Goal: Task Accomplishment & Management: Use online tool/utility

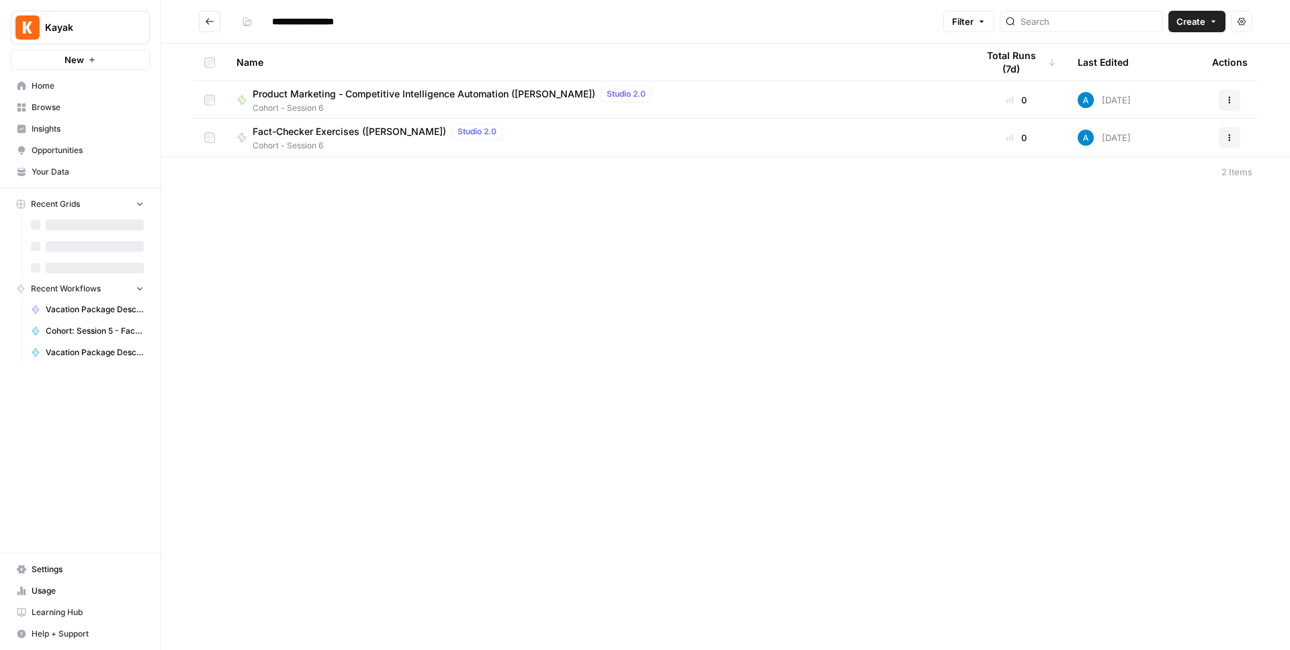
click at [380, 277] on div "**********" at bounding box center [725, 325] width 1128 height 650
click at [1204, 26] on span "Create" at bounding box center [1190, 21] width 29 height 13
click at [773, 507] on div "**********" at bounding box center [725, 325] width 1128 height 650
click at [1209, 26] on button "Create" at bounding box center [1196, 21] width 57 height 21
click at [1151, 71] on span "Workflow" at bounding box center [1170, 71] width 75 height 13
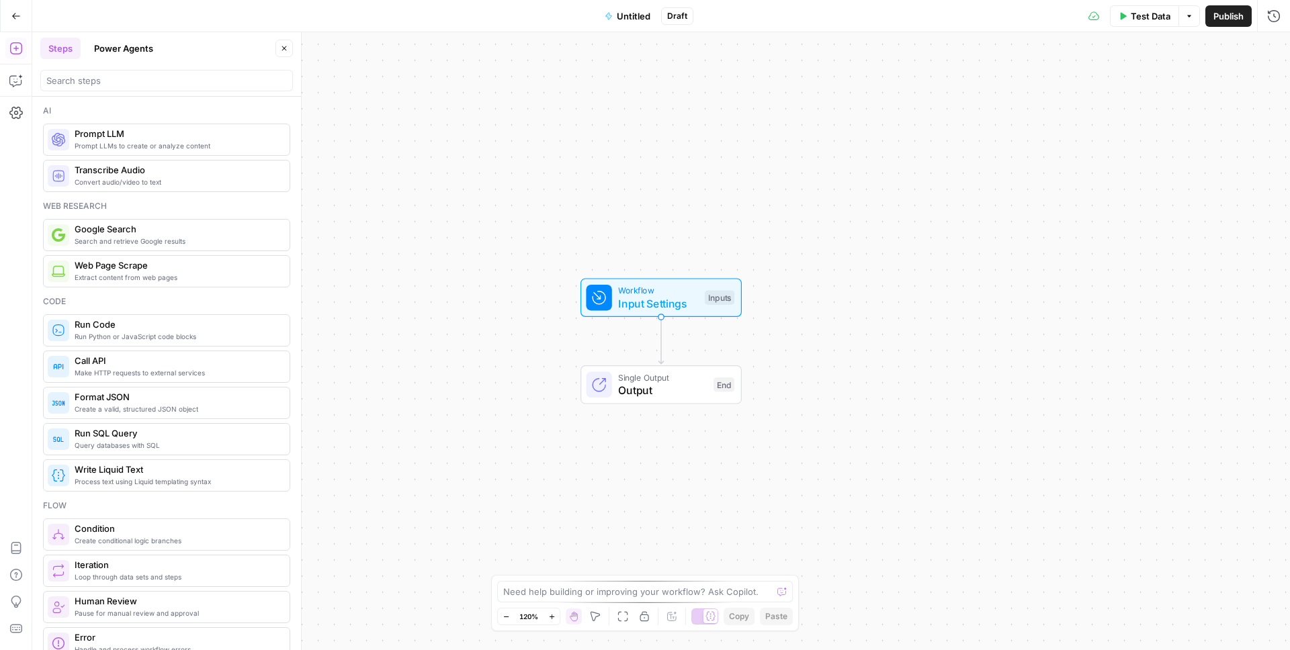
click at [15, 13] on icon "button" at bounding box center [15, 15] width 9 height 9
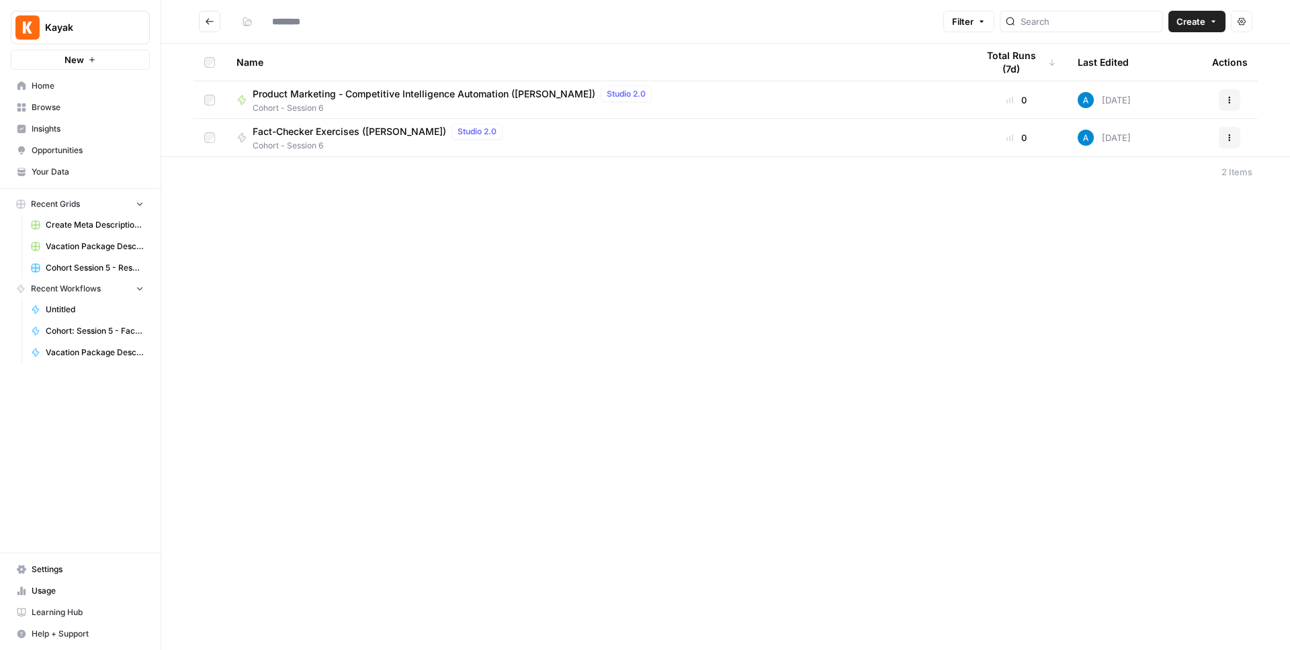
type input "**********"
click at [390, 285] on div "**********" at bounding box center [725, 325] width 1128 height 650
click at [376, 133] on span "Fact-Checker Exercises ([PERSON_NAME])" at bounding box center [349, 131] width 193 height 13
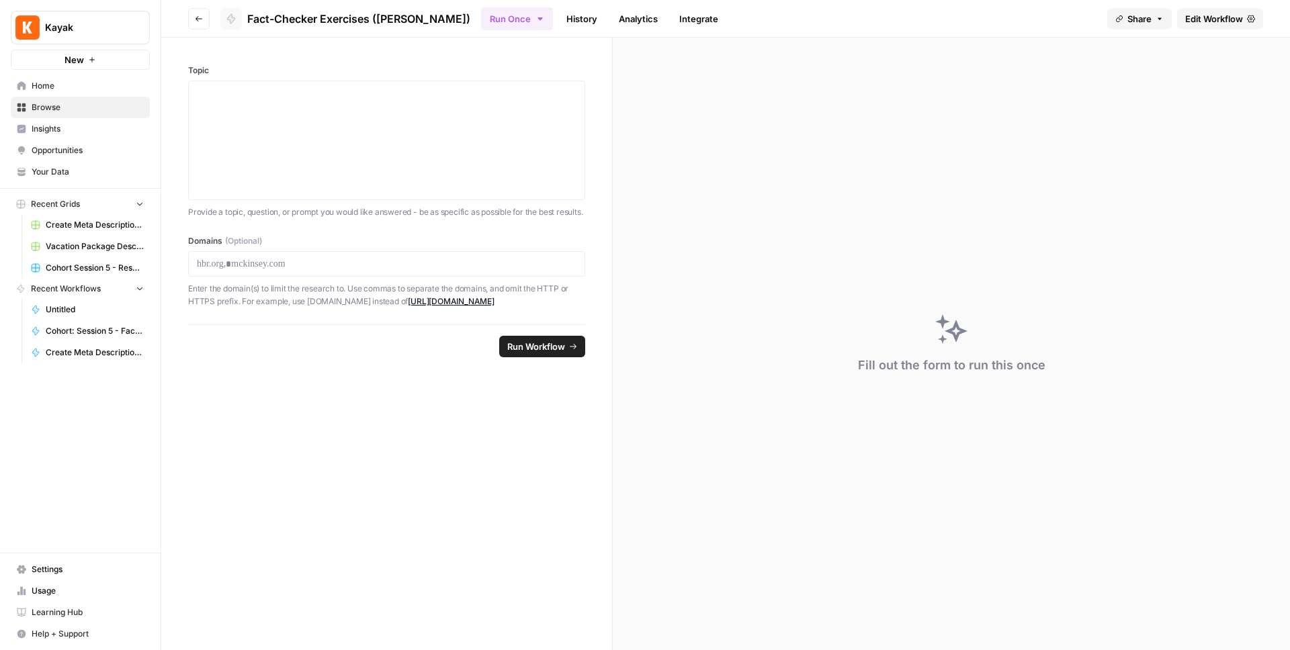
click at [196, 19] on icon "button" at bounding box center [199, 19] width 8 height 8
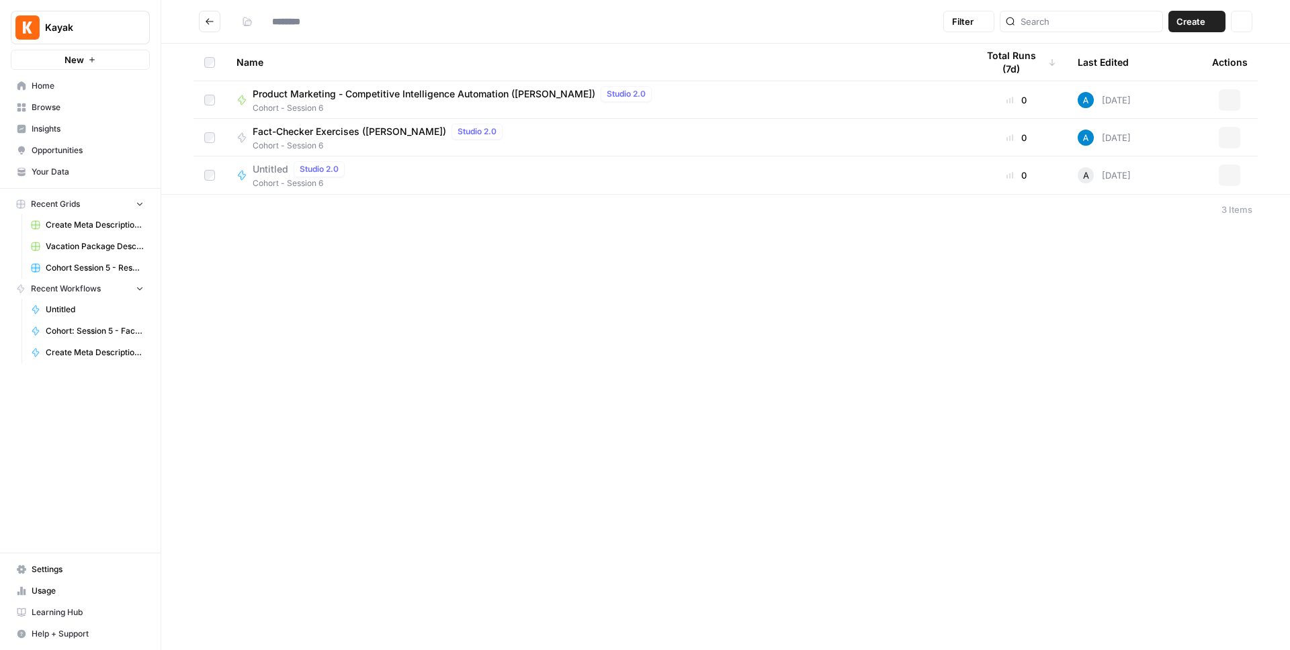
type input "**********"
click at [1241, 171] on div "Actions" at bounding box center [1229, 175] width 35 height 21
click at [1232, 181] on button "Actions" at bounding box center [1228, 175] width 21 height 21
click at [1134, 289] on span "Delete" at bounding box center [1169, 285] width 107 height 13
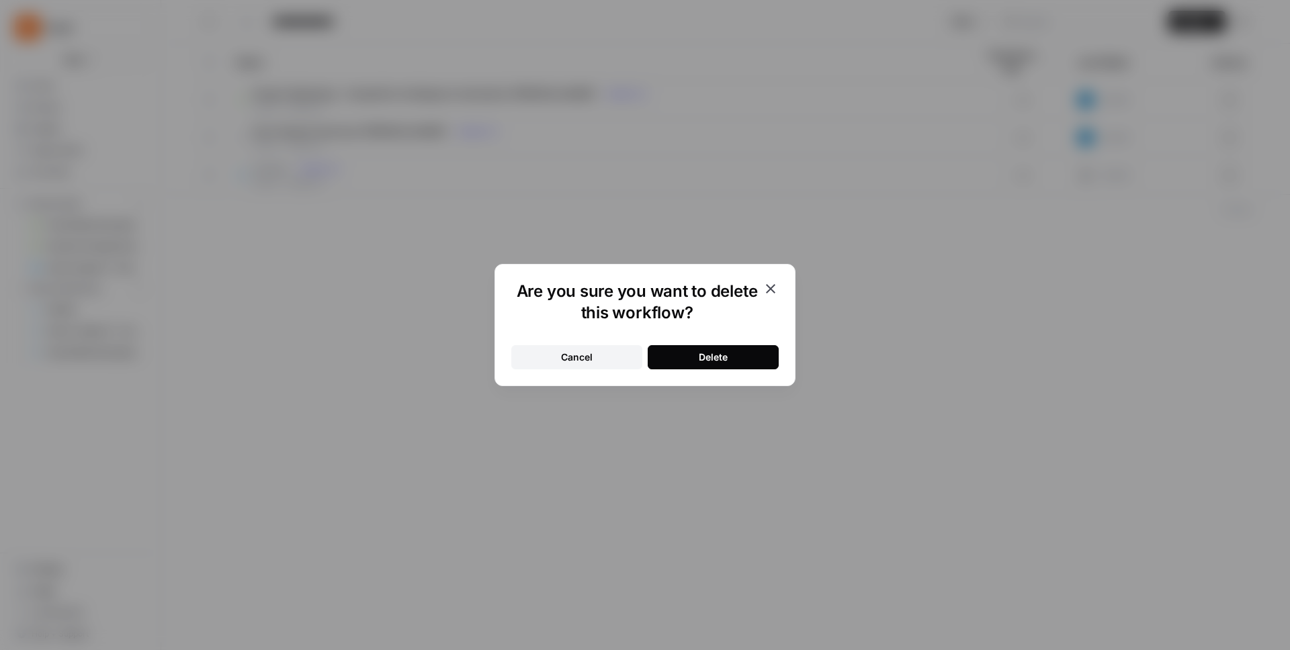
click at [694, 352] on button "Delete" at bounding box center [712, 357] width 131 height 24
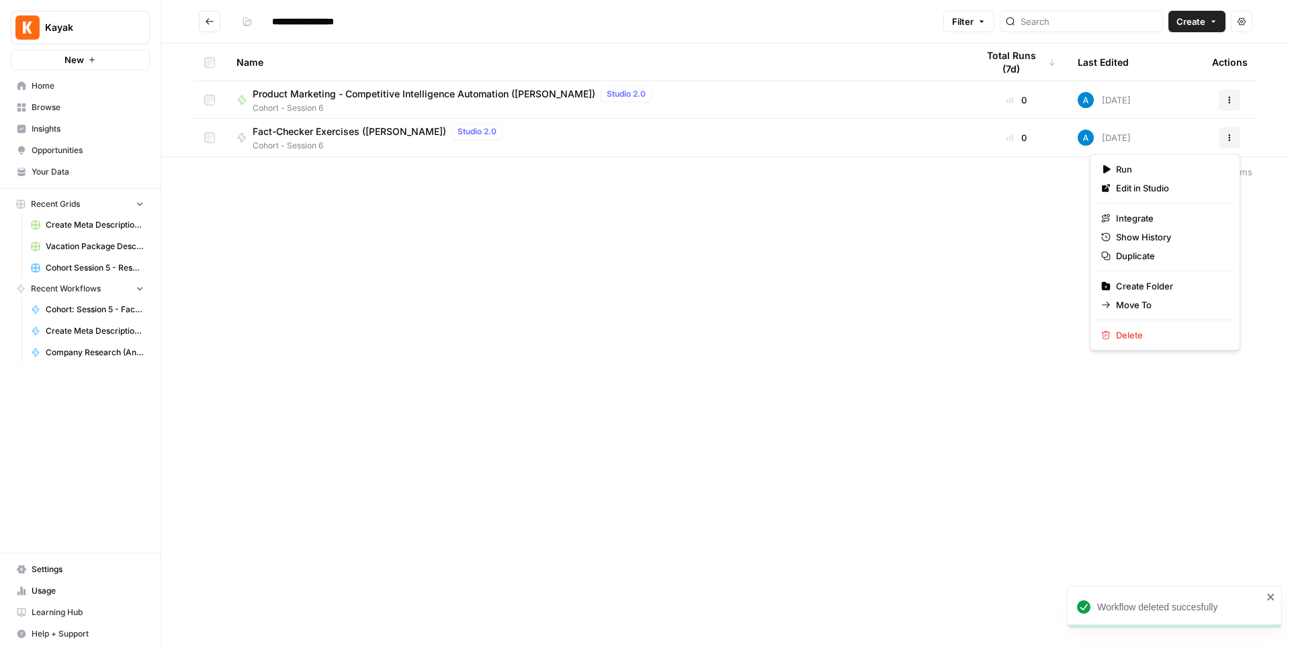
click at [1226, 136] on icon "button" at bounding box center [1229, 138] width 8 height 8
click at [1142, 259] on span "Duplicate" at bounding box center [1169, 255] width 107 height 13
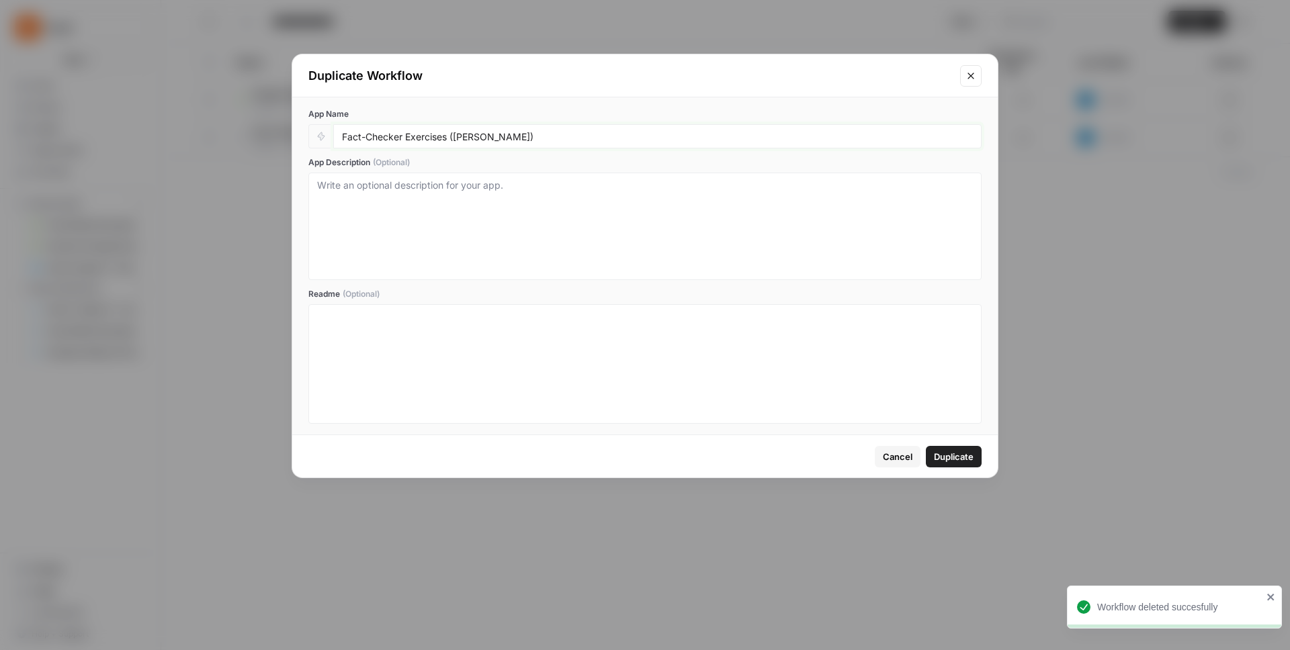
click at [564, 139] on input "Fact-Checker Exercises ([PERSON_NAME])" at bounding box center [657, 136] width 631 height 12
type input "Fact-Checker Exercises ([PERSON_NAME])"
click at [956, 457] on span "Duplicate" at bounding box center [954, 456] width 40 height 13
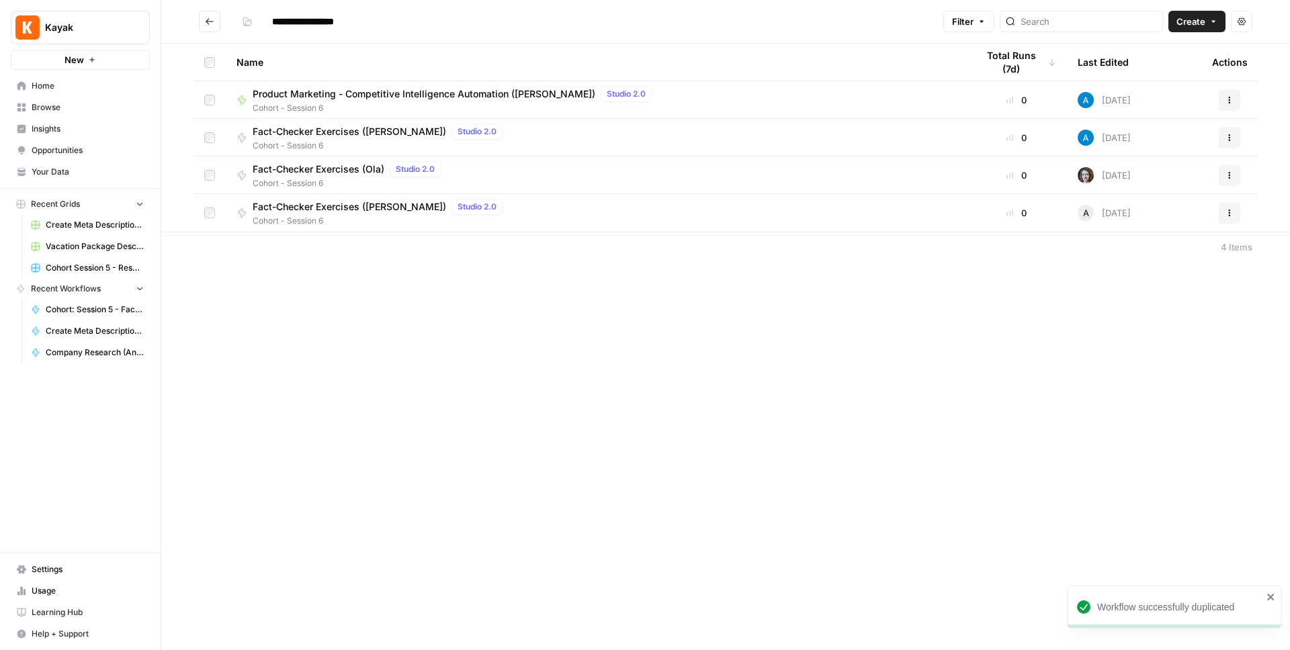
click at [541, 206] on div "Fact-Checker Exercises (AndreCova) Studio 2.0 Cohort - Session 6" at bounding box center [595, 213] width 719 height 28
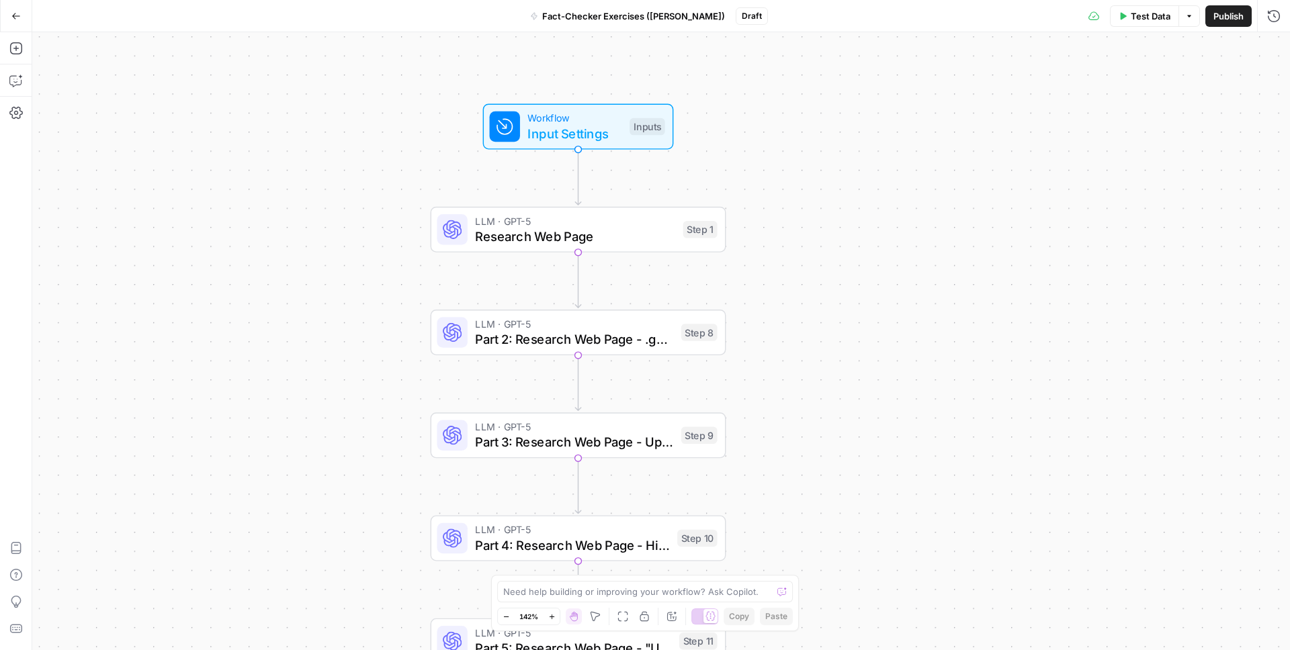
click at [537, 14] on icon "button" at bounding box center [533, 15] width 5 height 7
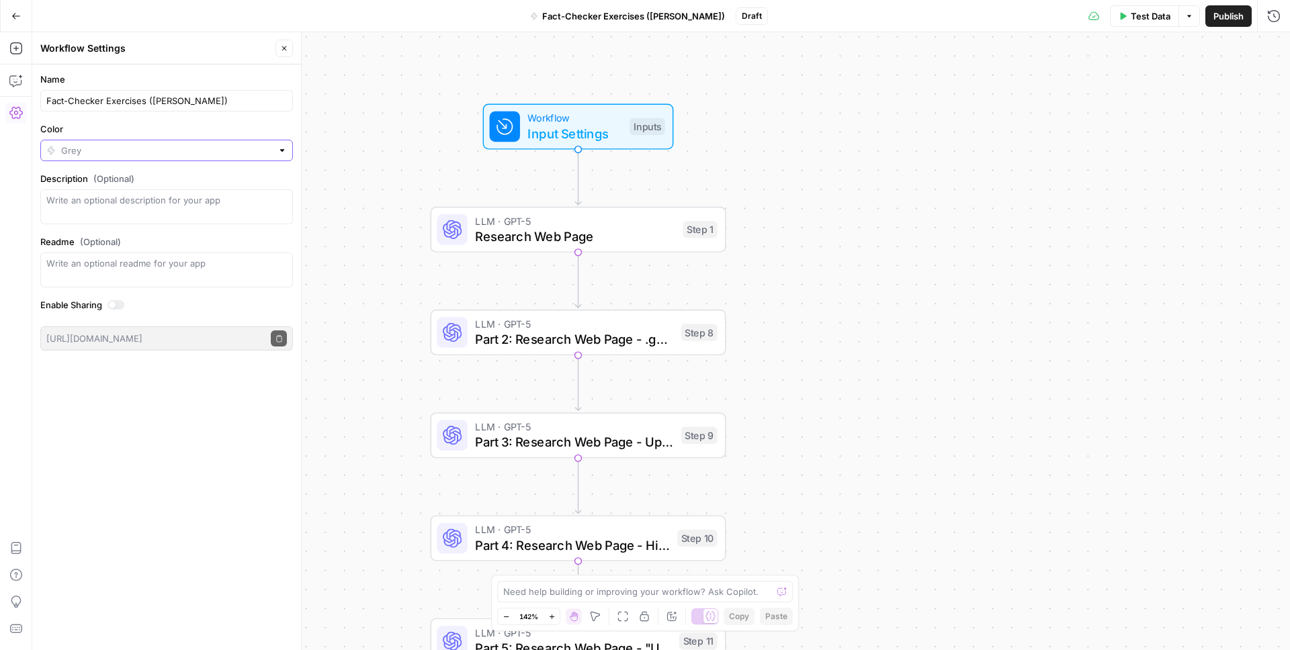
click at [73, 152] on input "Color" at bounding box center [166, 150] width 211 height 13
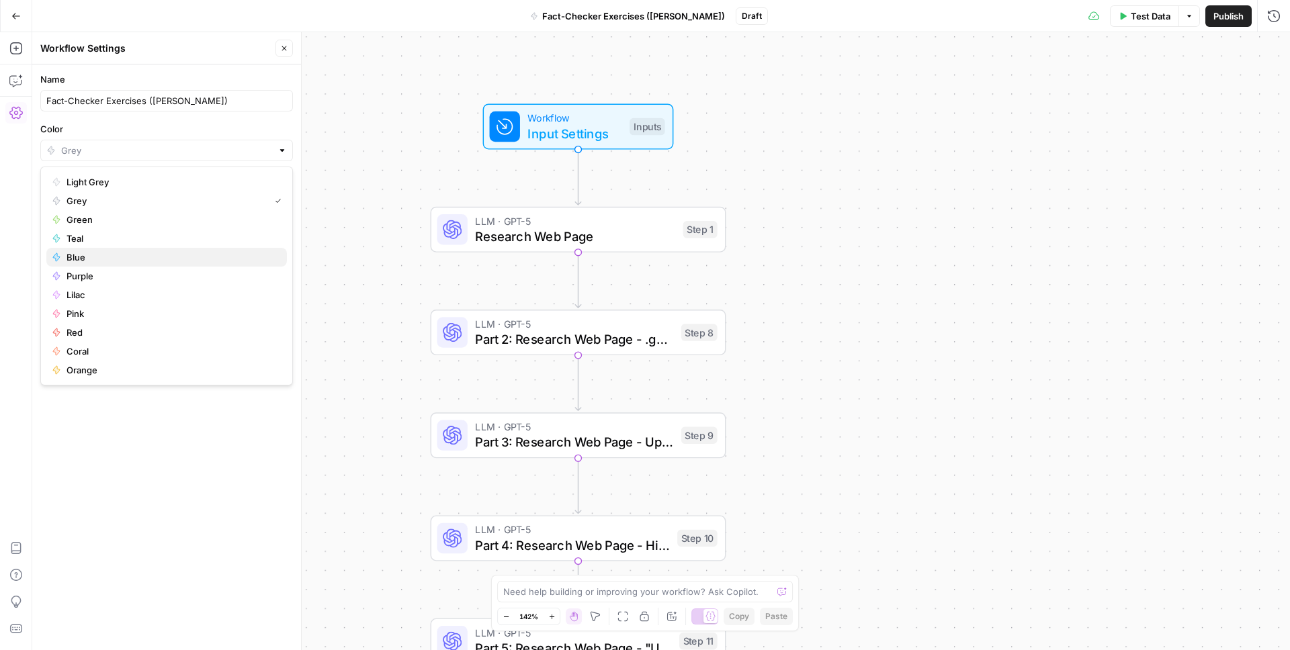
click at [90, 261] on span "Blue" at bounding box center [171, 257] width 210 height 13
type input "Blue"
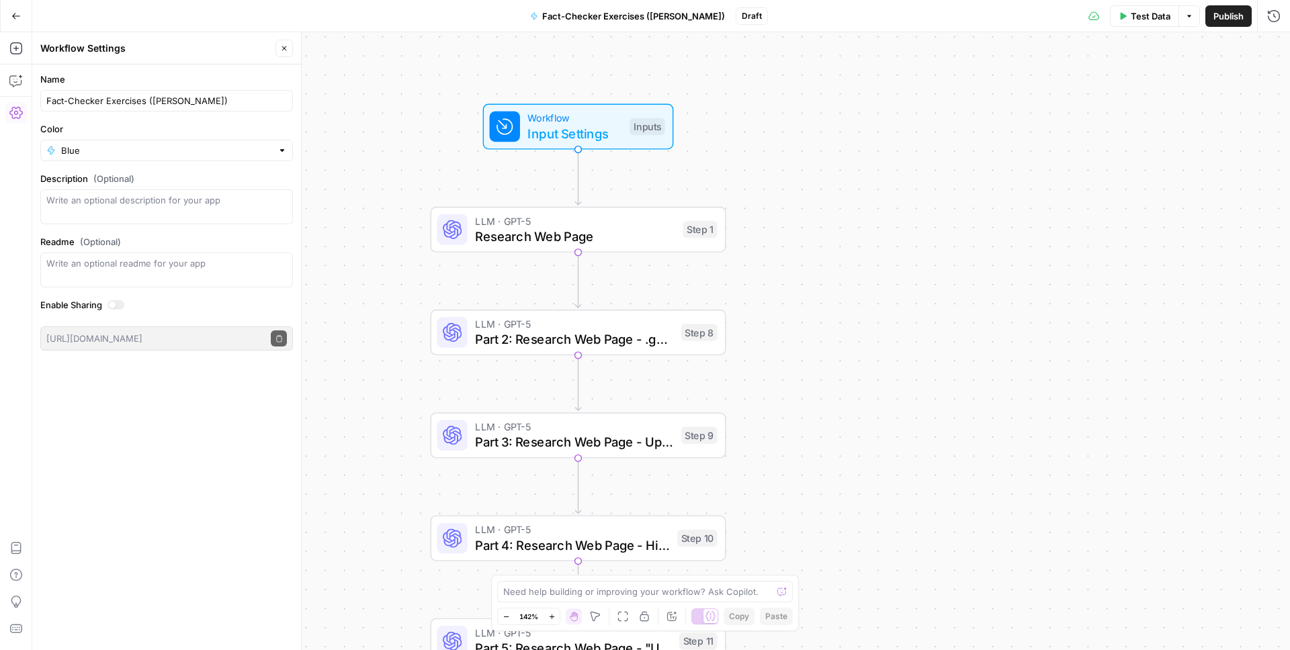
click at [355, 154] on div "Workflow Input Settings Inputs LLM · GPT-5 Research Web Page Step 1 LLM · GPT-5…" at bounding box center [660, 341] width 1257 height 618
click at [282, 45] on icon "button" at bounding box center [284, 48] width 8 height 8
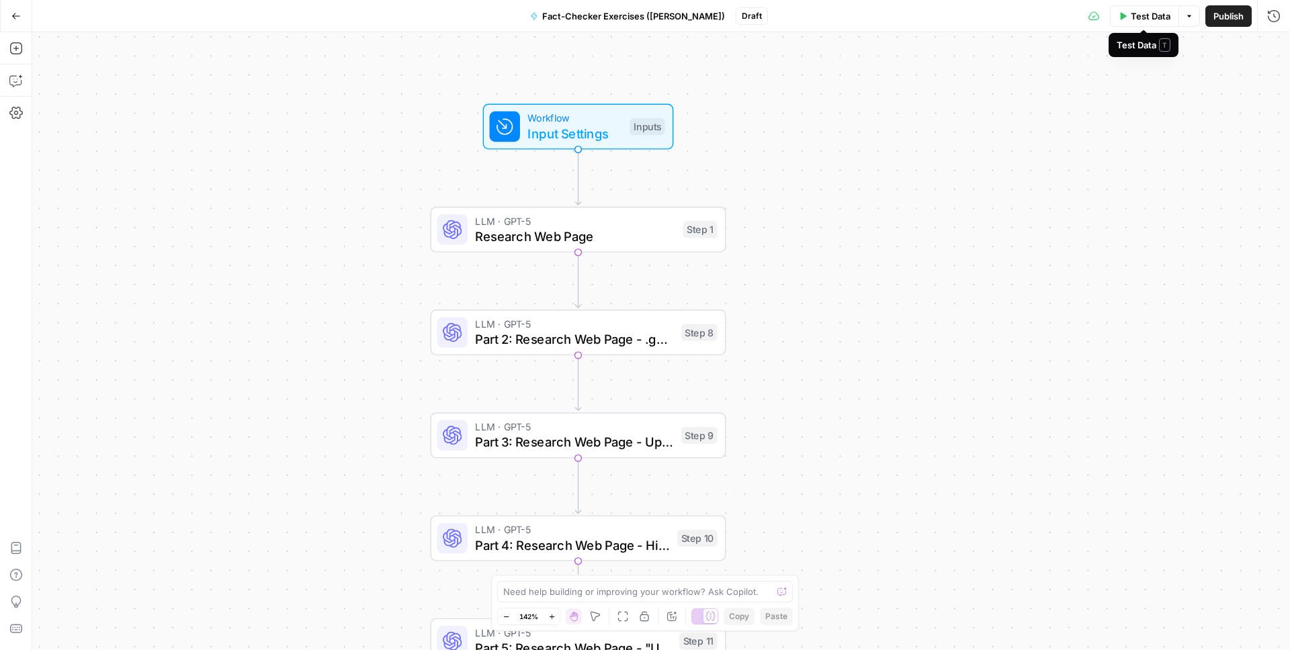
click at [1154, 22] on span "Test Data" at bounding box center [1150, 15] width 40 height 13
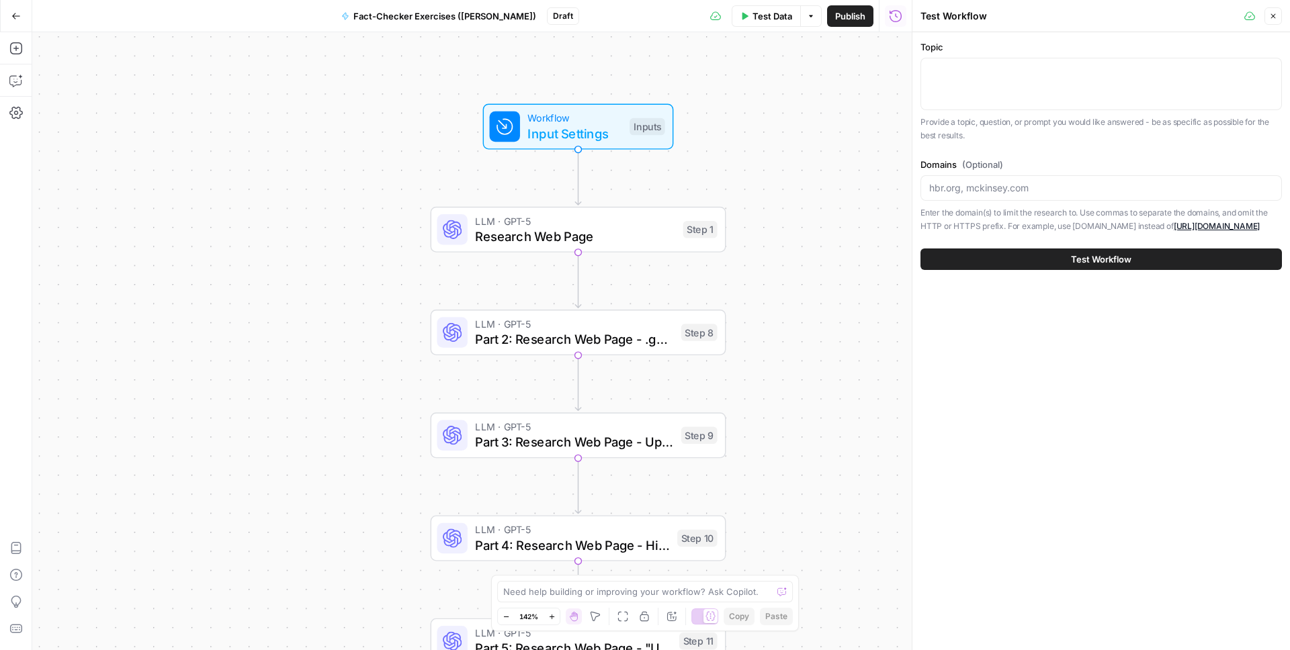
click at [1057, 83] on div at bounding box center [1100, 84] width 361 height 52
type textarea "Tips for flying"
click at [1276, 19] on icon "button" at bounding box center [1273, 16] width 8 height 8
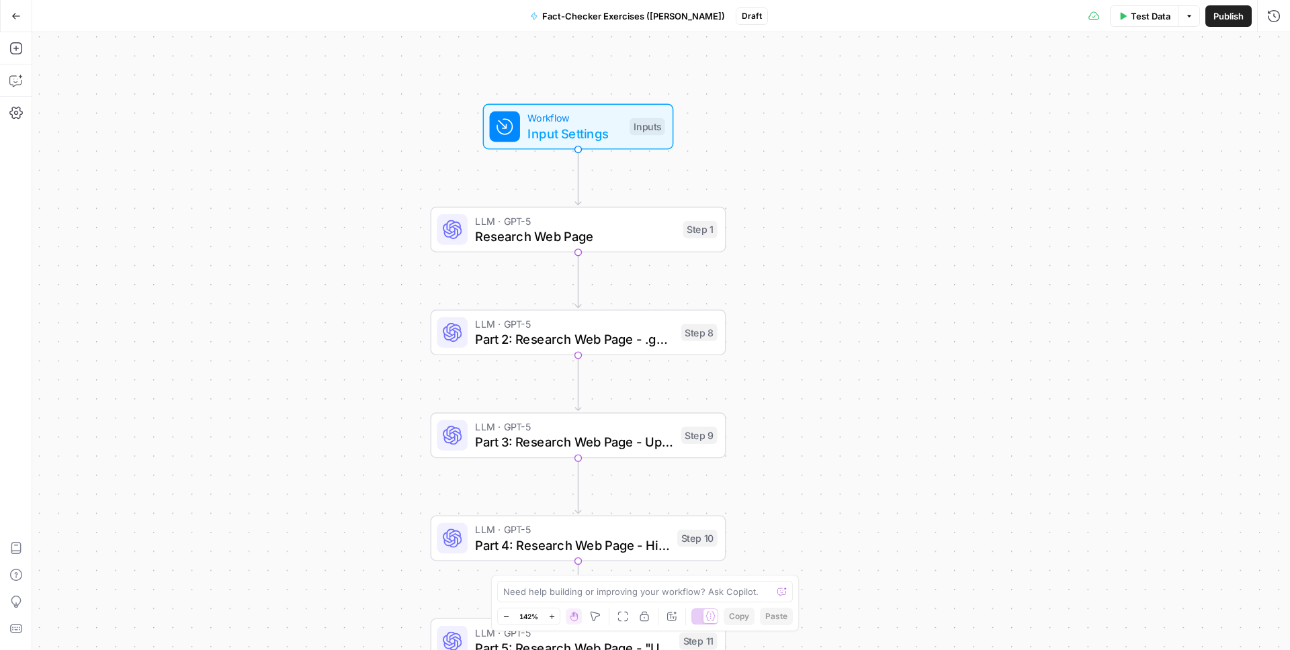
click at [639, 238] on span "Research Web Page" at bounding box center [575, 236] width 200 height 19
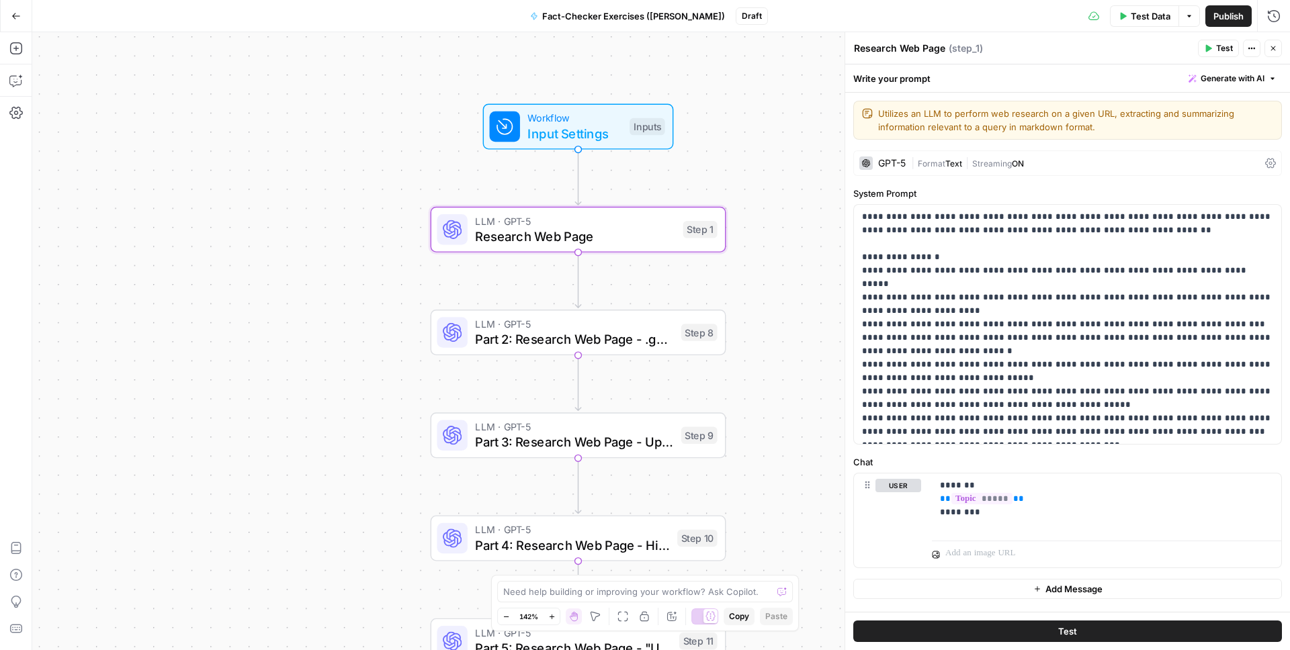
click at [897, 164] on div "GPT-5" at bounding box center [892, 163] width 28 height 9
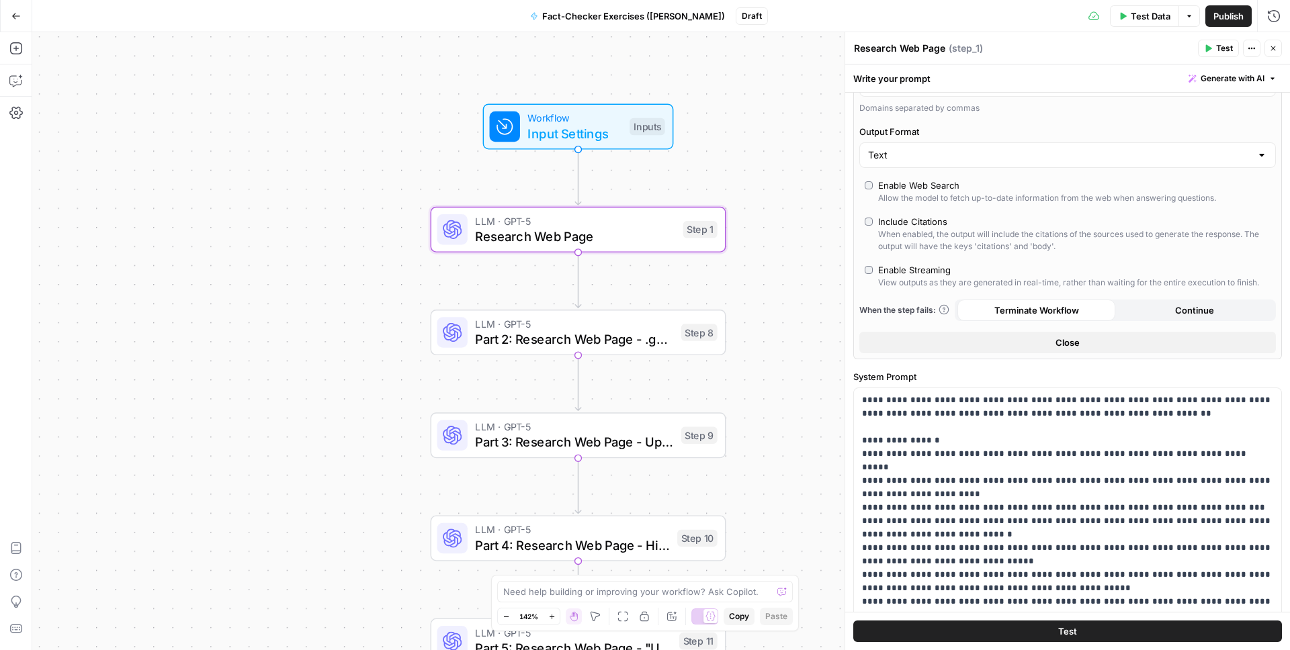
scroll to position [394, 0]
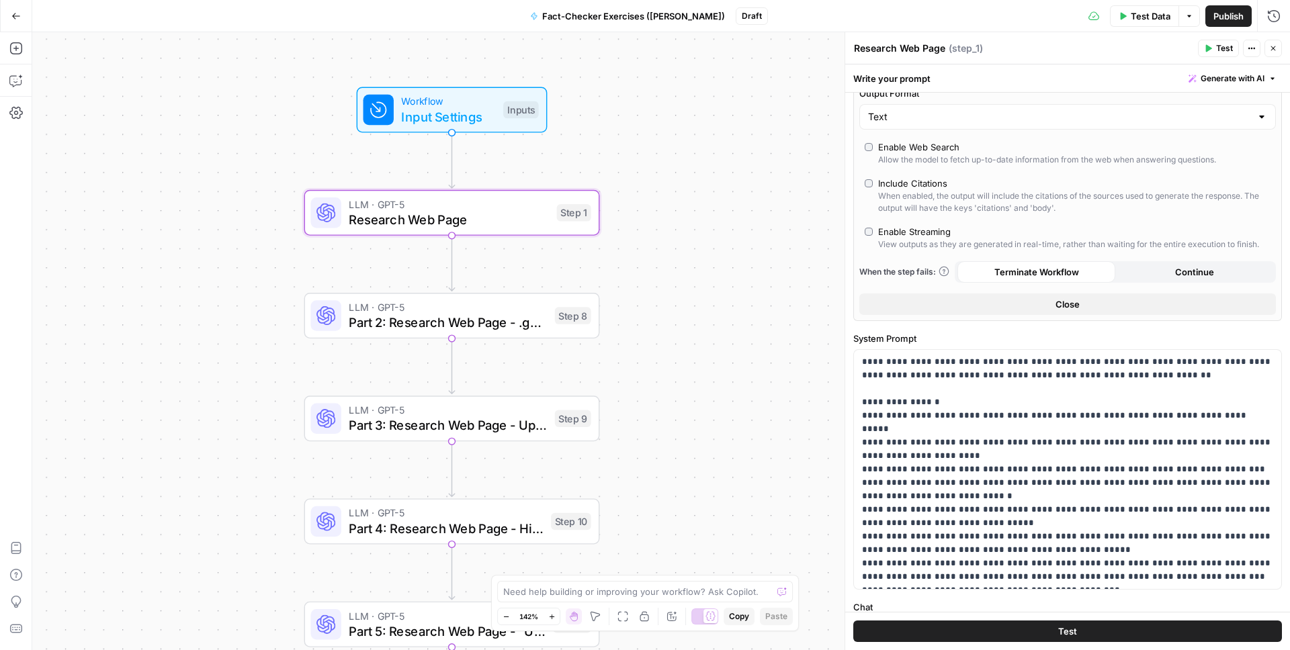
drag, startPoint x: 259, startPoint y: 332, endPoint x: 132, endPoint y: 313, distance: 129.0
click at [132, 313] on div "Workflow Input Settings Inputs LLM · GPT-5 Research Web Page Step 1 LLM · GPT-5…" at bounding box center [660, 341] width 1257 height 618
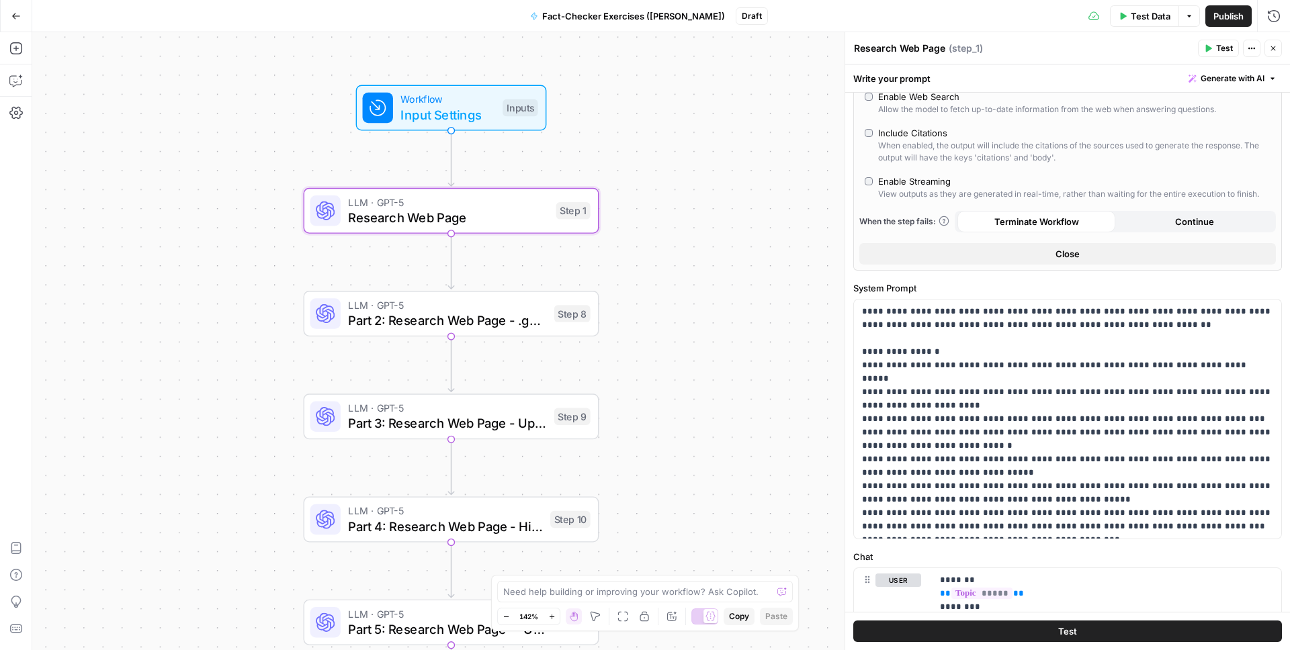
scroll to position [437, 0]
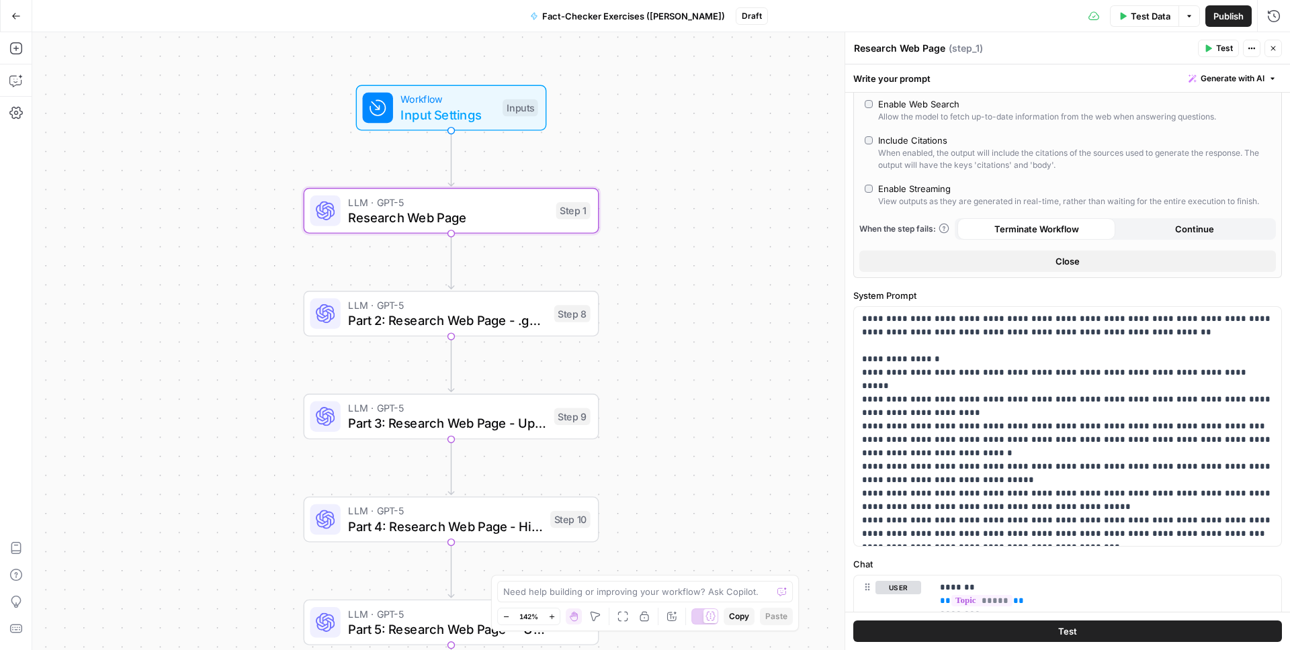
click at [1077, 261] on span "Close" at bounding box center [1067, 261] width 24 height 13
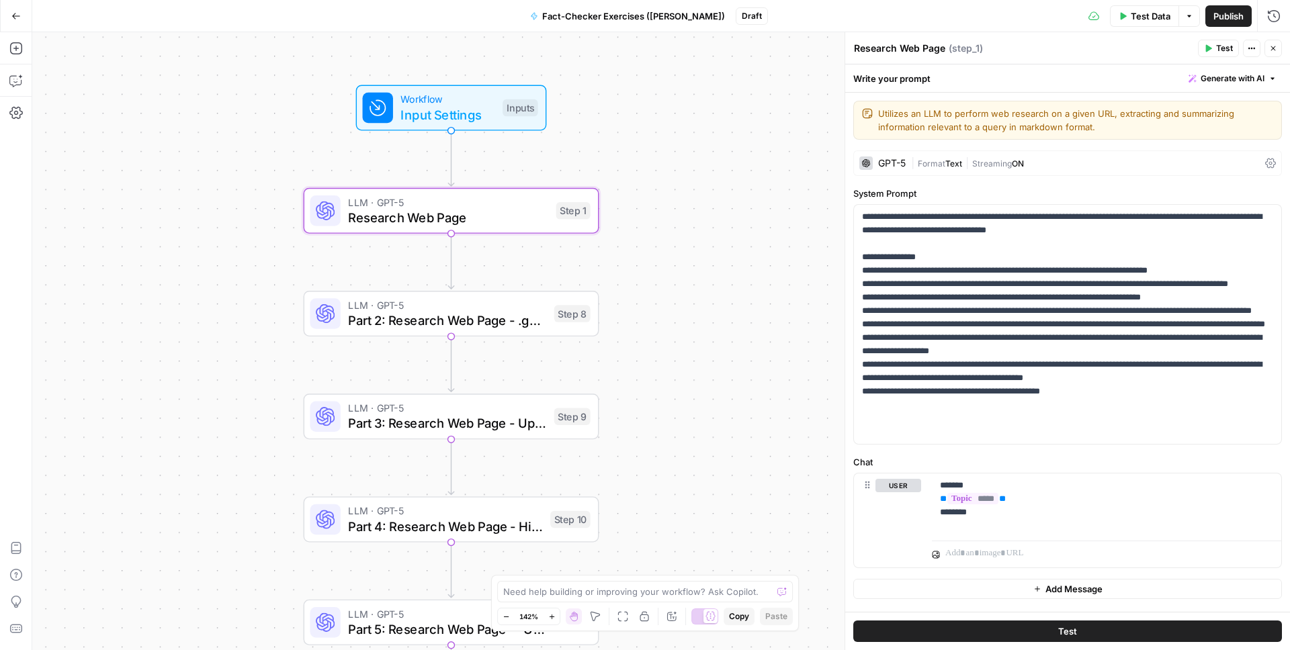
click at [1219, 50] on span "Test" at bounding box center [1224, 48] width 17 height 12
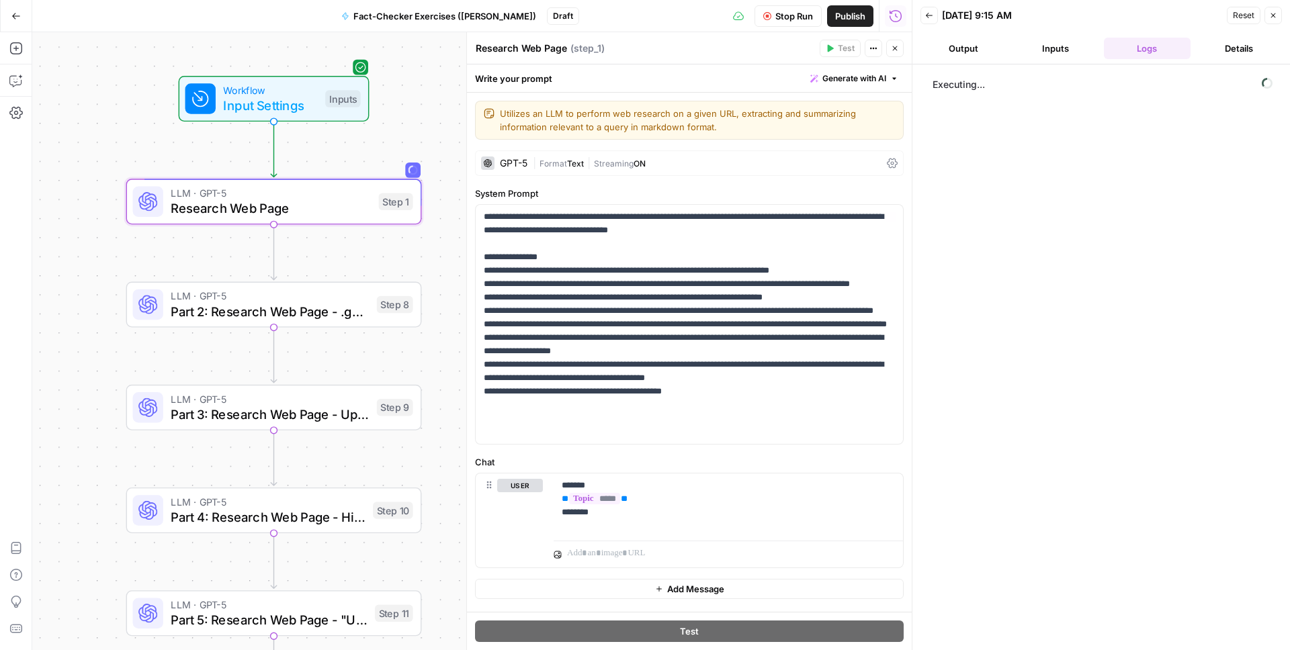
click at [447, 226] on div "Workflow Input Settings Inputs LLM · GPT-5 Research Web Page Step 1 LLM · GPT-5…" at bounding box center [471, 341] width 879 height 618
click at [298, 308] on span "Part 2: Research Web Page - .gov / .edu Only" at bounding box center [270, 311] width 198 height 19
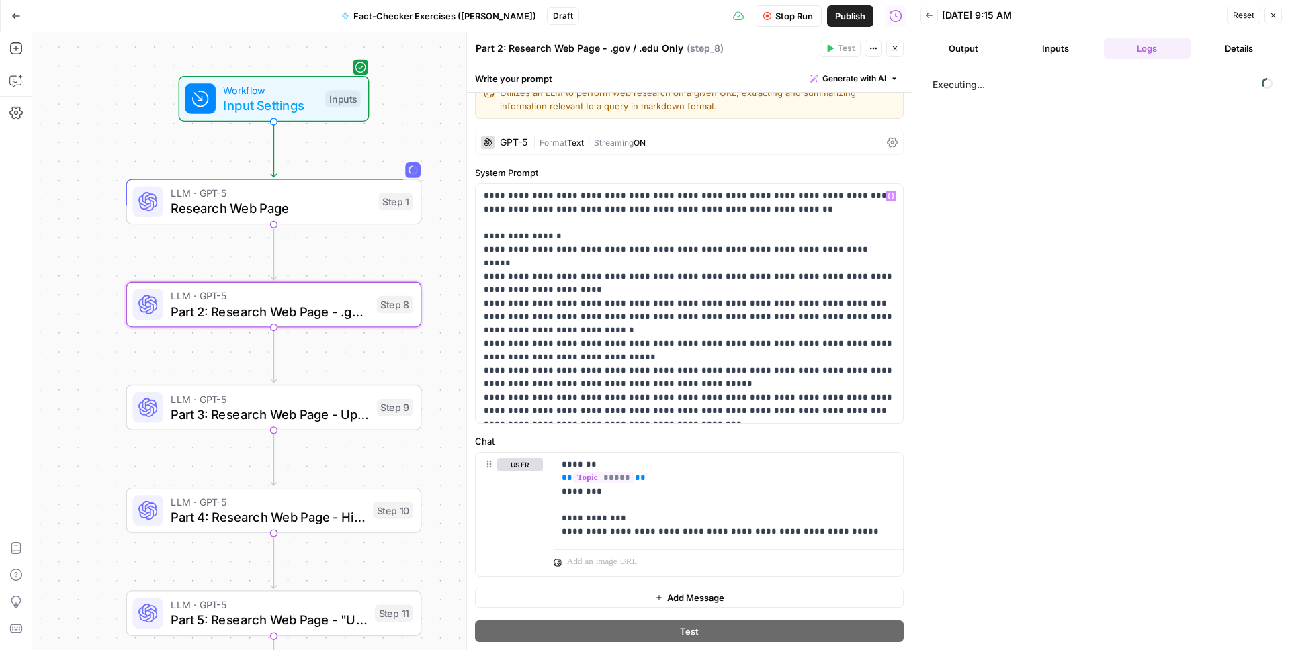
scroll to position [25, 0]
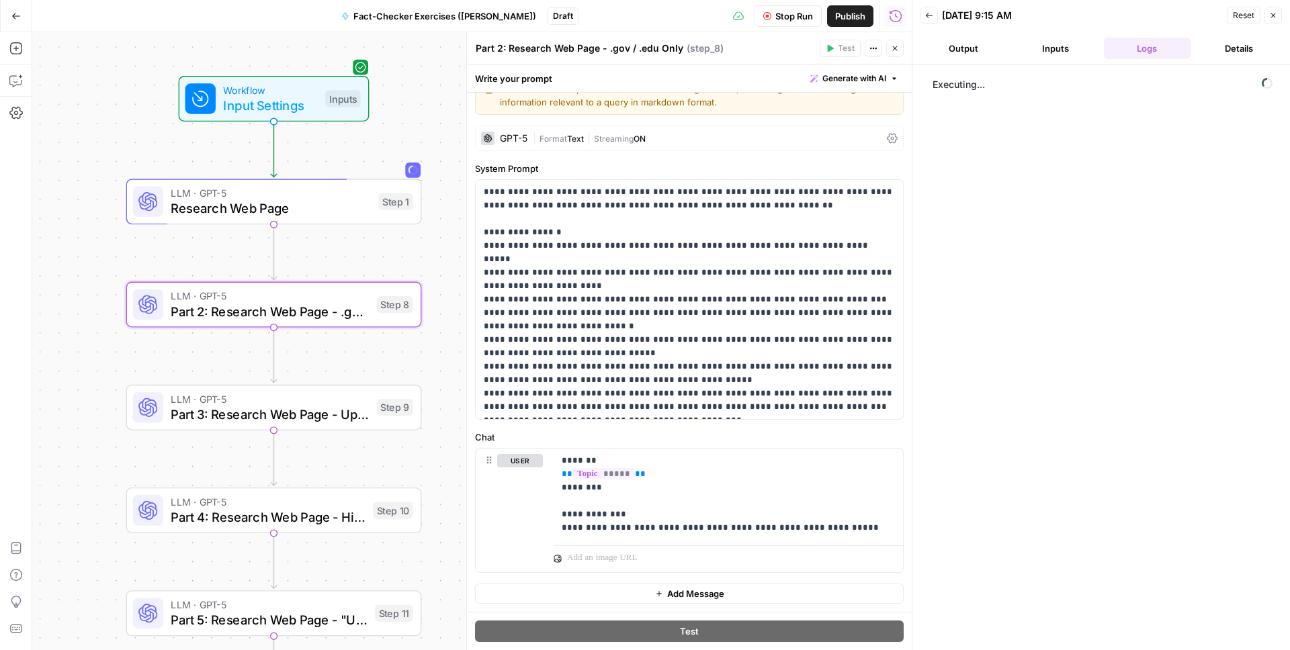
click at [776, 17] on span "Stop Run" at bounding box center [794, 15] width 38 height 13
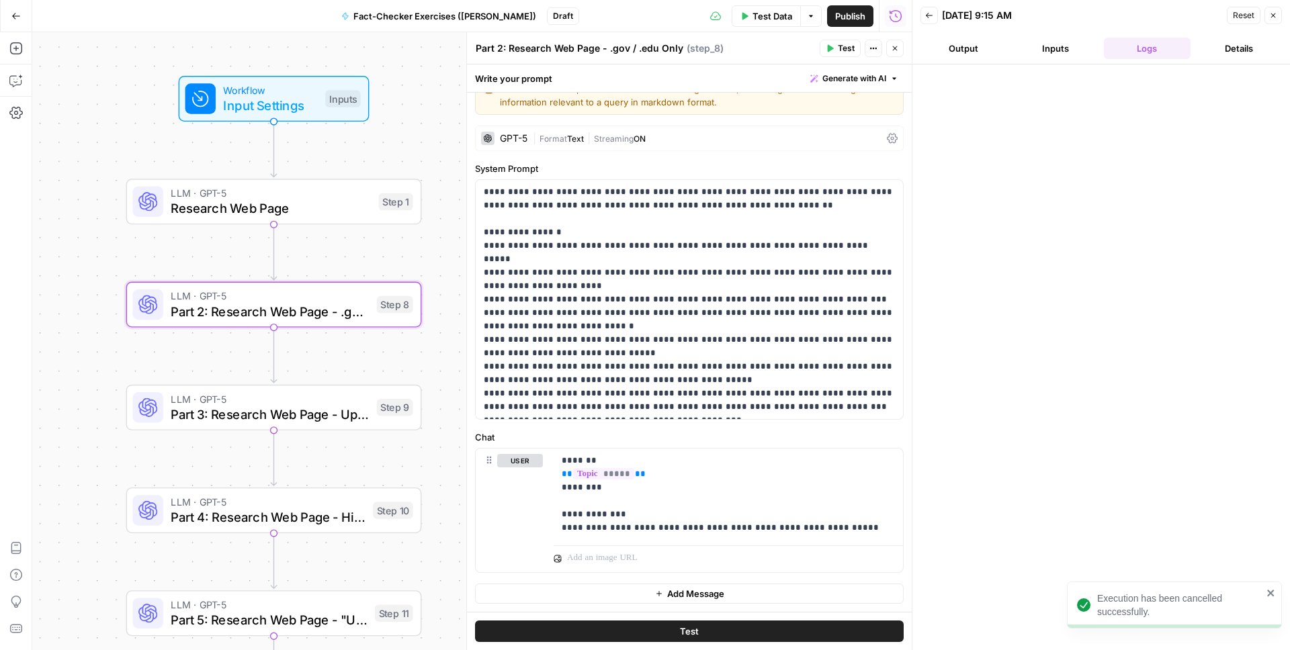
click at [1272, 21] on button "Close" at bounding box center [1272, 15] width 17 height 17
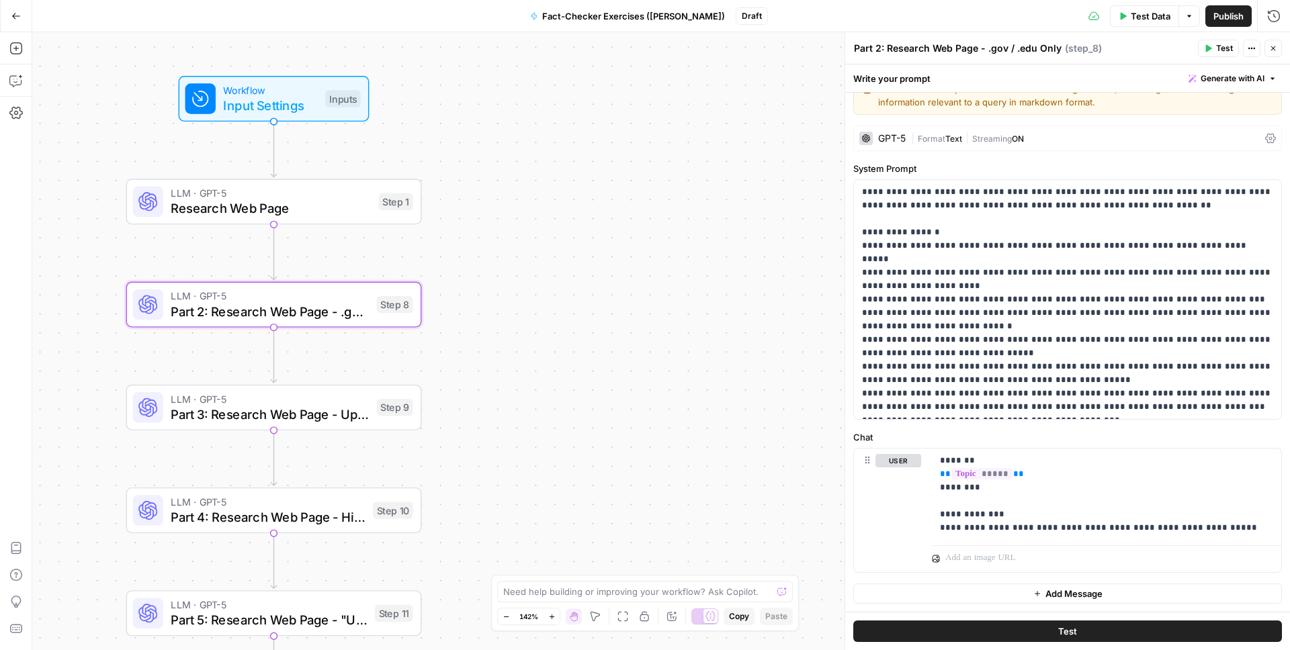
click at [1269, 40] on button "Close" at bounding box center [1272, 48] width 17 height 17
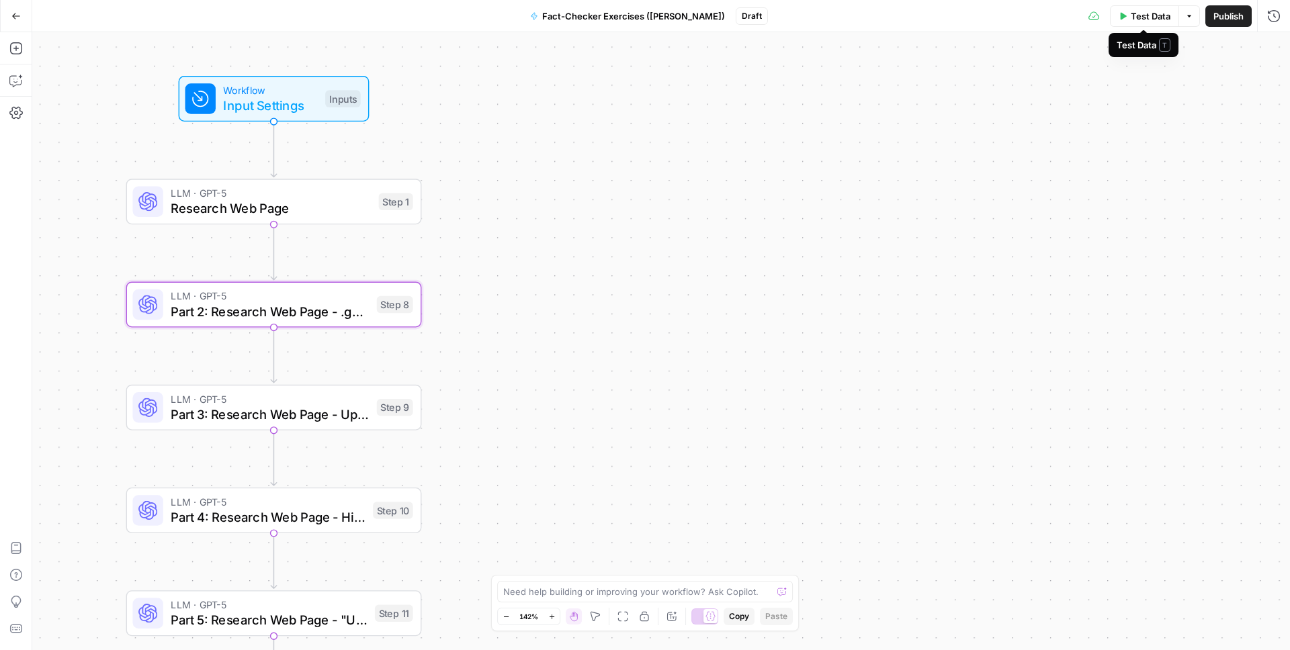
click at [1146, 9] on span "Test Data" at bounding box center [1150, 15] width 40 height 13
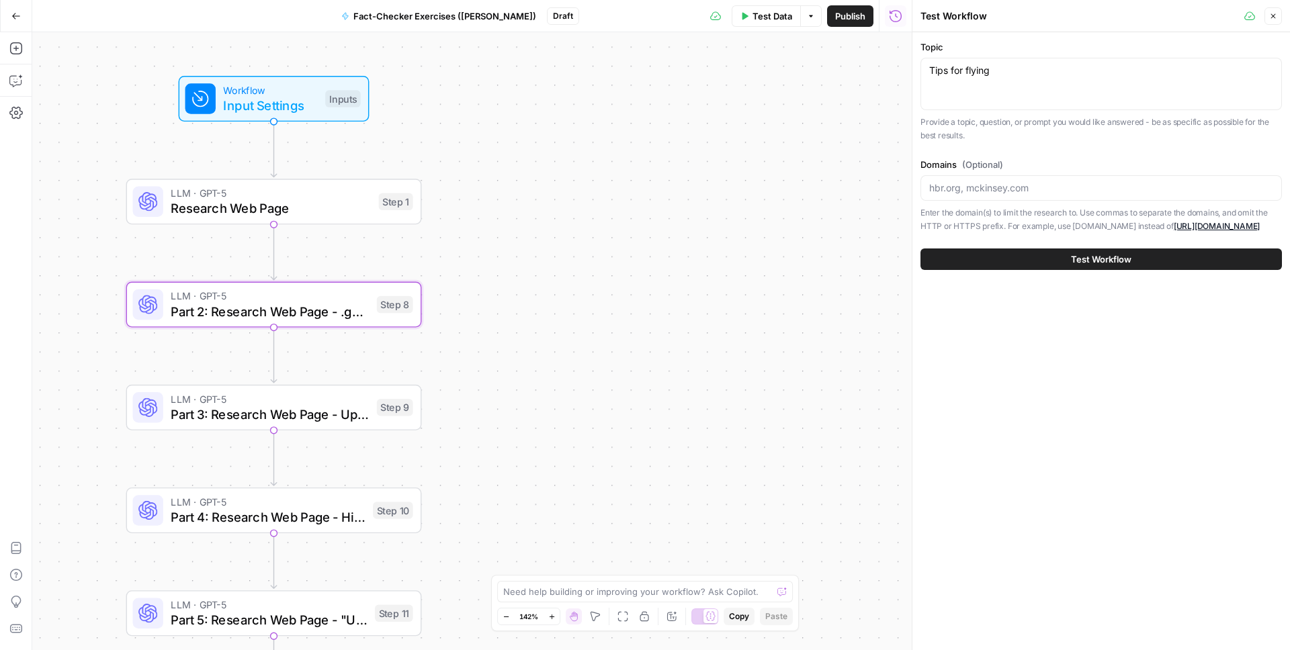
click at [1082, 259] on span "Test Workflow" at bounding box center [1101, 259] width 60 height 13
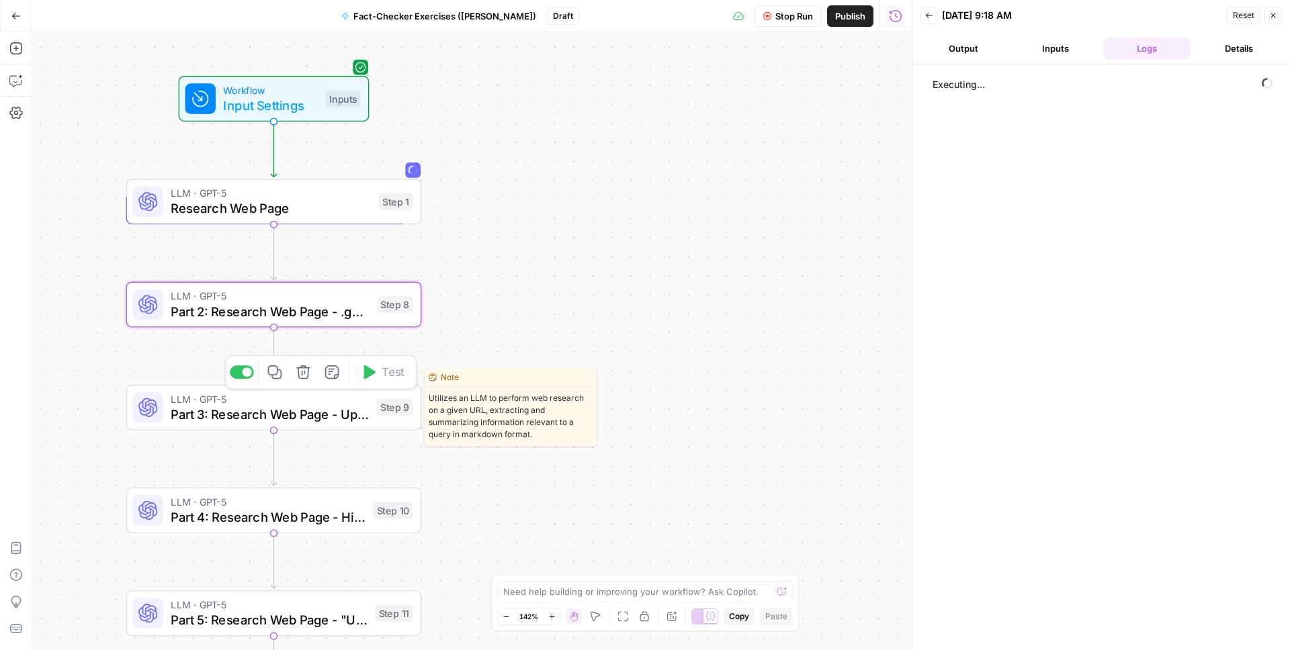
click at [244, 418] on span "Part 3: Research Web Page - Updated Date + Two Sources Supporting" at bounding box center [270, 414] width 198 height 19
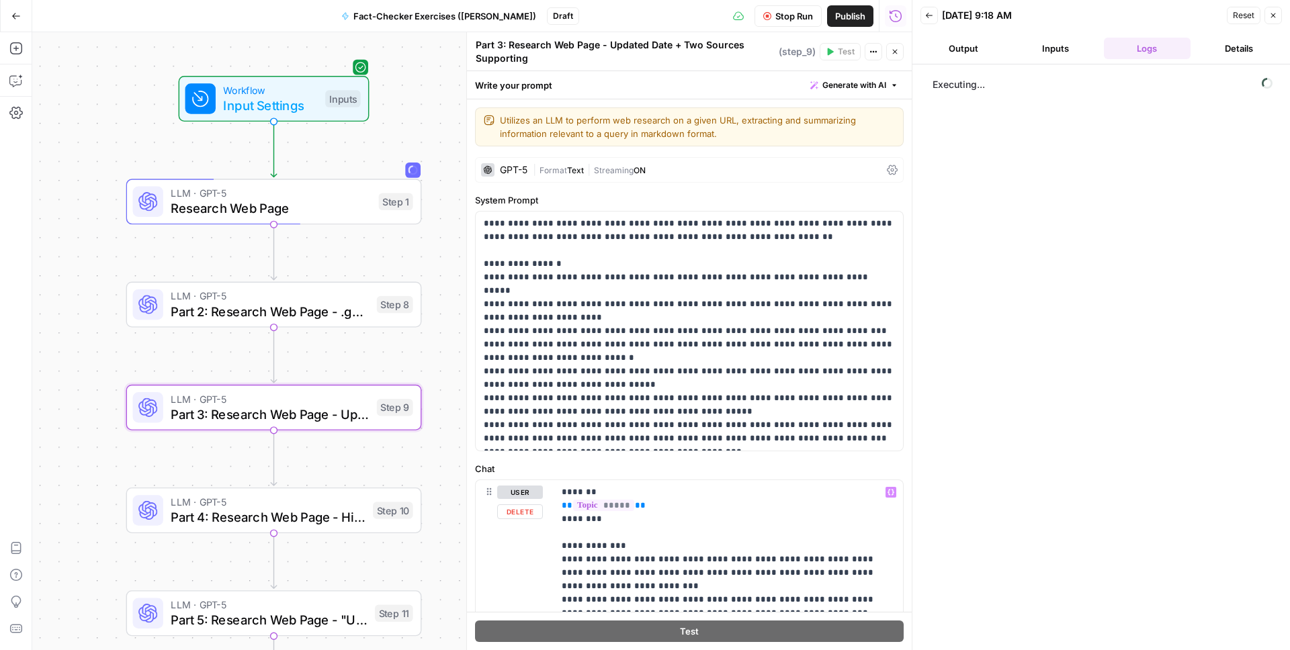
scroll to position [99, 0]
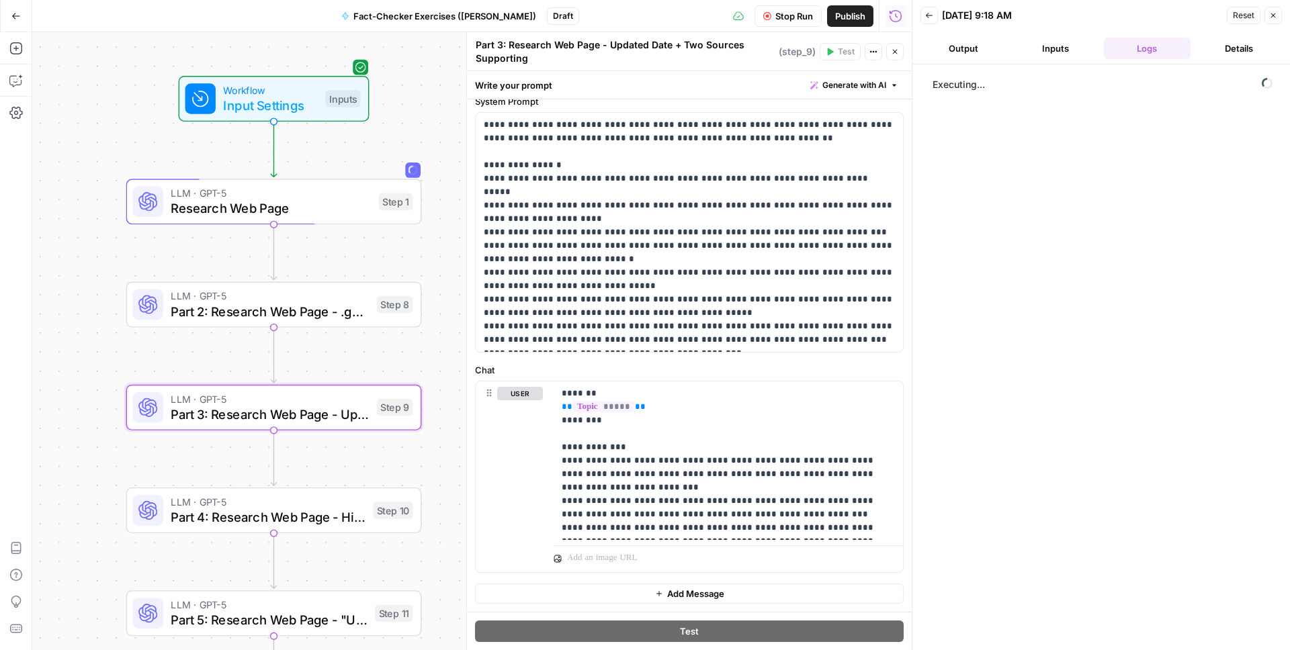
click at [278, 494] on span "LLM · GPT-5" at bounding box center [268, 501] width 194 height 15
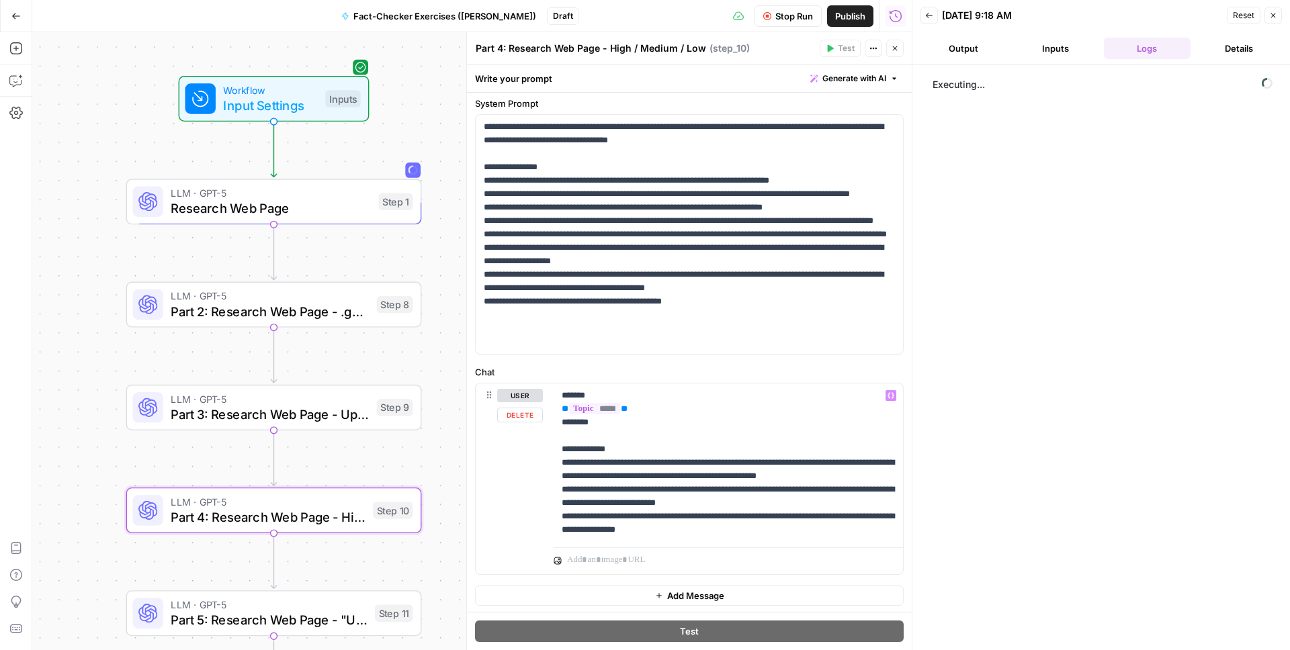
scroll to position [92, 0]
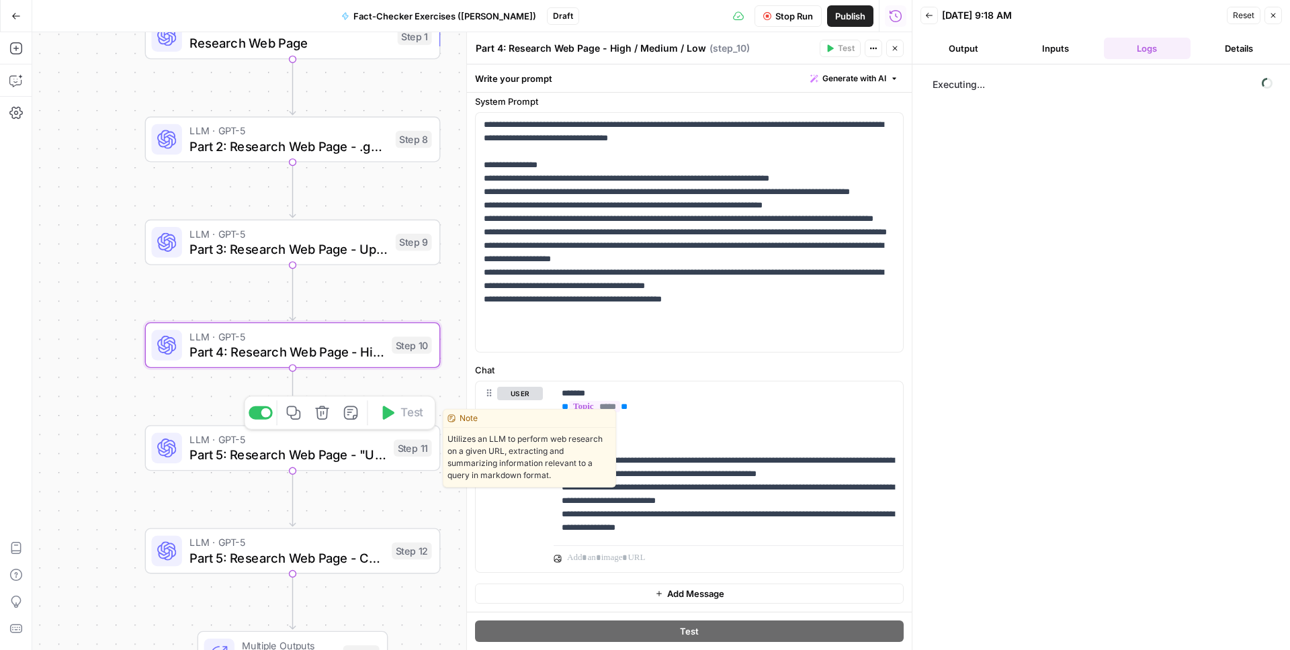
click at [221, 461] on span "Part 5: Research Web Page - "Unverifiable"" at bounding box center [287, 454] width 196 height 19
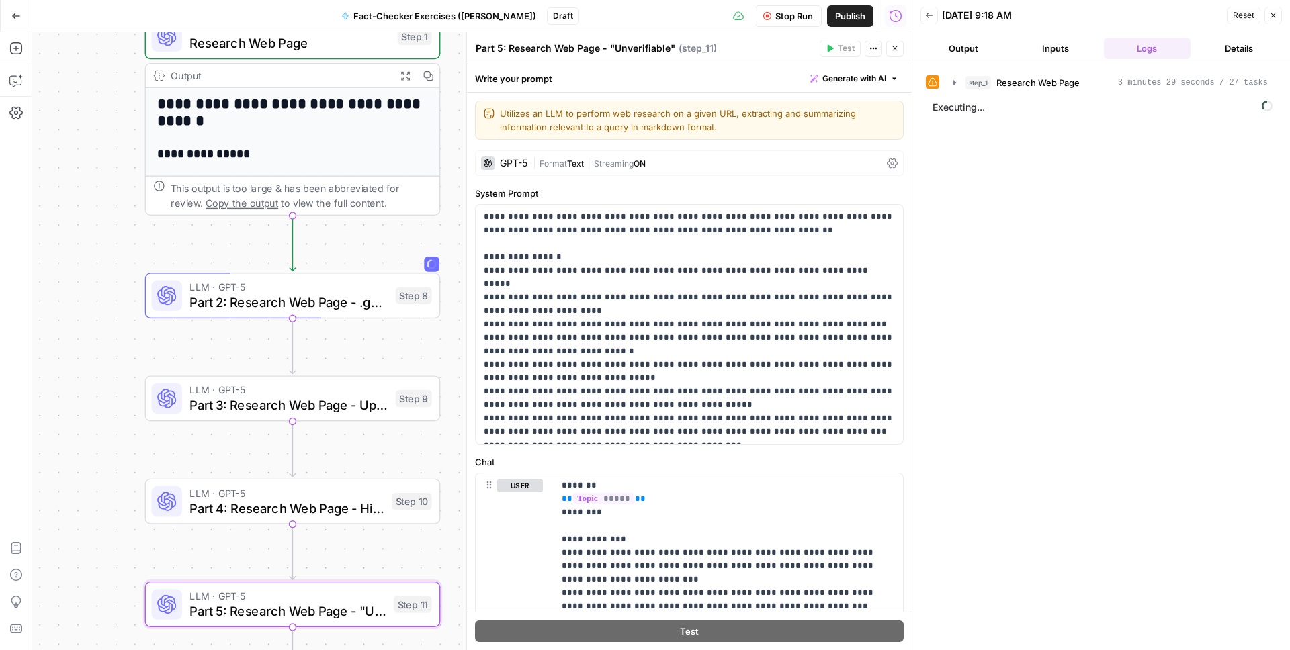
click at [848, 24] on button "Publish" at bounding box center [850, 15] width 46 height 21
click at [1276, 18] on icon "button" at bounding box center [1273, 15] width 8 height 8
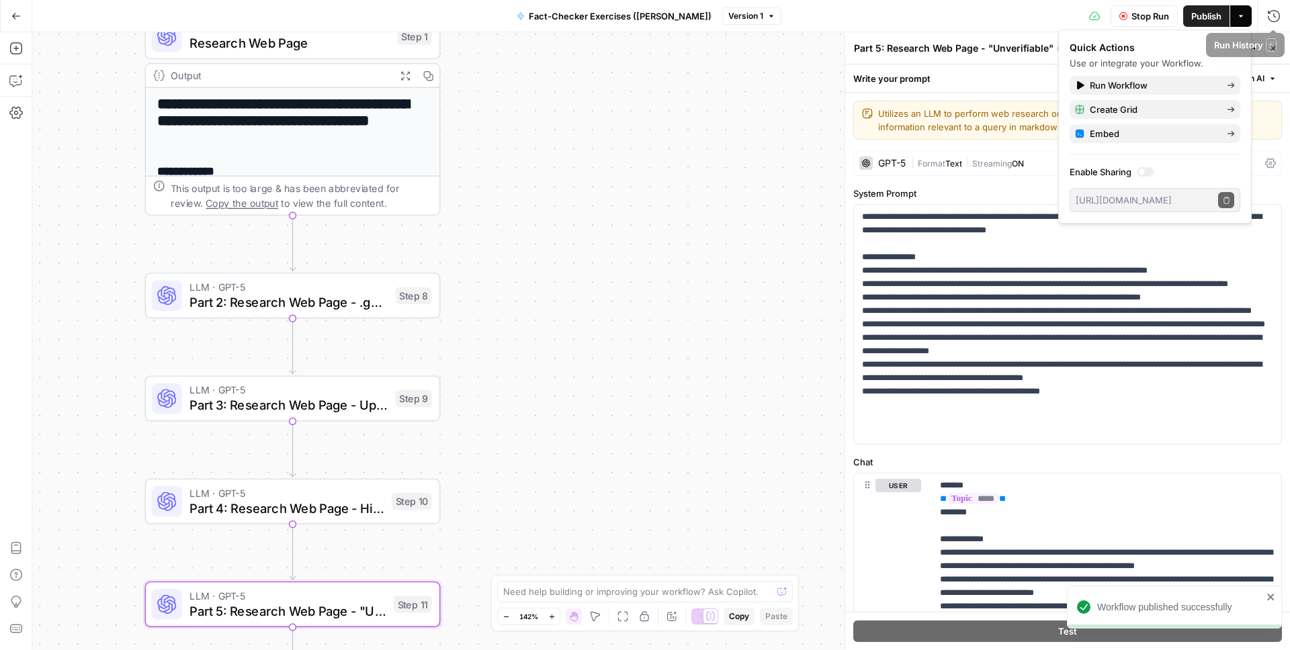
click at [1247, 18] on button "Actions" at bounding box center [1240, 15] width 21 height 21
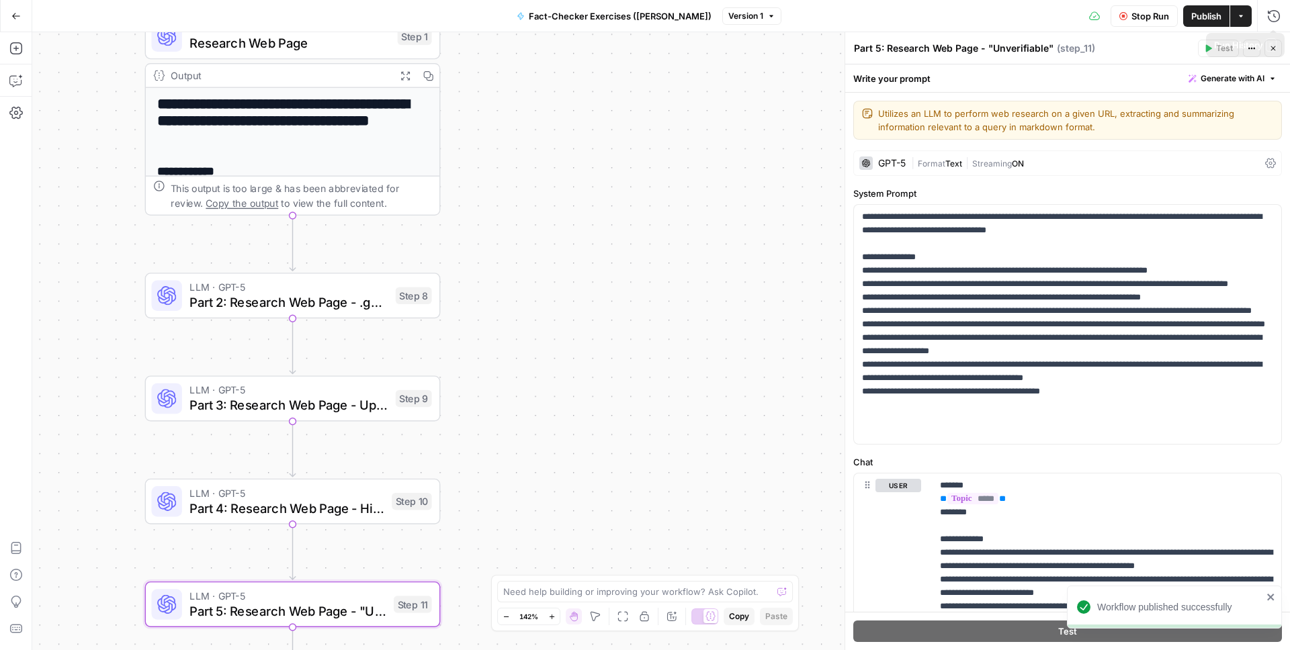
click at [1241, 13] on icon "button" at bounding box center [1240, 16] width 8 height 8
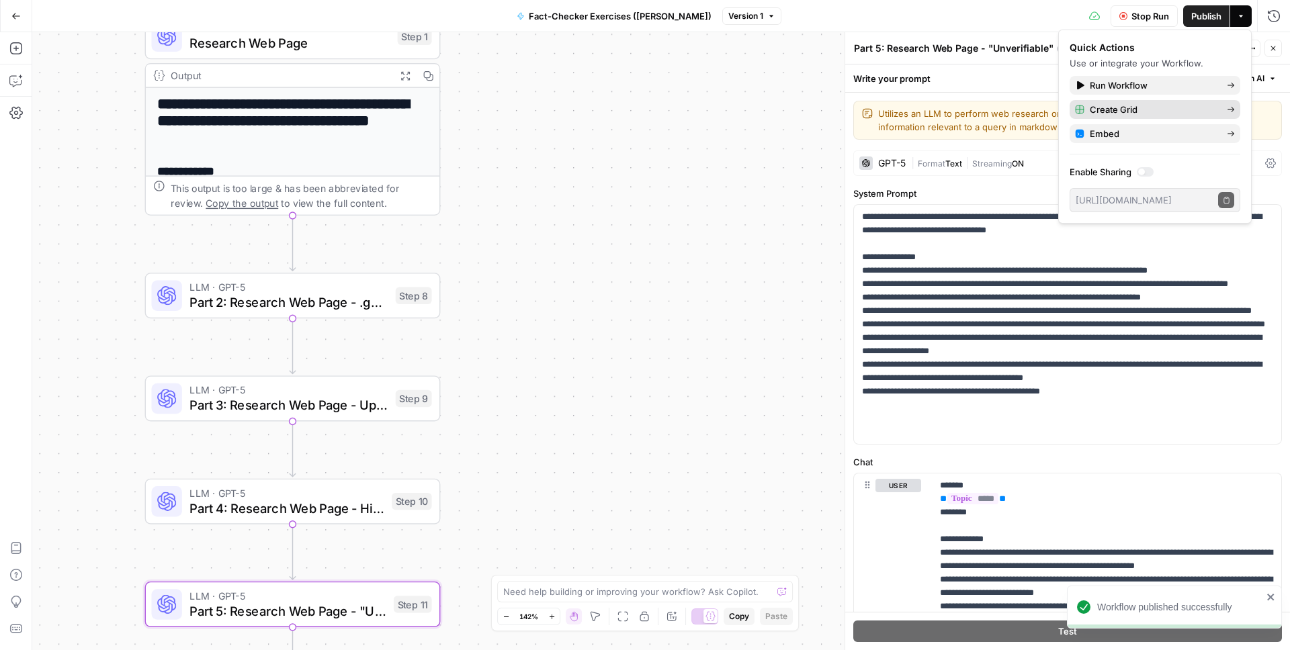
click at [1136, 112] on span "Create Grid" at bounding box center [1152, 109] width 126 height 13
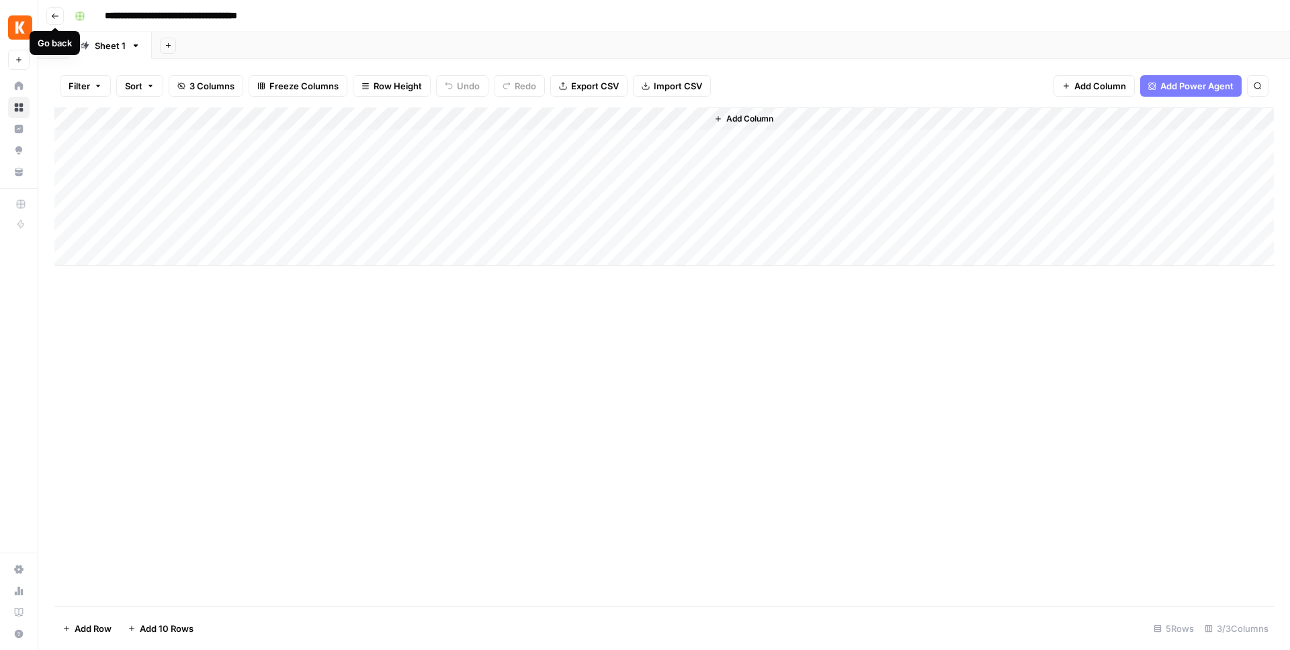
click at [57, 12] on icon "button" at bounding box center [55, 16] width 8 height 8
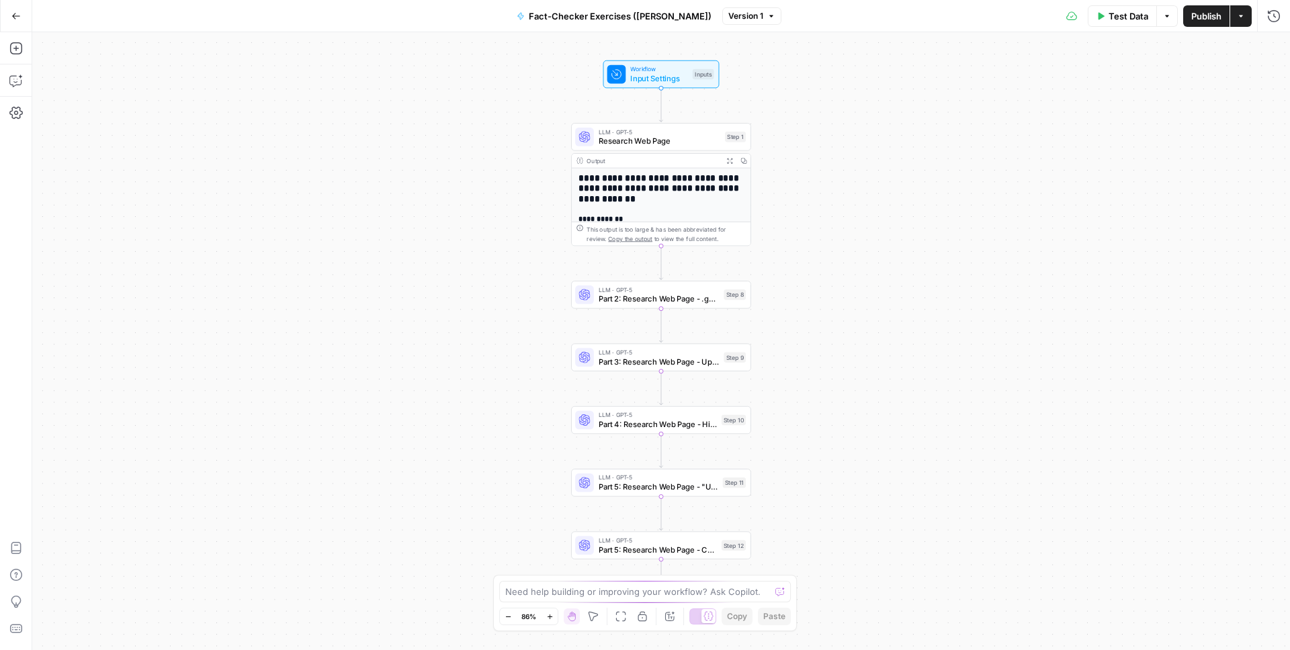
click at [1112, 15] on span "Test Data" at bounding box center [1128, 15] width 40 height 13
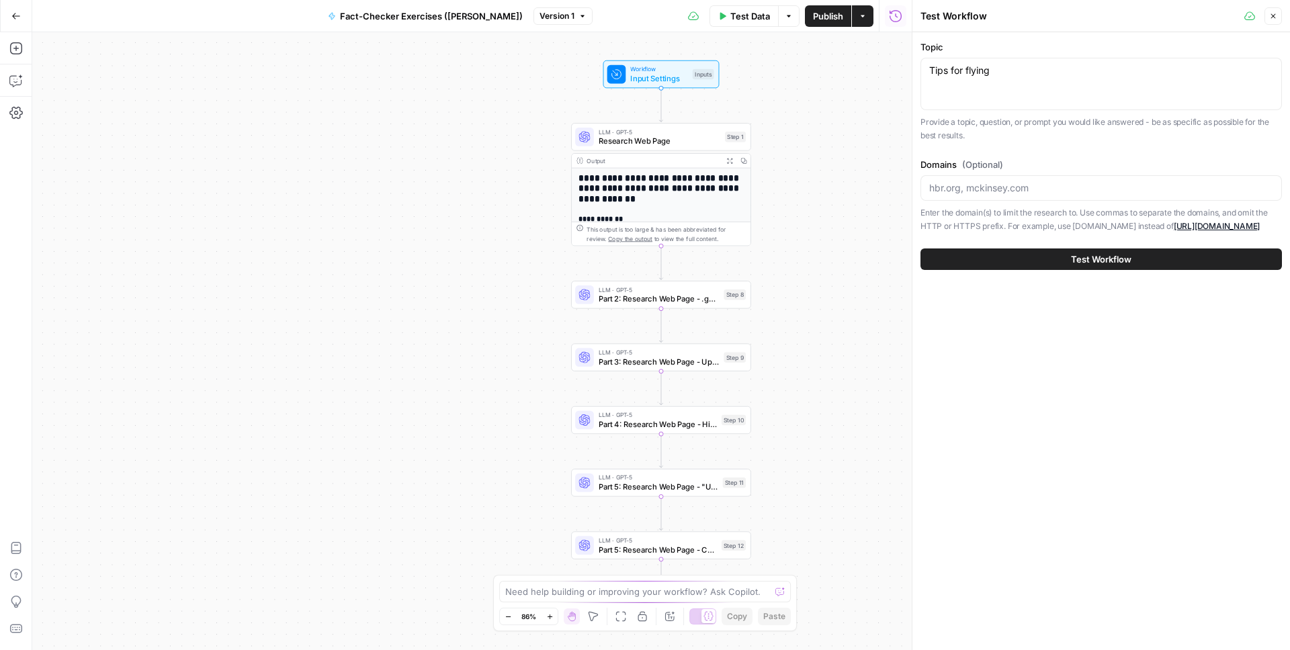
click at [1114, 263] on span "Test Workflow" at bounding box center [1101, 259] width 60 height 13
click at [1138, 258] on button "Test Workflow" at bounding box center [1100, 259] width 361 height 21
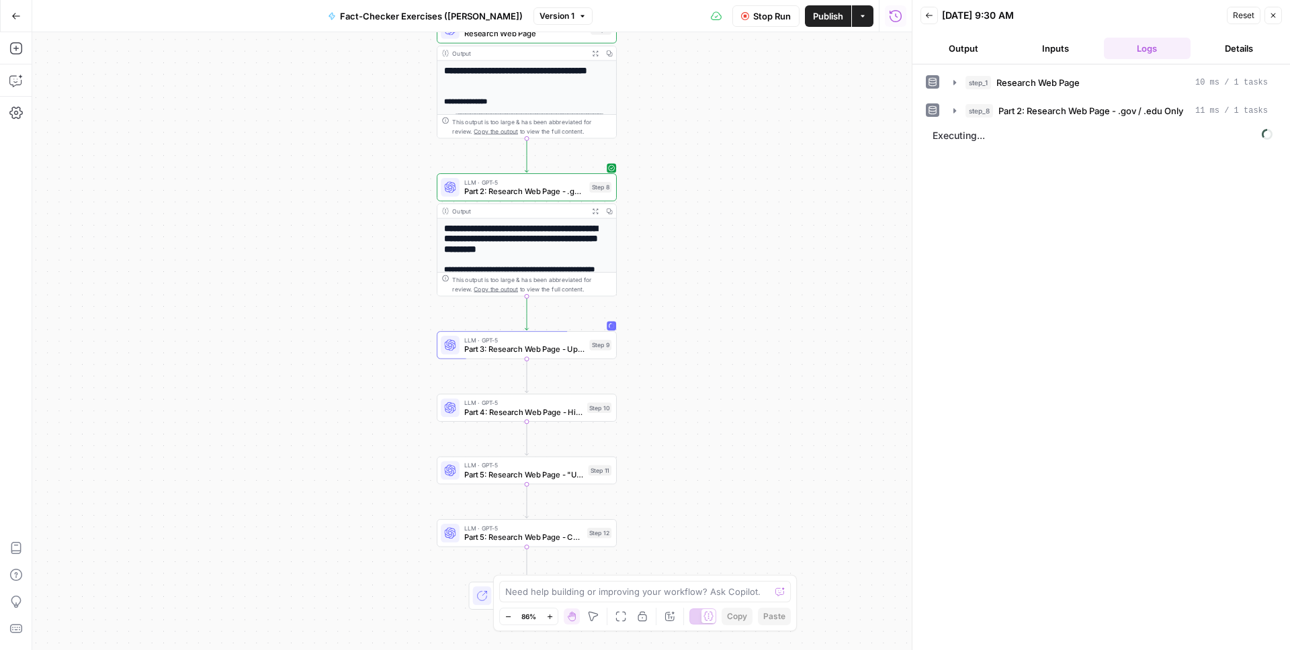
drag, startPoint x: 864, startPoint y: 467, endPoint x: 729, endPoint y: 360, distance: 172.0
click at [729, 360] on div "**********" at bounding box center [471, 341] width 879 height 618
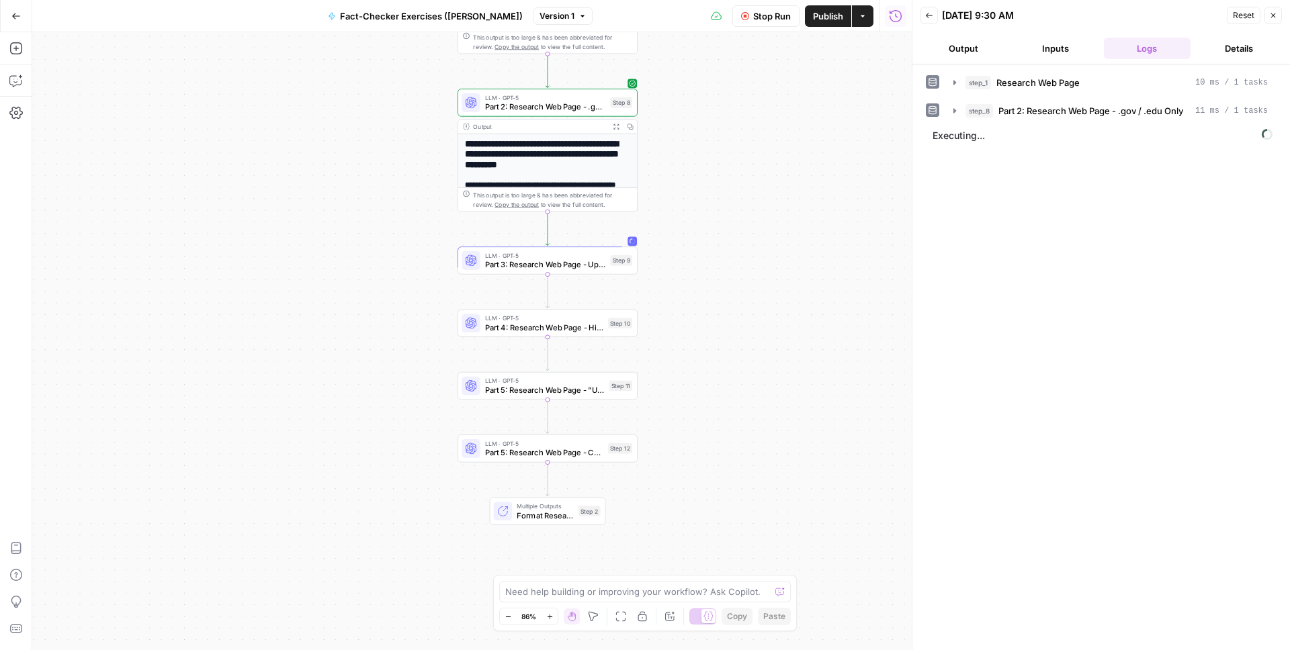
drag, startPoint x: 750, startPoint y: 504, endPoint x: 770, endPoint y: 420, distance: 87.2
click at [770, 420] on div "**********" at bounding box center [471, 341] width 879 height 618
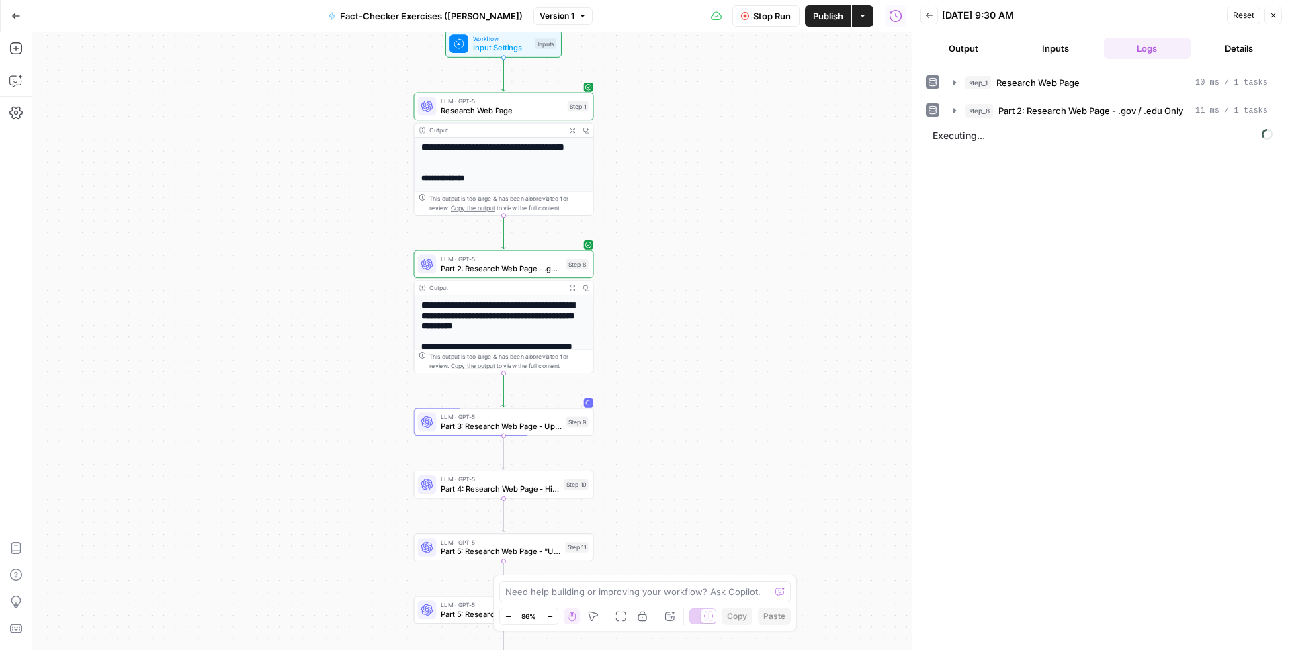
drag, startPoint x: 783, startPoint y: 220, endPoint x: 739, endPoint y: 374, distance: 160.1
click at [739, 374] on div "**********" at bounding box center [471, 341] width 879 height 618
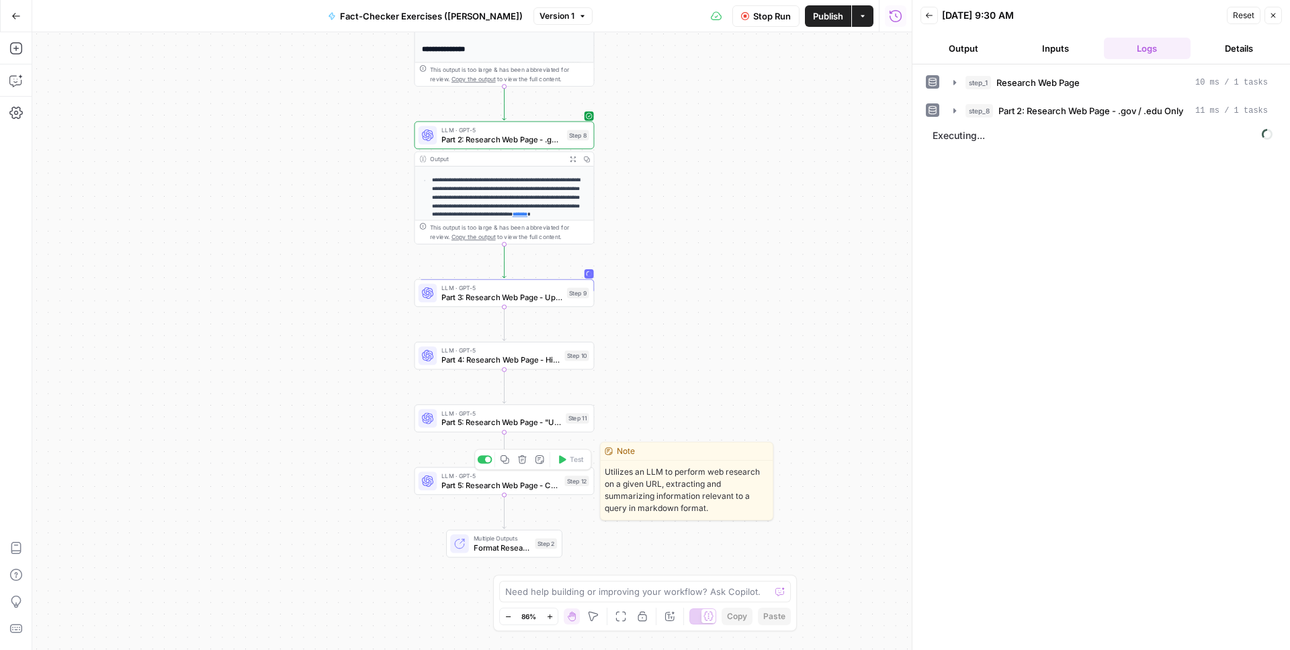
click at [535, 490] on span "Part 5: Research Web Page - Contradiction" at bounding box center [500, 485] width 118 height 11
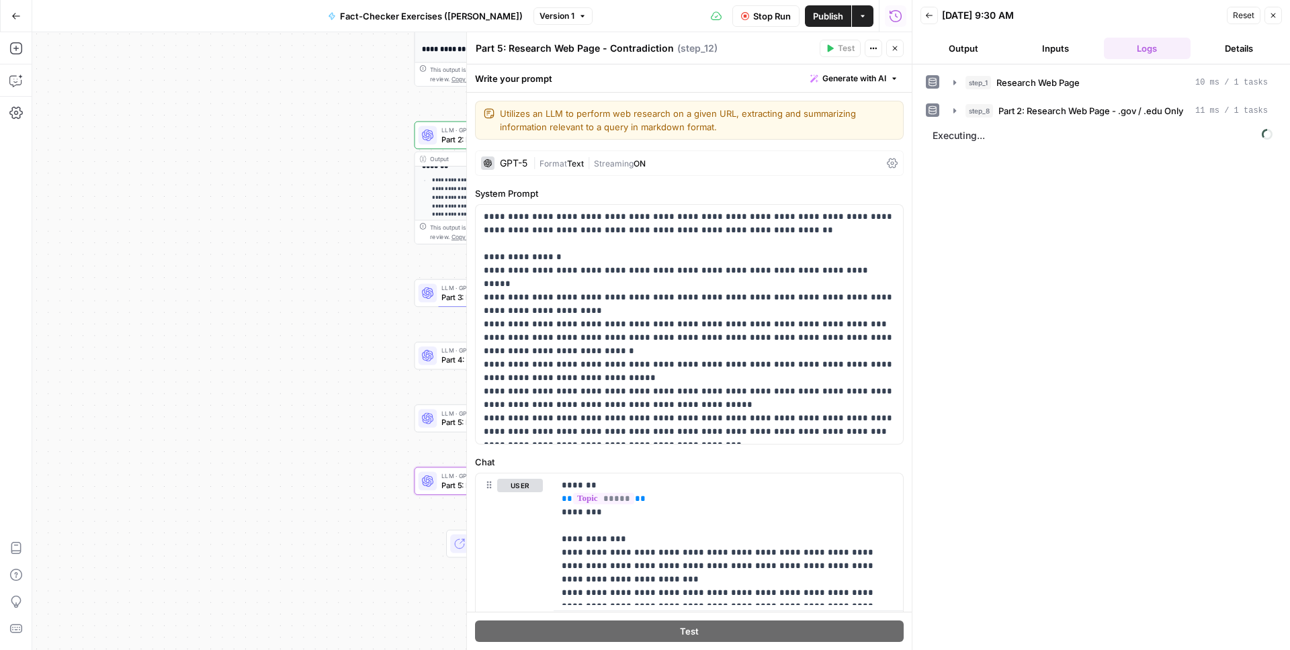
scroll to position [65, 0]
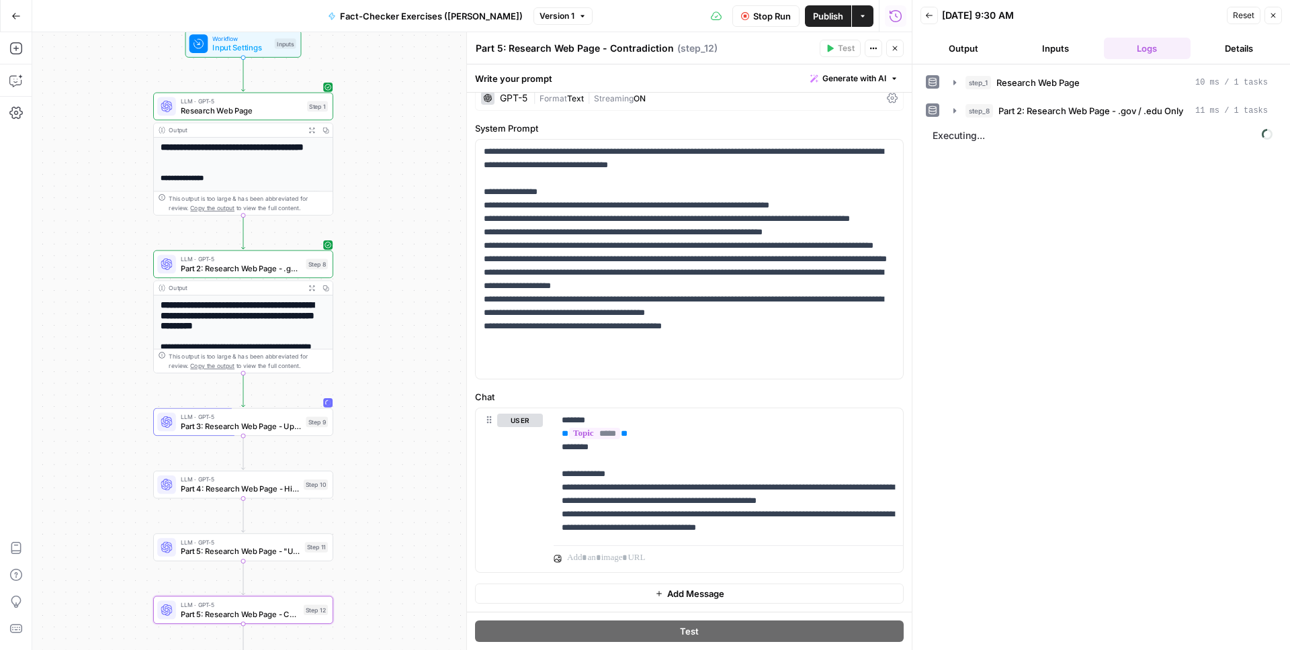
click at [279, 159] on h2 "**********" at bounding box center [243, 152] width 165 height 21
click at [326, 170] on div "**********" at bounding box center [243, 245] width 179 height 214
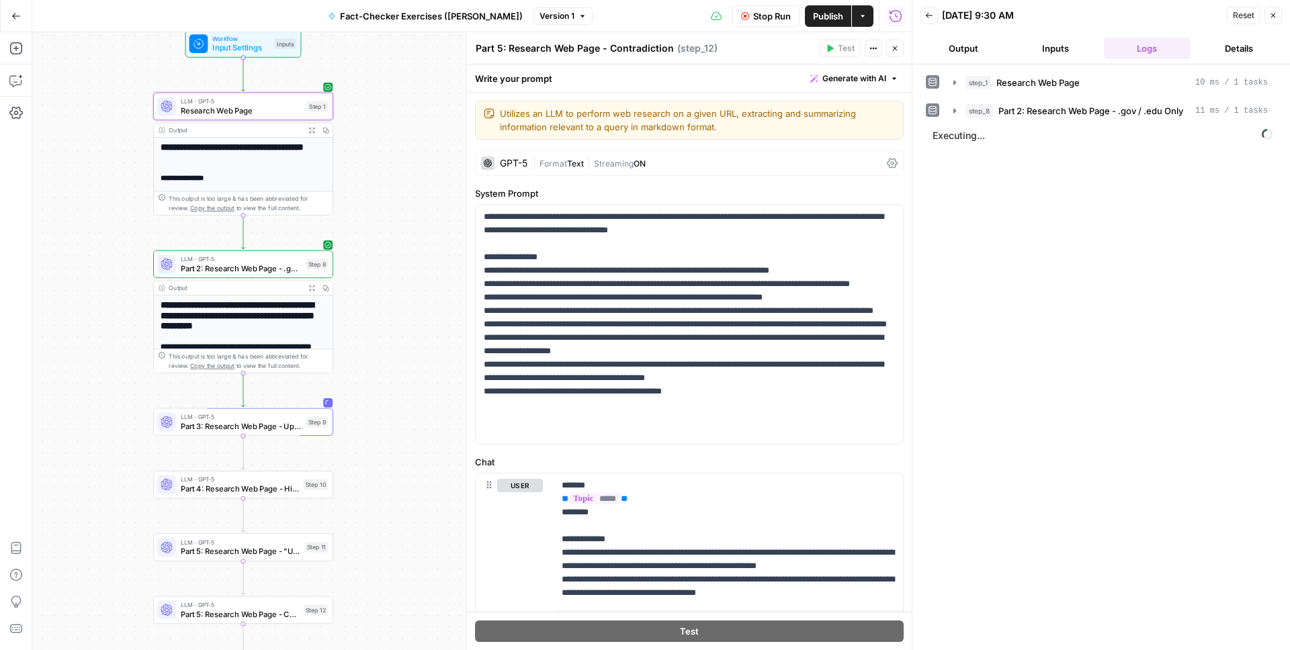
click at [898, 50] on icon "button" at bounding box center [895, 48] width 8 height 8
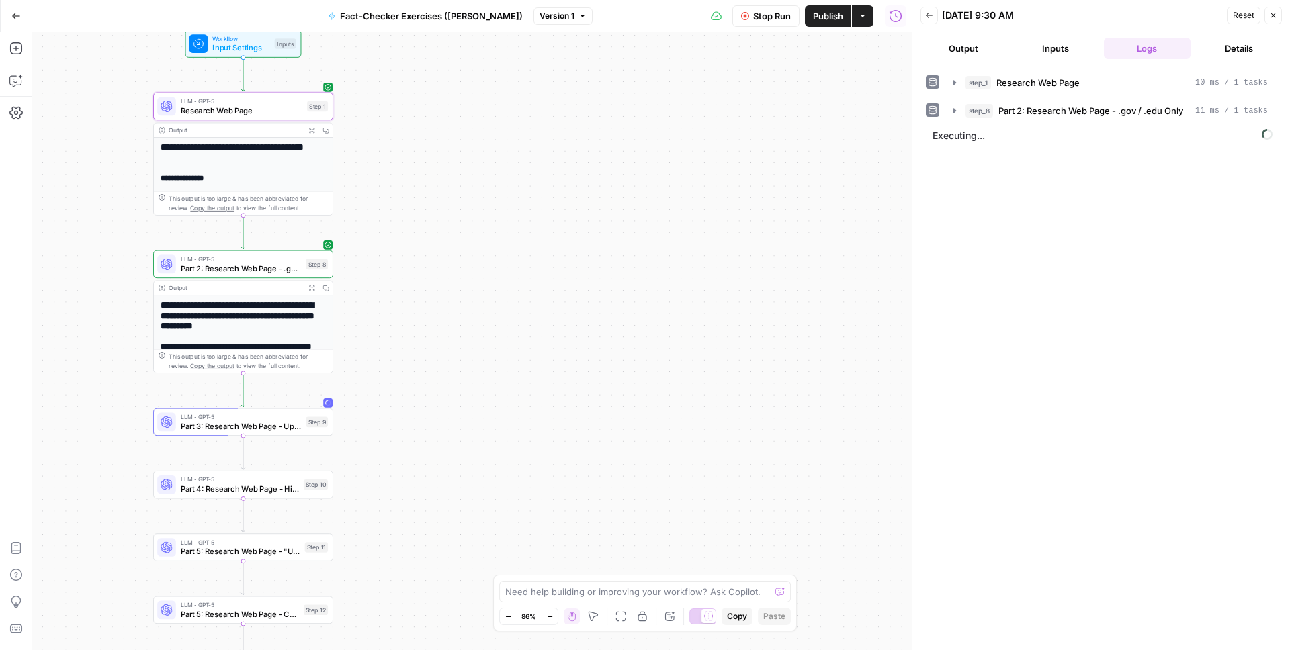
click at [966, 53] on button "Output" at bounding box center [963, 48] width 87 height 21
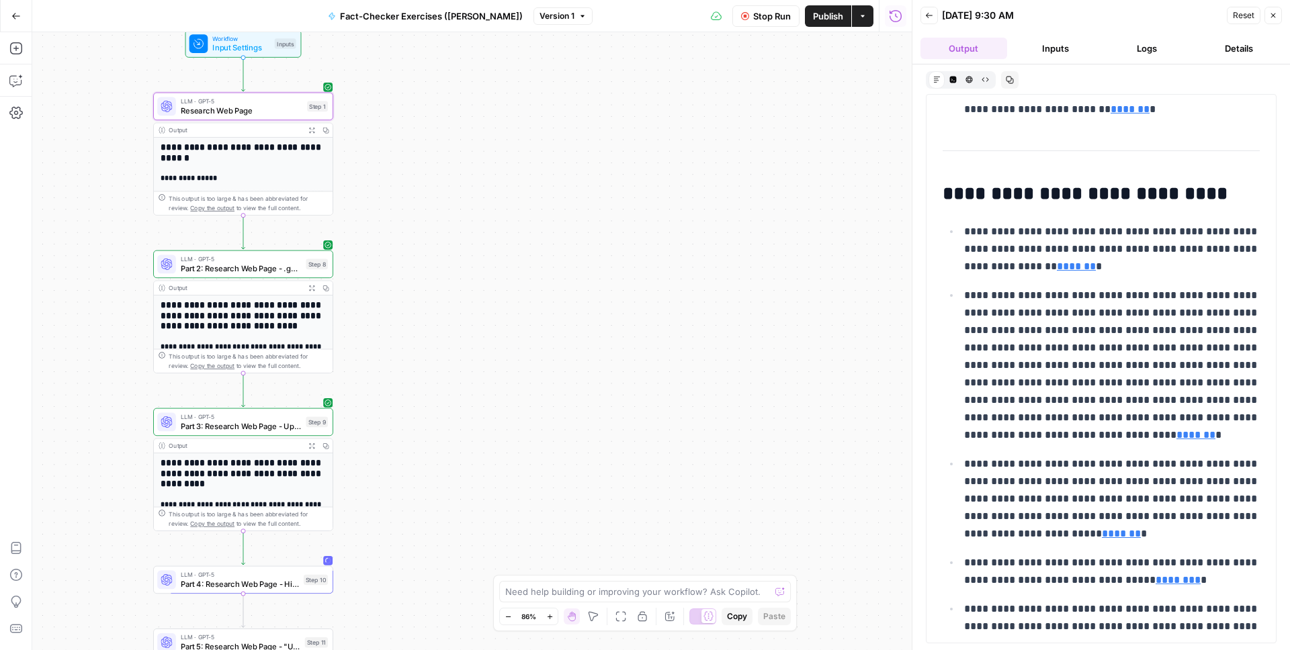
scroll to position [3495, 0]
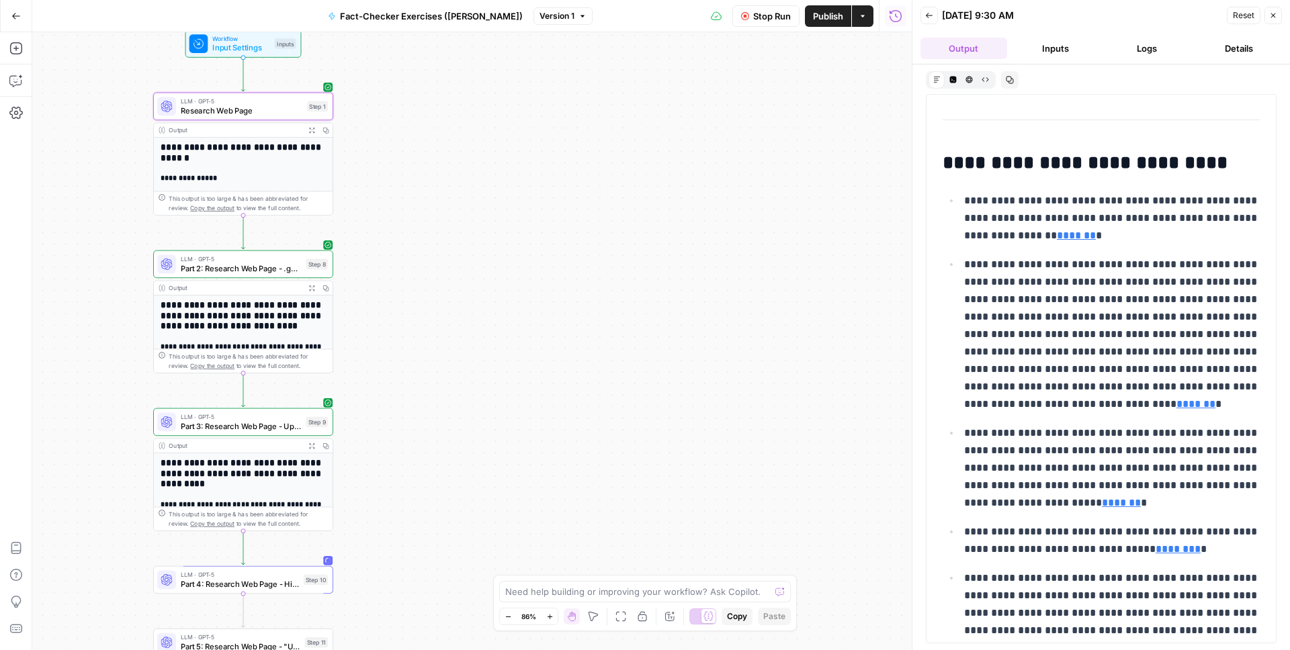
click at [251, 297] on div "**********" at bounding box center [243, 397] width 179 height 202
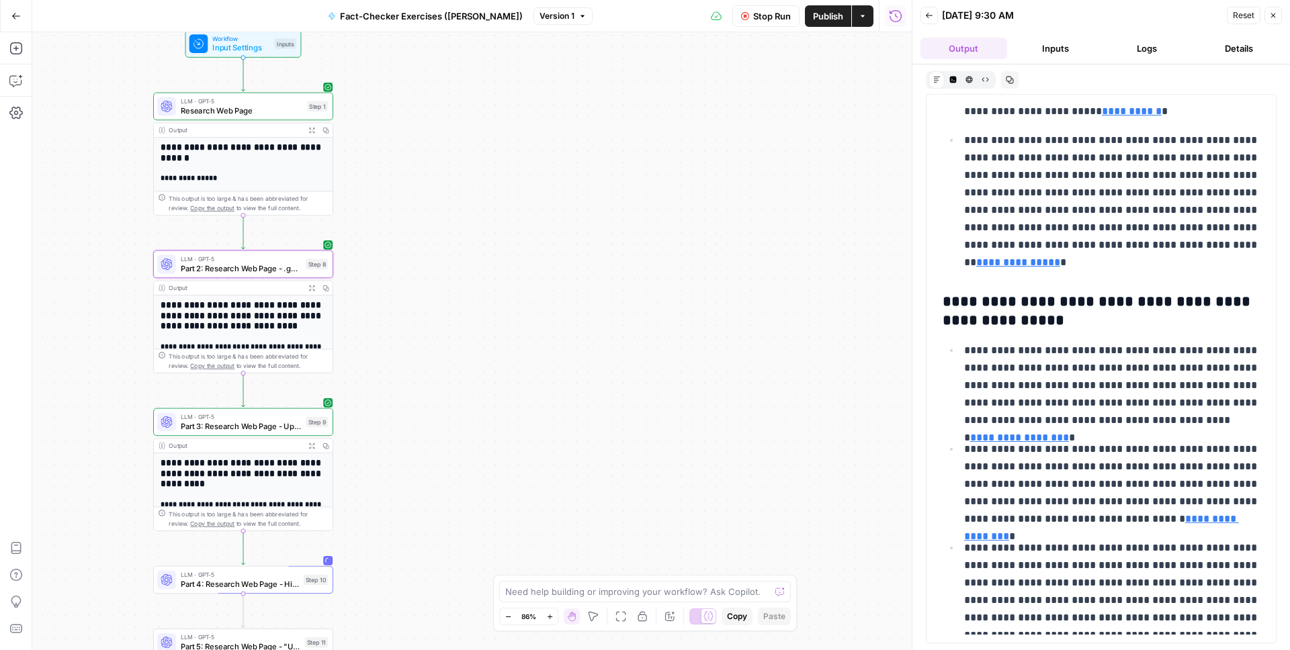
scroll to position [2530, 0]
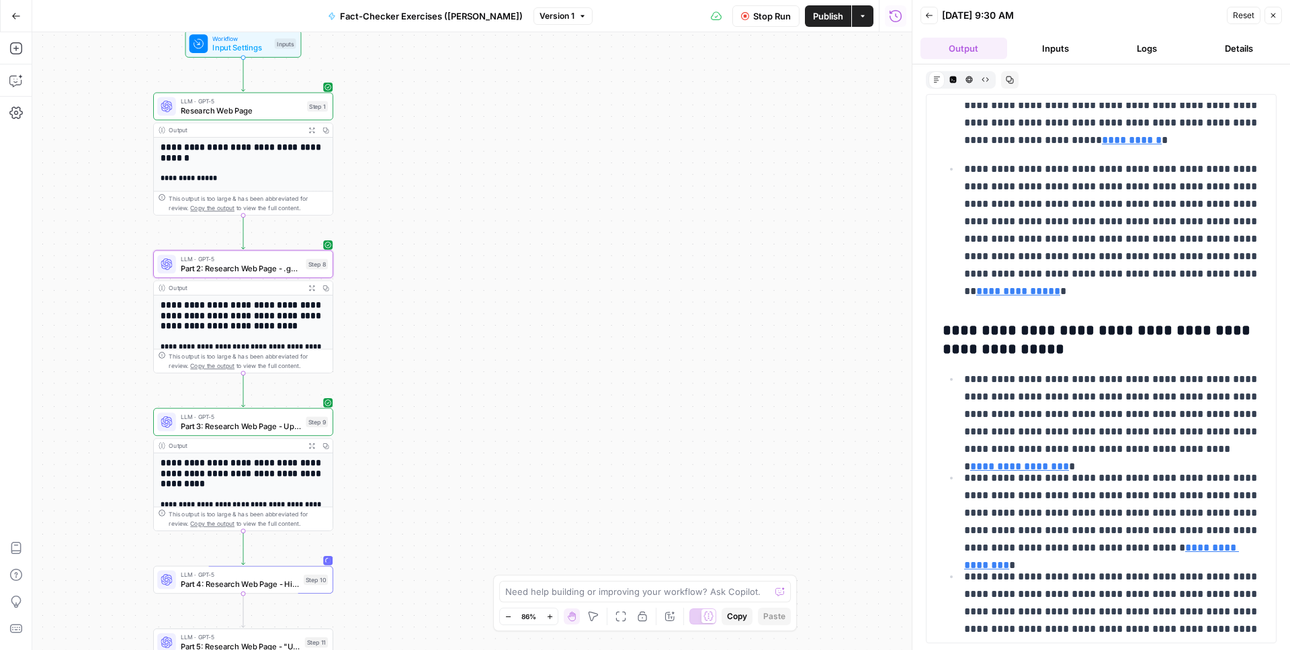
click at [16, 17] on icon "button" at bounding box center [15, 15] width 9 height 9
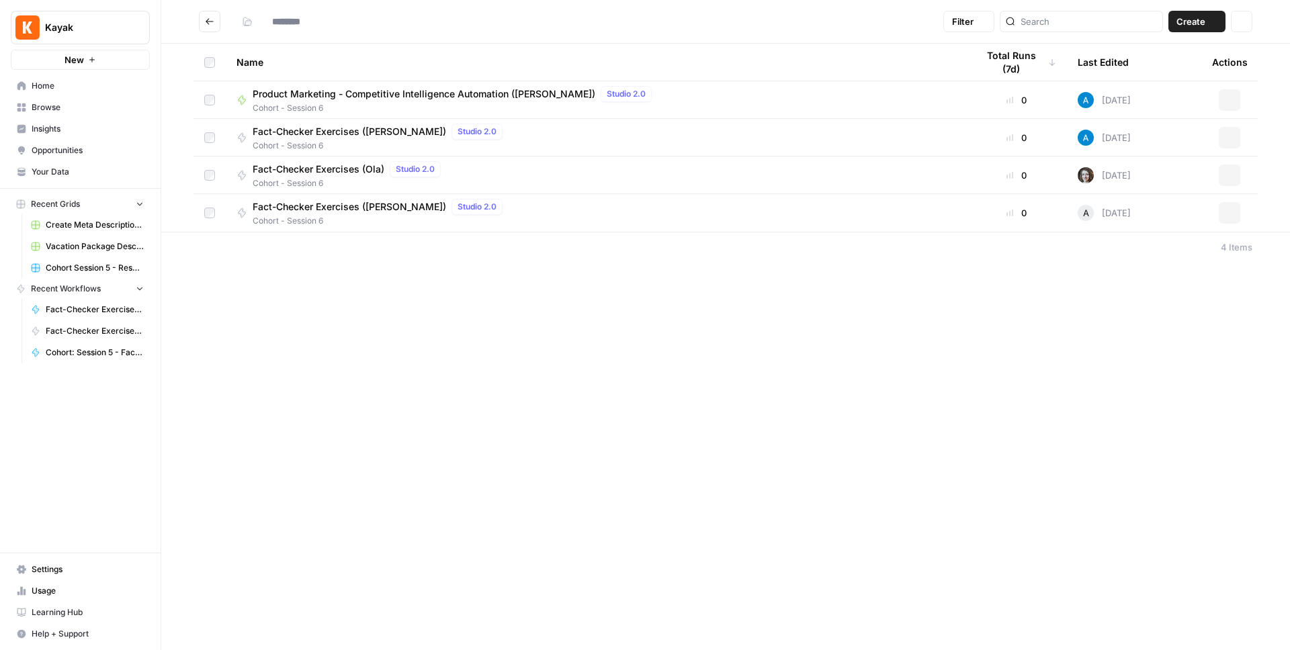
type input "**********"
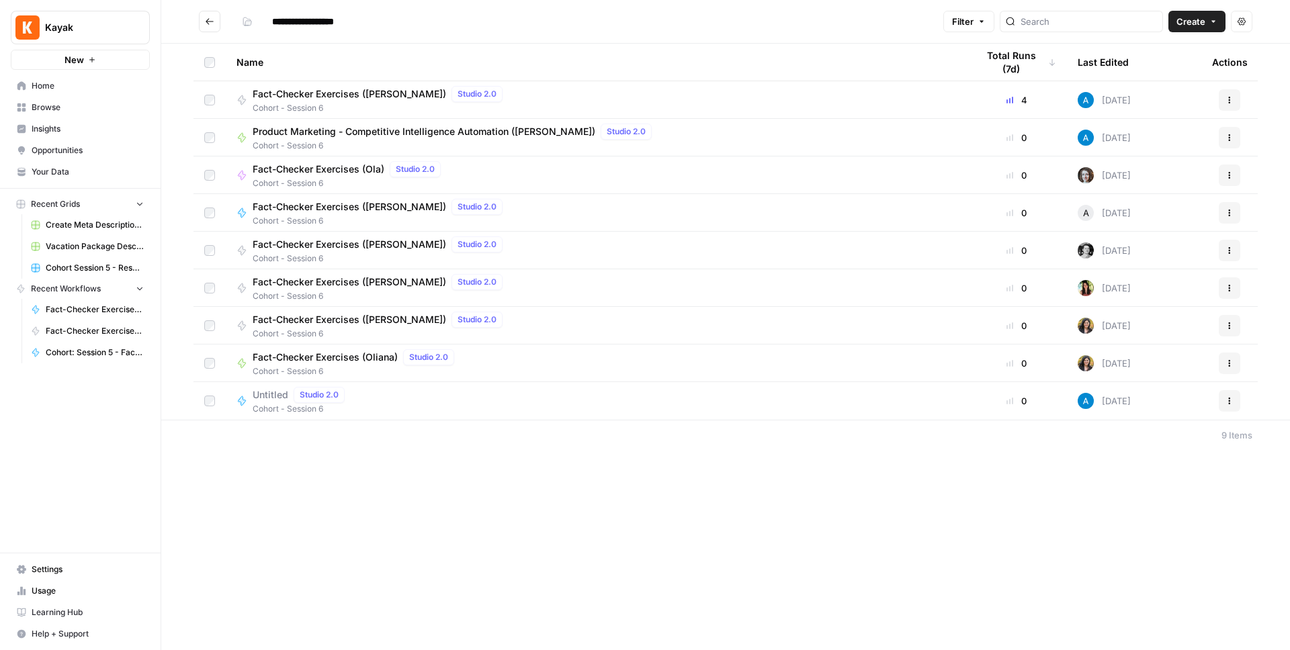
click at [212, 21] on icon "Go back" at bounding box center [209, 21] width 9 height 9
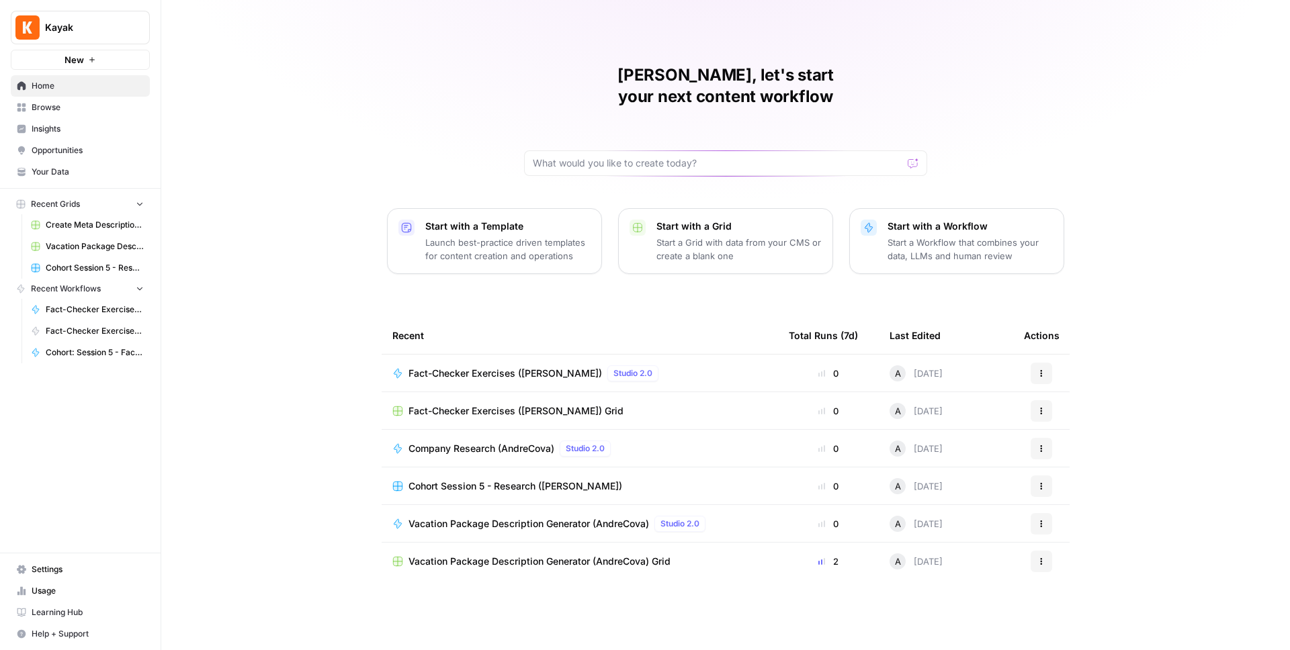
click at [91, 112] on span "Browse" at bounding box center [88, 107] width 112 height 12
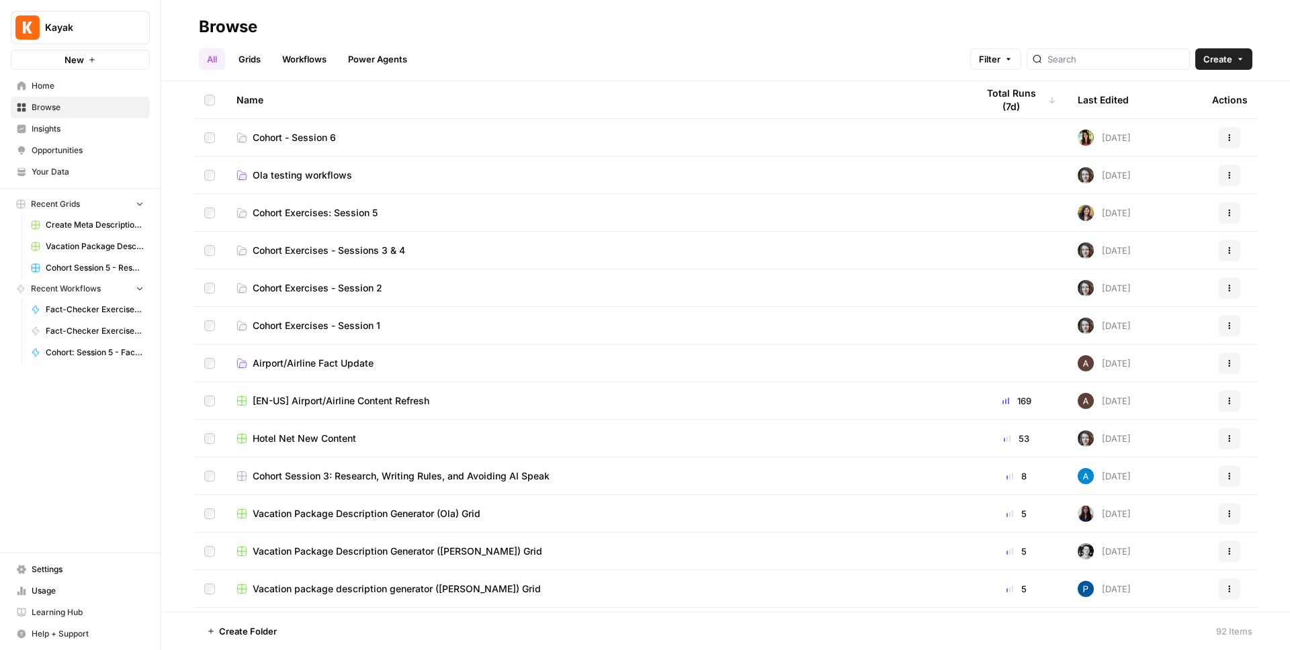
click at [339, 140] on link "Cohort - Session 6" at bounding box center [595, 137] width 719 height 13
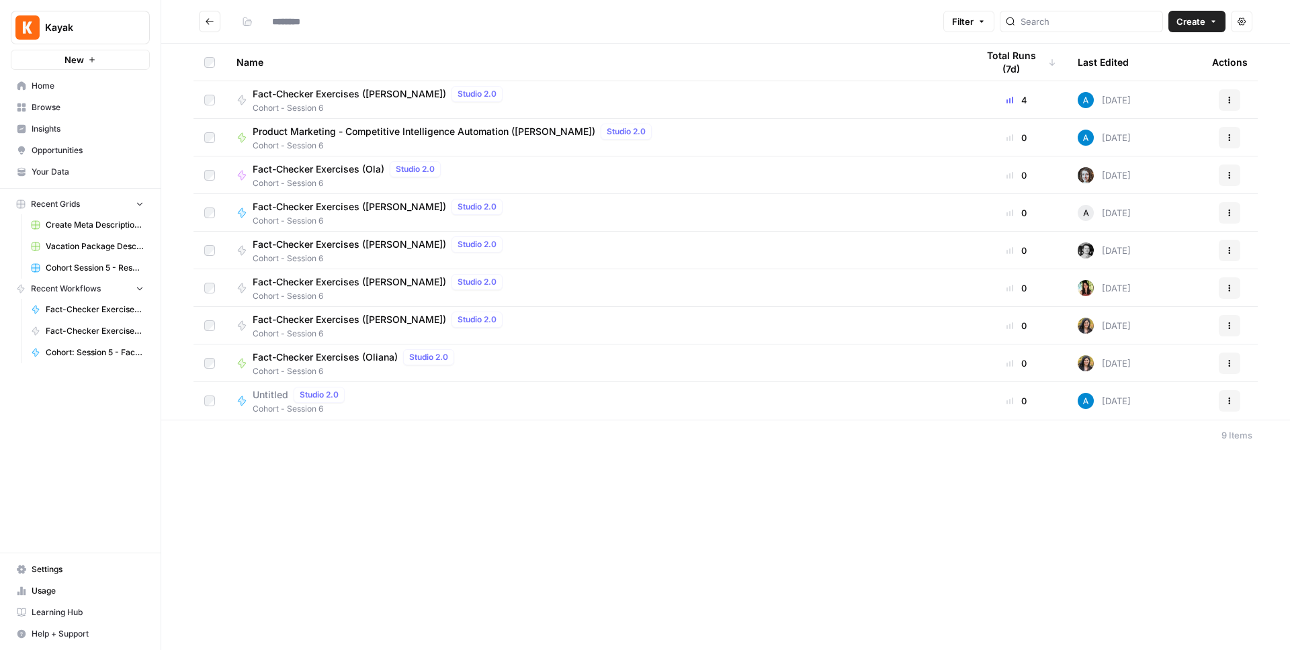
type input "**********"
click at [1219, 29] on button "Create" at bounding box center [1196, 21] width 57 height 21
click at [1173, 72] on span "Workflow" at bounding box center [1170, 71] width 75 height 13
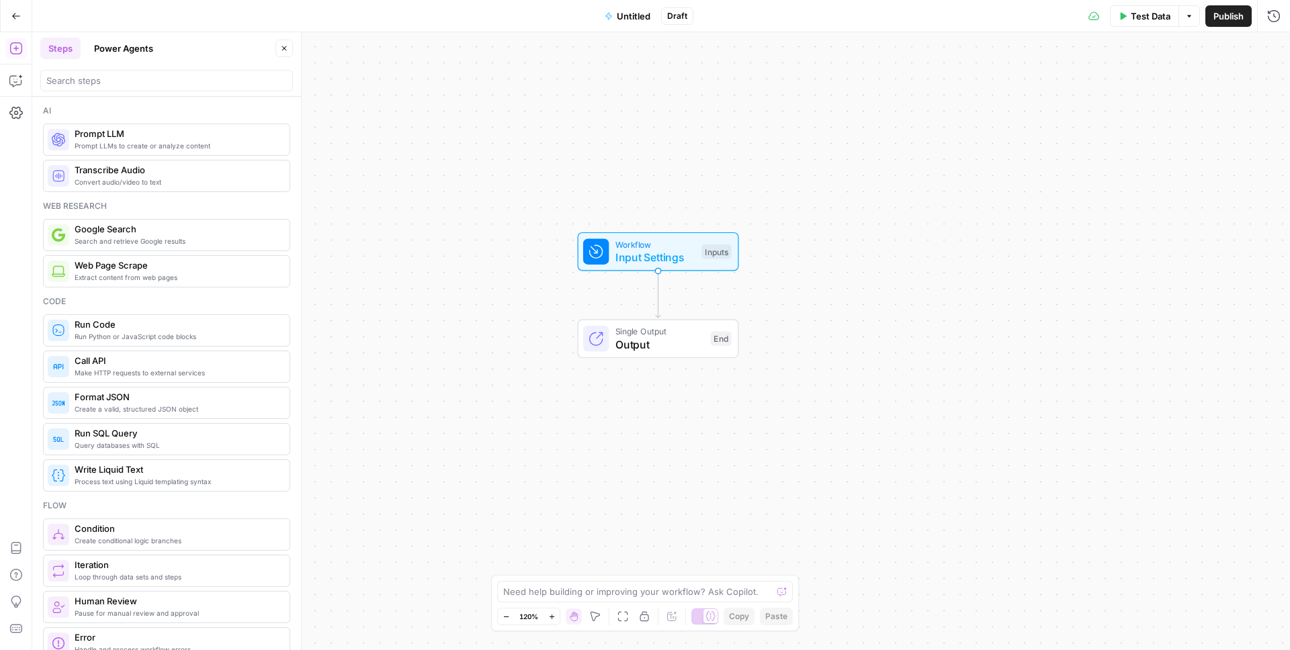
click at [608, 259] on div at bounding box center [596, 252] width 26 height 26
click at [1048, 88] on span "Add Field" at bounding box center [1049, 91] width 39 height 13
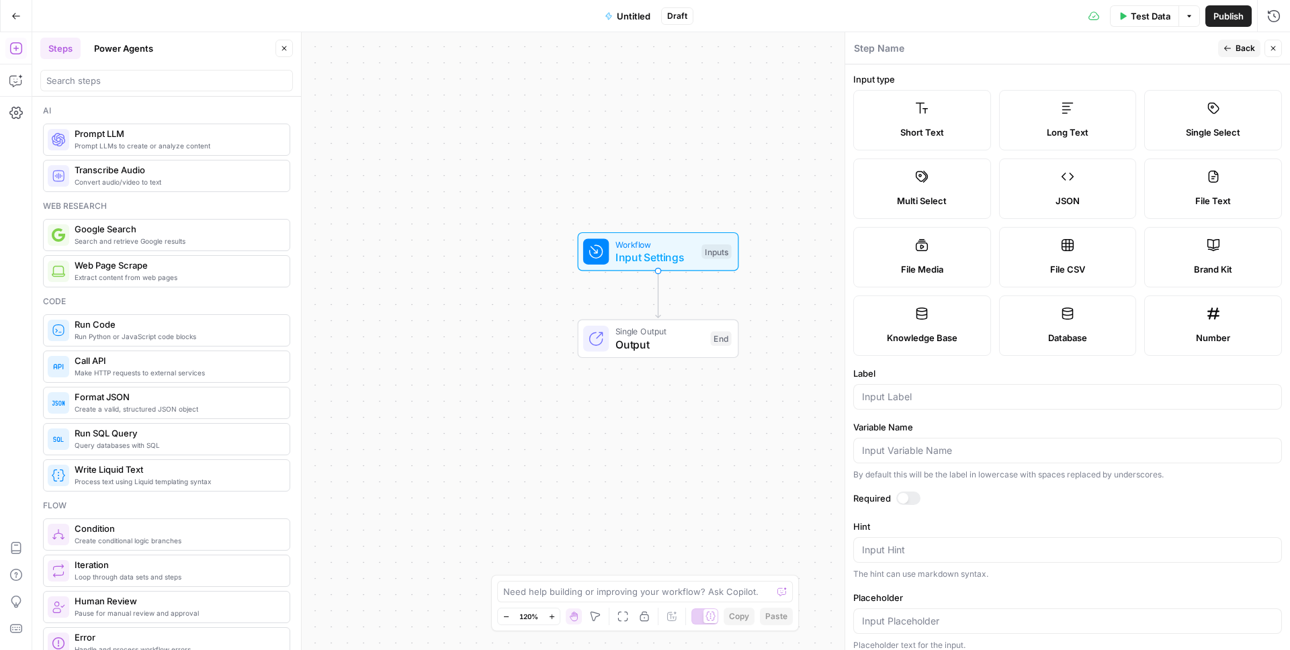
scroll to position [82, 0]
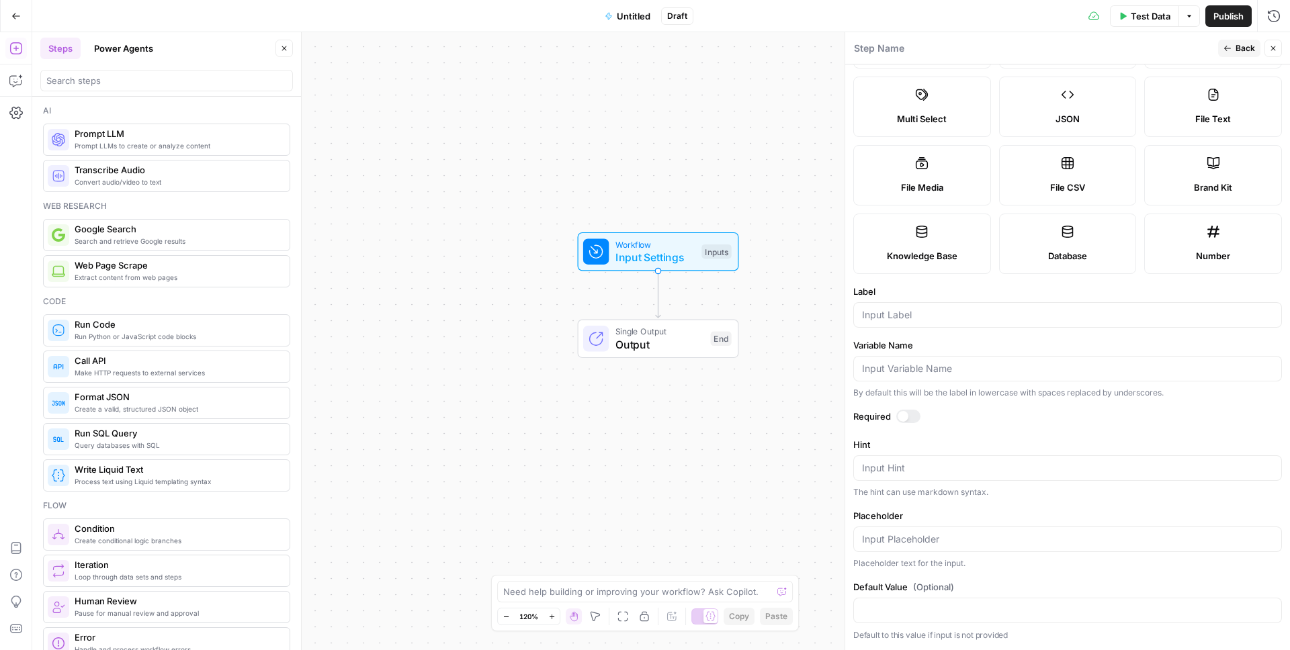
click at [965, 298] on div "Label" at bounding box center [1067, 306] width 429 height 43
click at [959, 307] on div at bounding box center [1067, 315] width 429 height 26
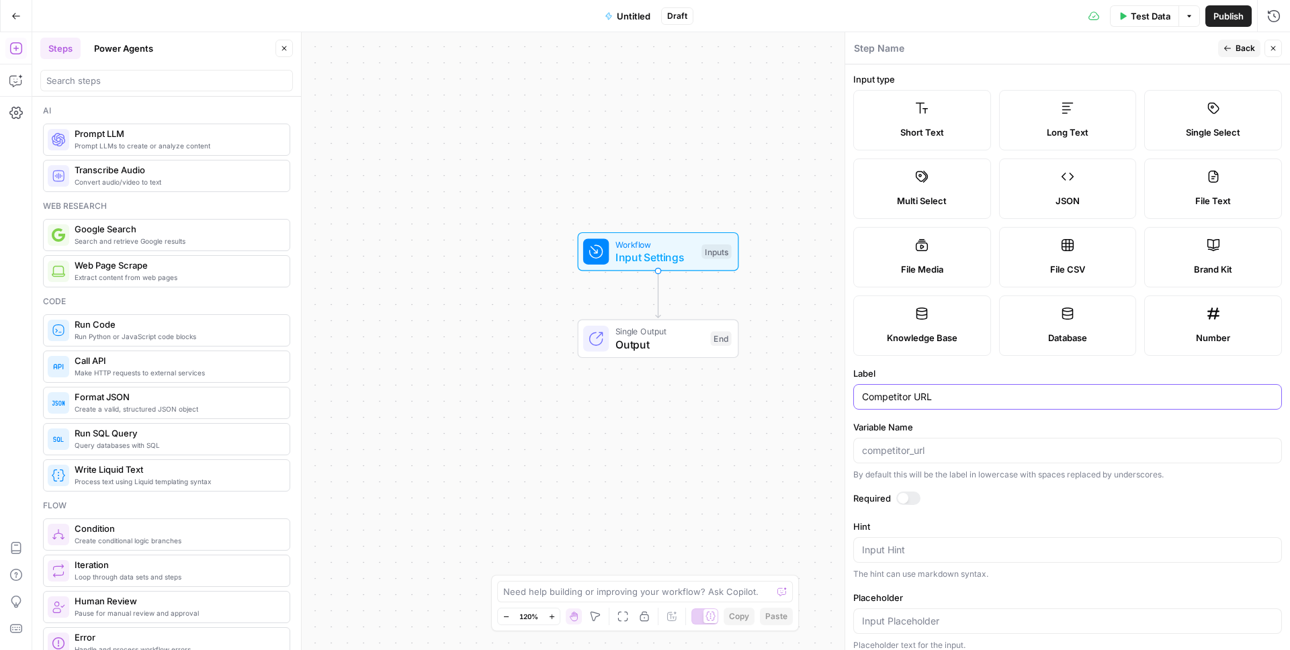
type input "Competitor URL"
click at [1230, 44] on icon "button" at bounding box center [1227, 48] width 8 height 8
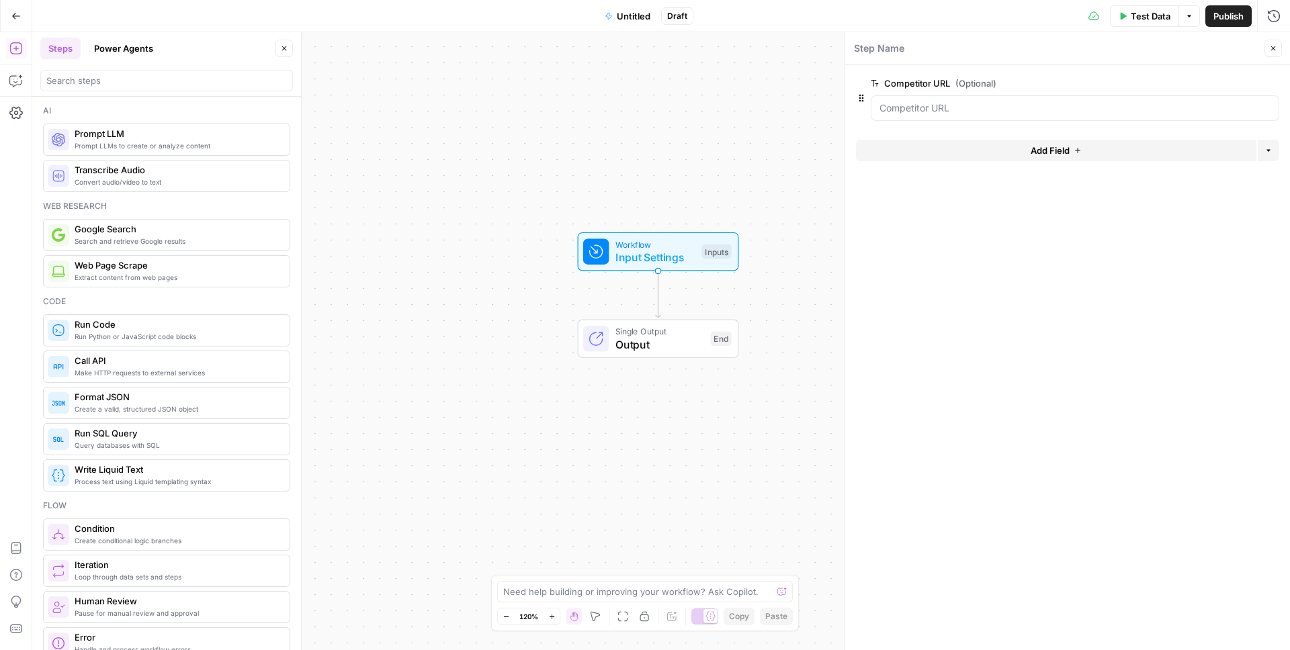
click at [997, 306] on form "Competitor URL (Optional) edit field Delete group Add Field Options" at bounding box center [1067, 357] width 445 height 586
click at [1269, 46] on icon "button" at bounding box center [1273, 48] width 8 height 8
click at [626, 9] on span "Untitled" at bounding box center [634, 15] width 34 height 13
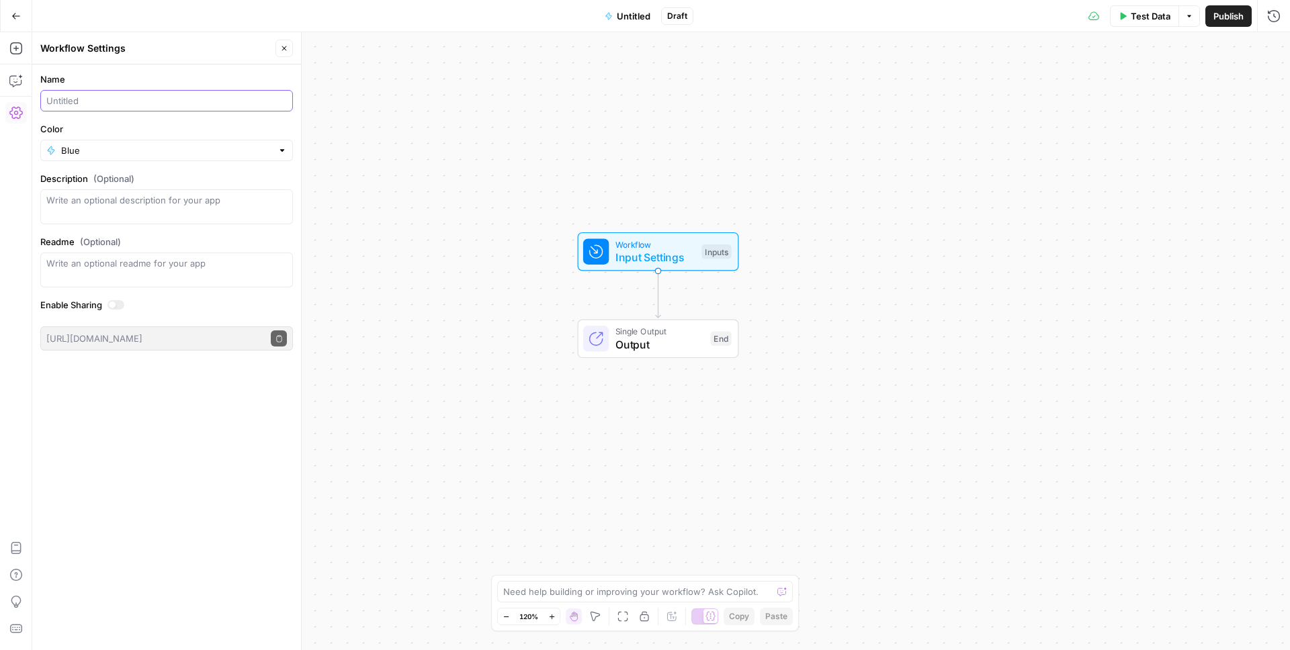
click at [151, 97] on input "Name" at bounding box center [166, 100] width 240 height 13
click at [95, 99] on input "Competitor Analysis ([PERSON_NAME])" at bounding box center [166, 100] width 240 height 13
type input "Competitor Pricing Analysis ([PERSON_NAME])"
click at [286, 46] on icon "button" at bounding box center [284, 48] width 8 height 8
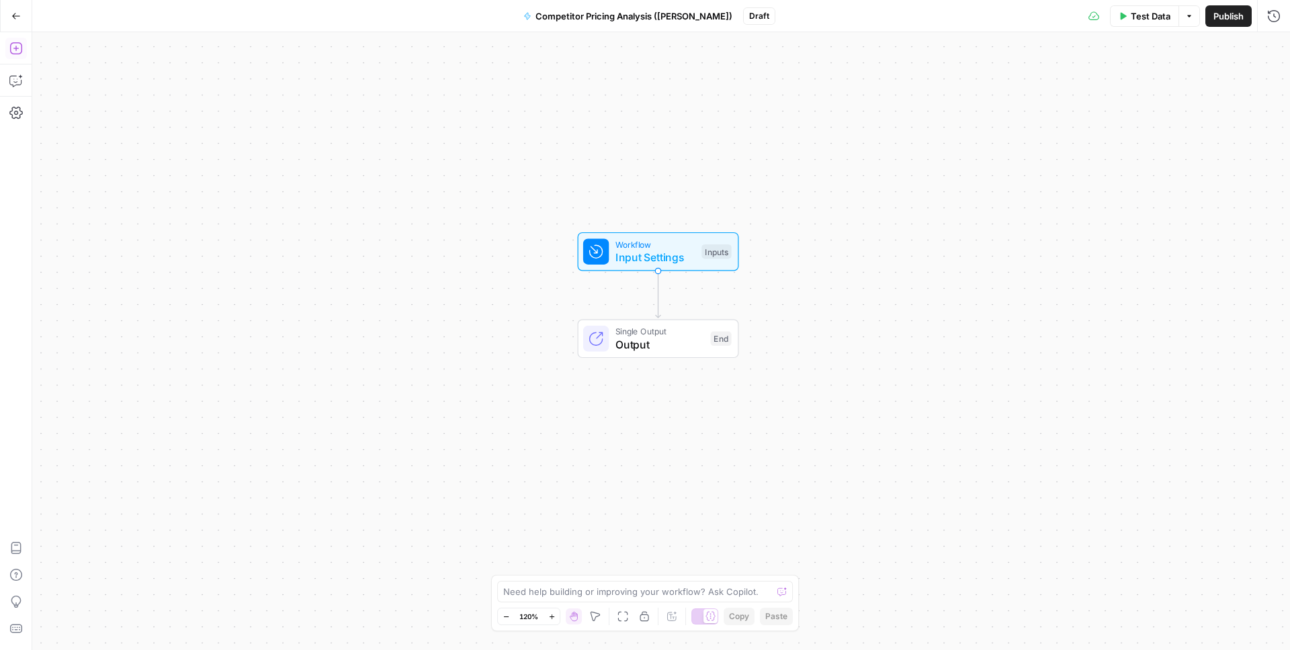
click at [1222, 9] on span "Publish" at bounding box center [1228, 15] width 30 height 13
click at [18, 53] on icon "button" at bounding box center [15, 48] width 12 height 12
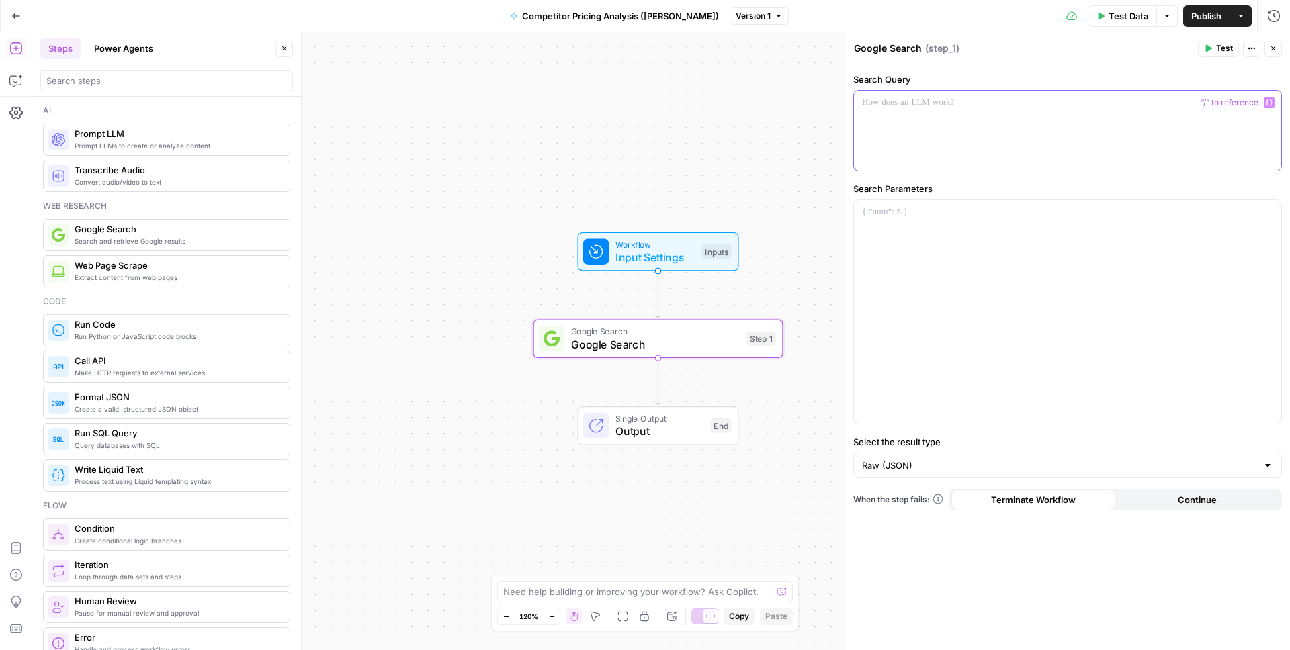
click at [960, 112] on div at bounding box center [1067, 131] width 427 height 80
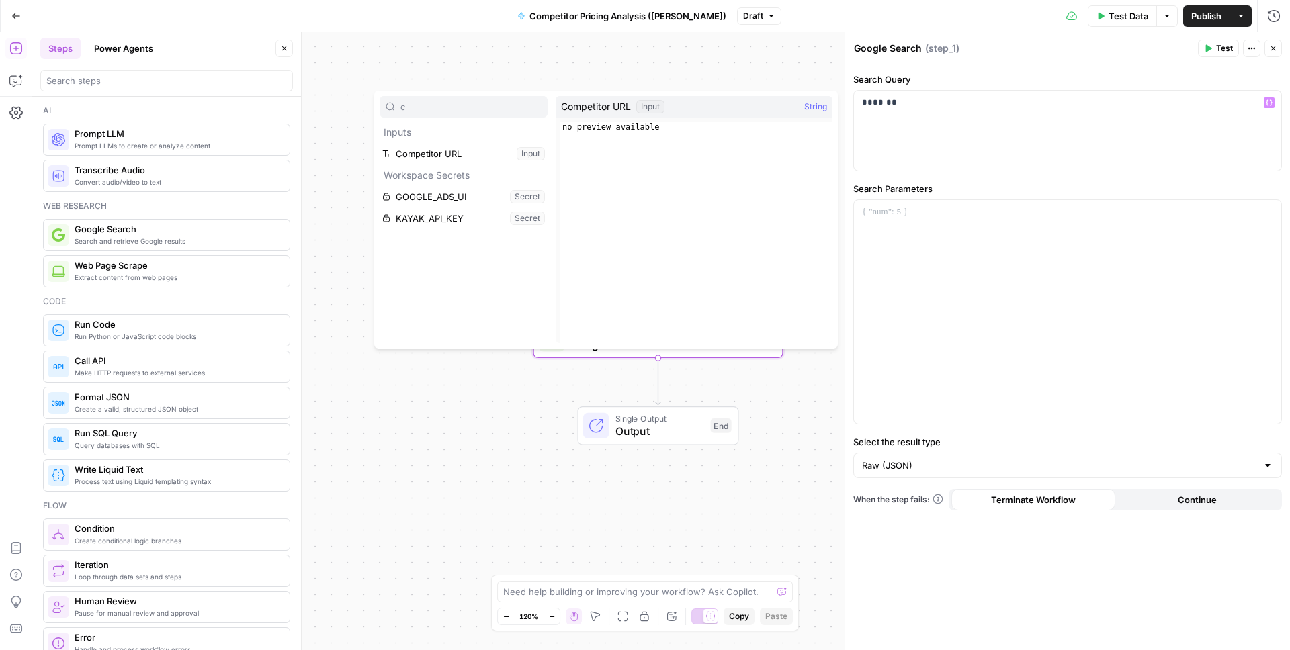
type input "c"
click at [453, 156] on button "Select variable Competitor URL" at bounding box center [463, 153] width 168 height 21
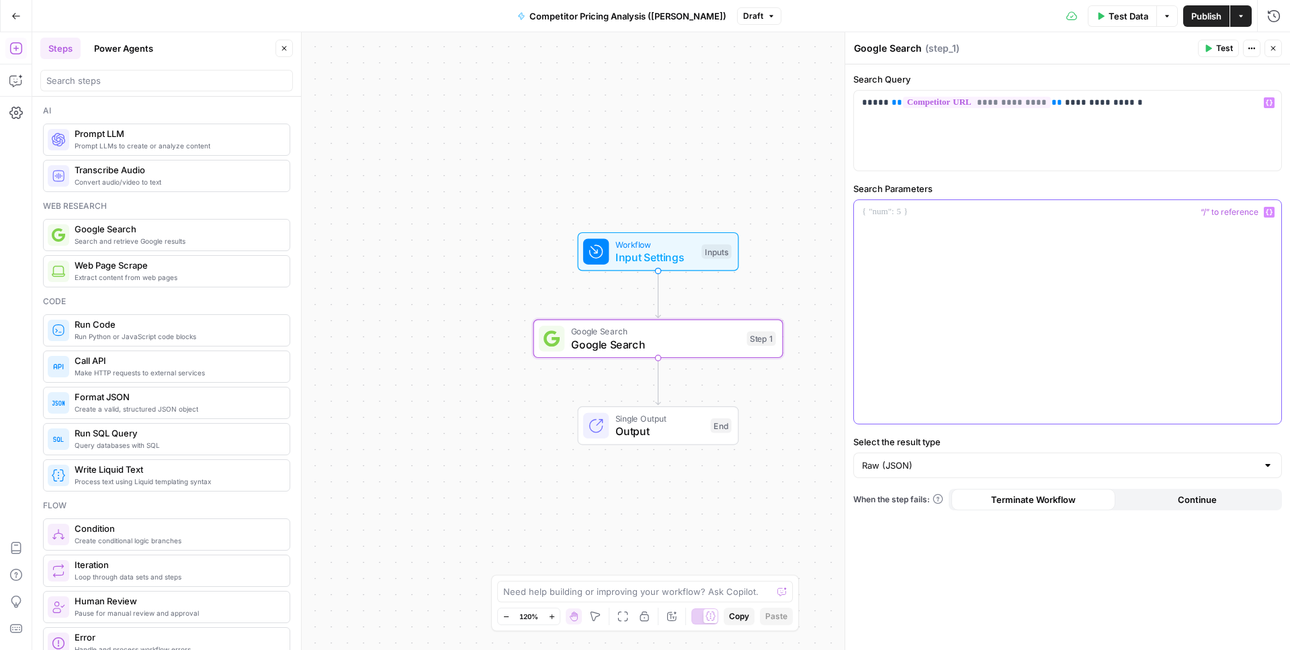
click at [1146, 279] on div at bounding box center [1067, 312] width 427 height 224
click at [1275, 48] on icon "button" at bounding box center [1273, 48] width 8 height 8
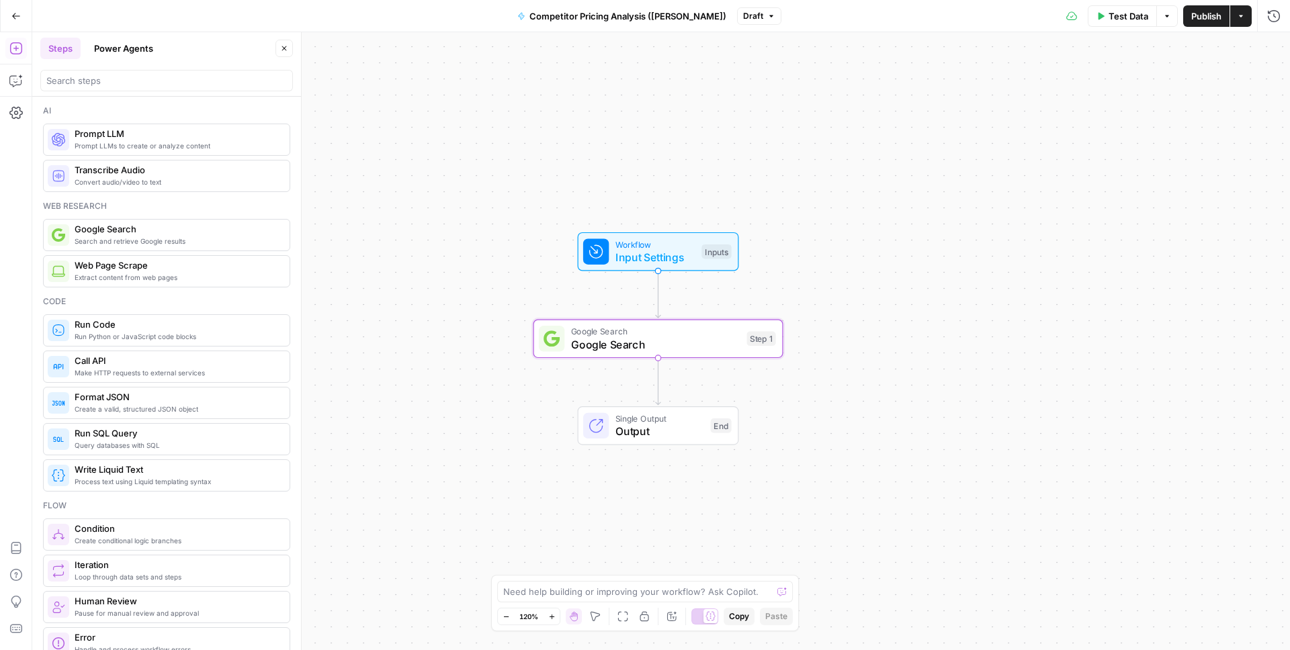
click at [679, 252] on span "Input Settings" at bounding box center [655, 257] width 80 height 16
click at [1278, 48] on button "Close" at bounding box center [1272, 48] width 17 height 17
click at [1128, 24] on button "Test Data" at bounding box center [1121, 15] width 69 height 21
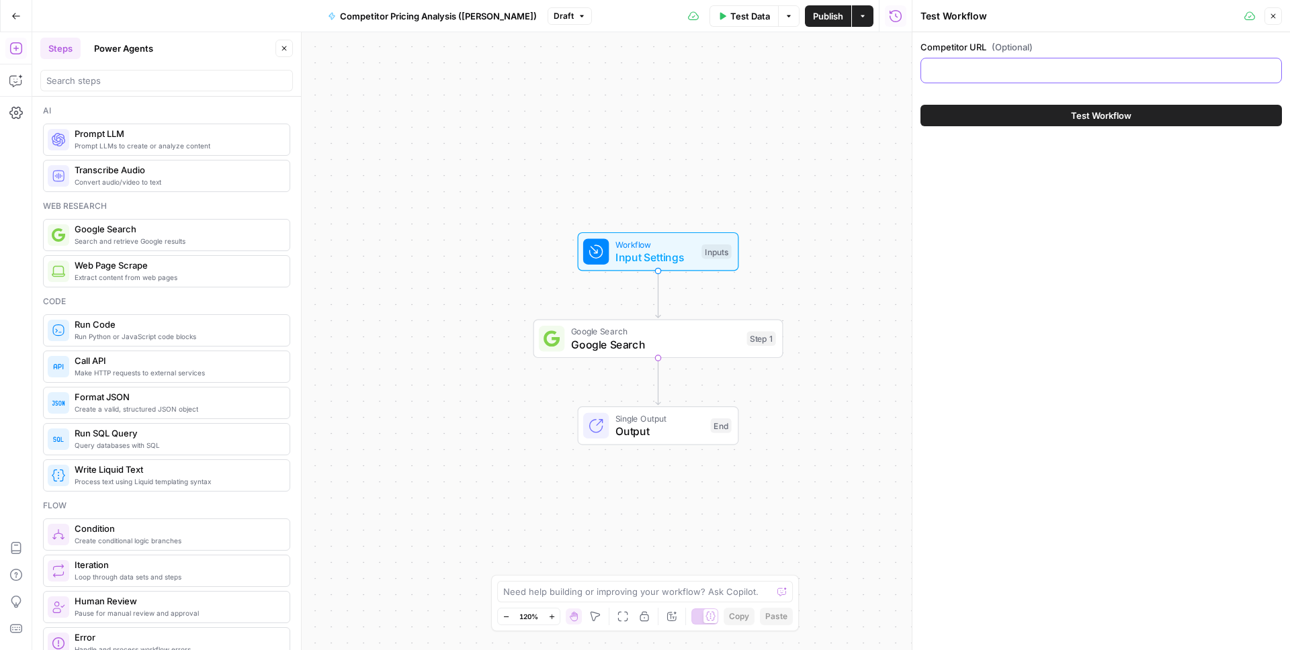
click at [967, 69] on input "Competitor URL (Optional)" at bounding box center [1101, 70] width 344 height 13
type input "[DOMAIN_NAME]"
click at [1269, 14] on icon "button" at bounding box center [1273, 16] width 8 height 8
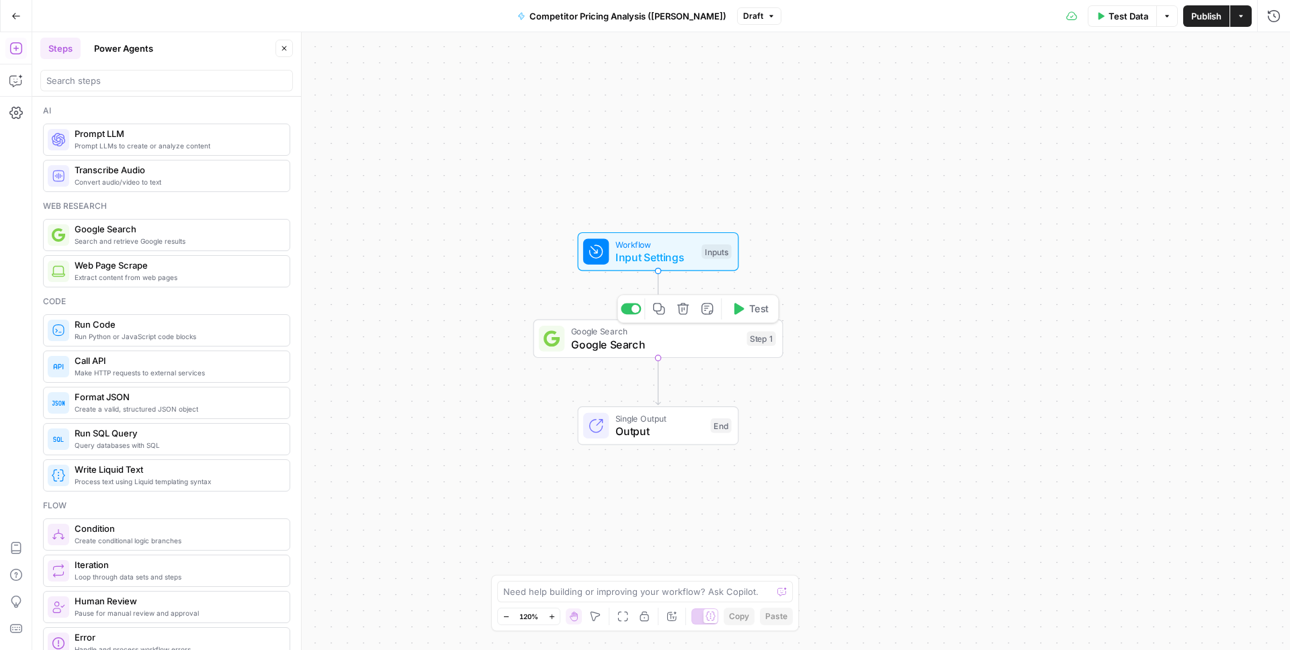
click at [755, 314] on span "Test" at bounding box center [758, 309] width 19 height 15
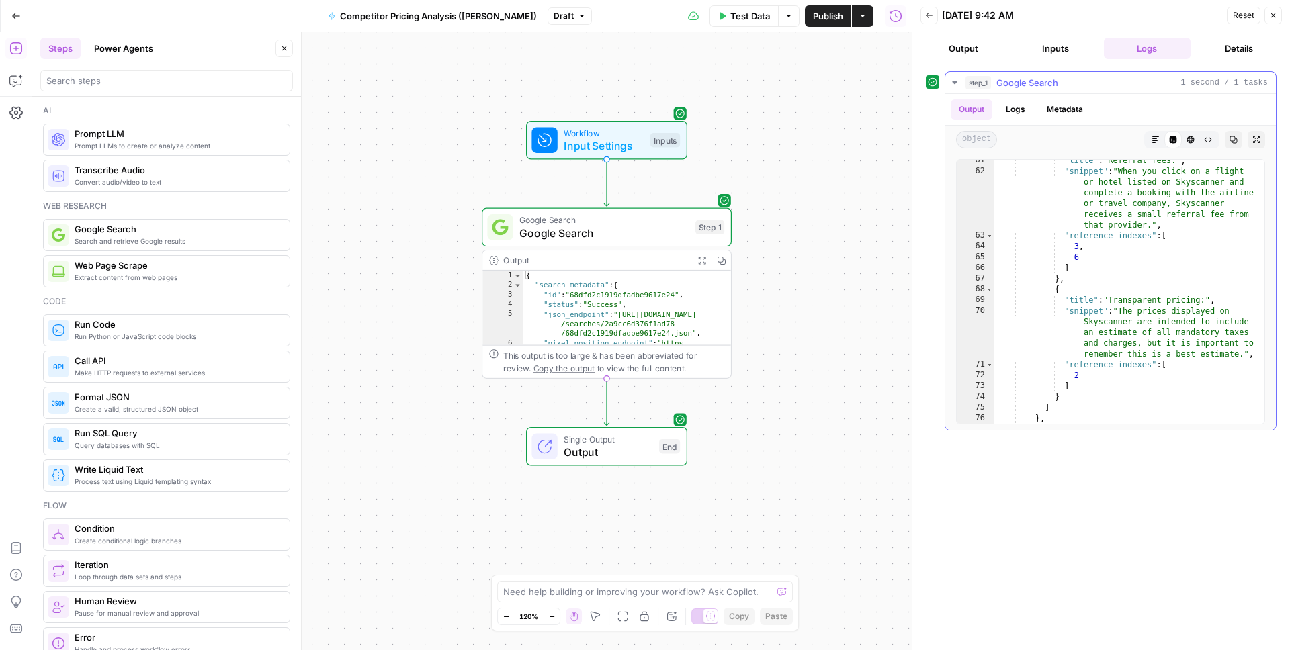
scroll to position [940, 0]
click at [1020, 107] on button "Logs" at bounding box center [1015, 109] width 36 height 20
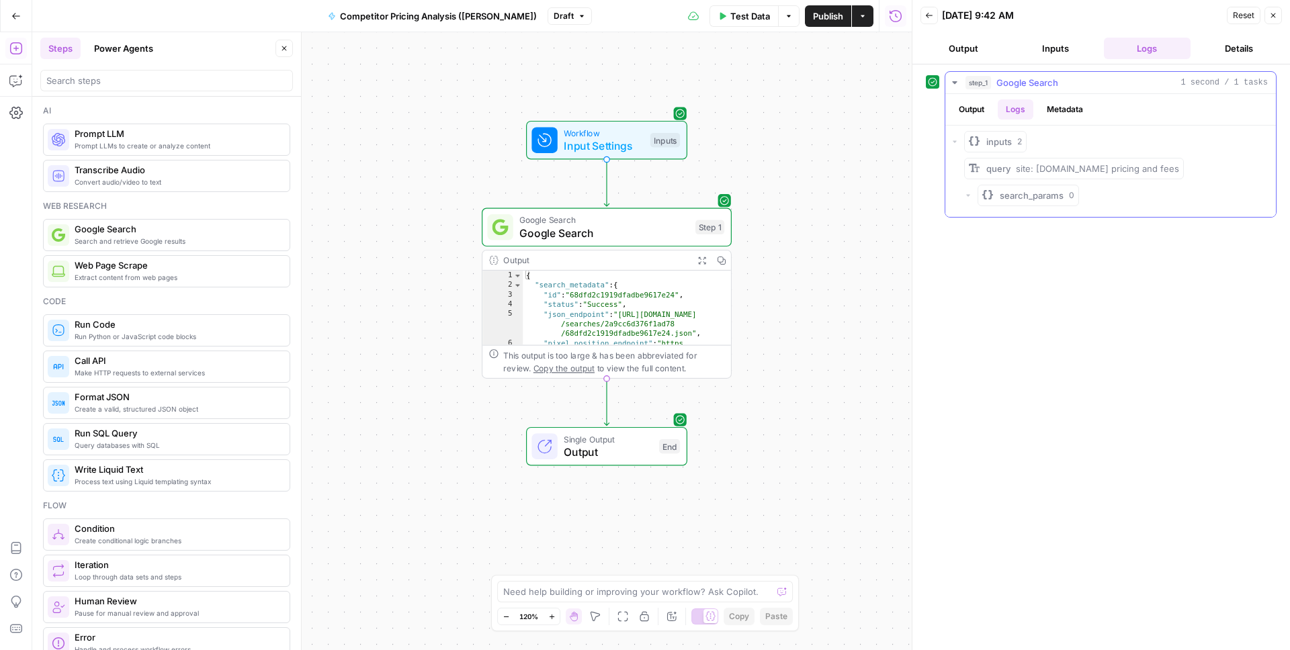
click at [1073, 105] on button "Metadata" at bounding box center [1064, 109] width 52 height 20
click at [983, 107] on button "Output" at bounding box center [971, 109] width 42 height 20
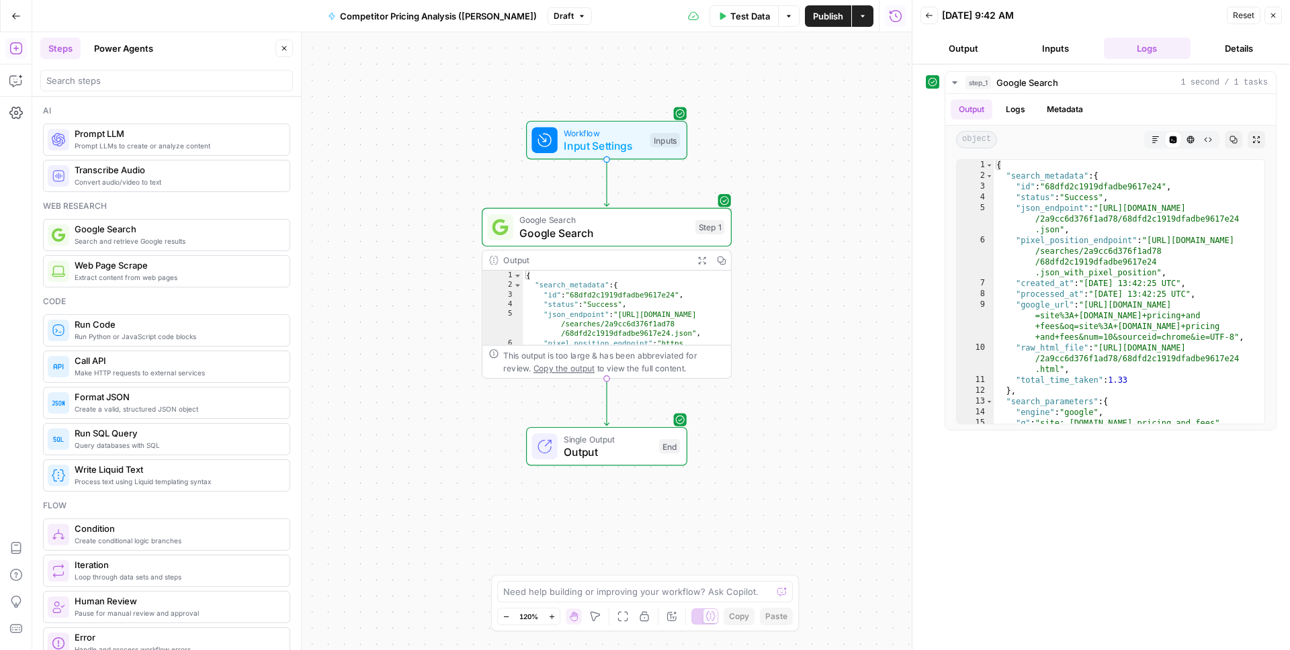
click at [1055, 38] on button "Inputs" at bounding box center [1055, 48] width 87 height 21
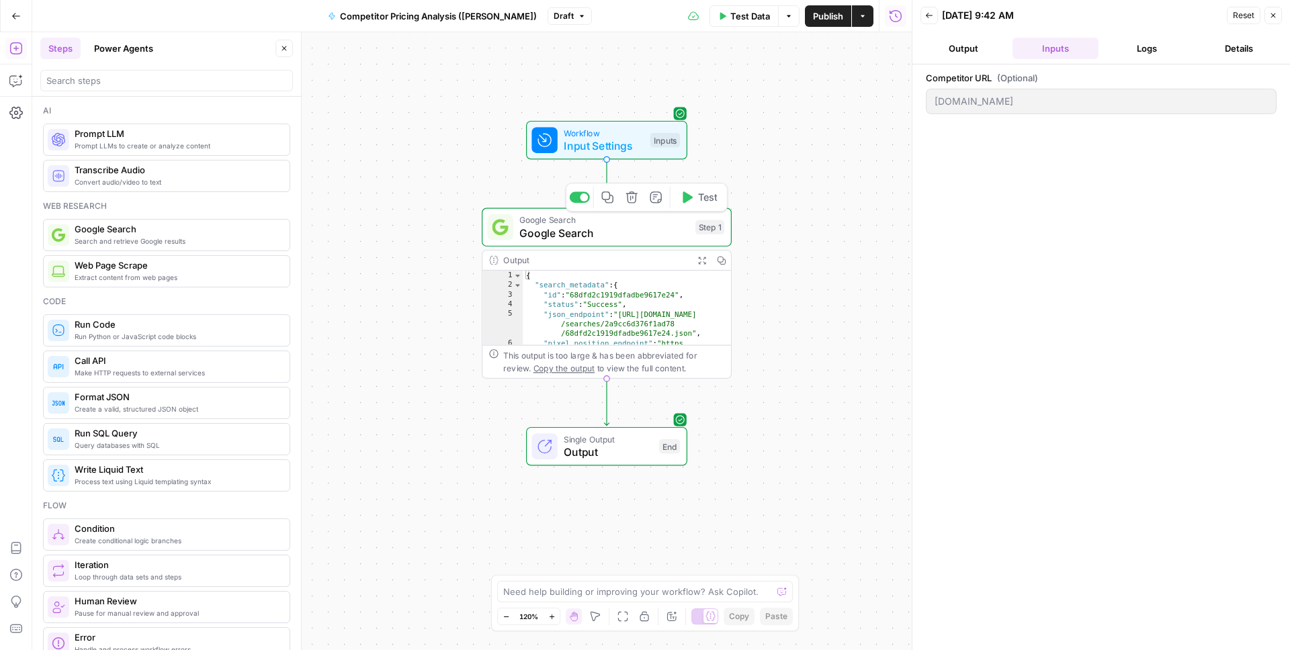
click at [641, 238] on span "Google Search" at bounding box center [603, 233] width 169 height 16
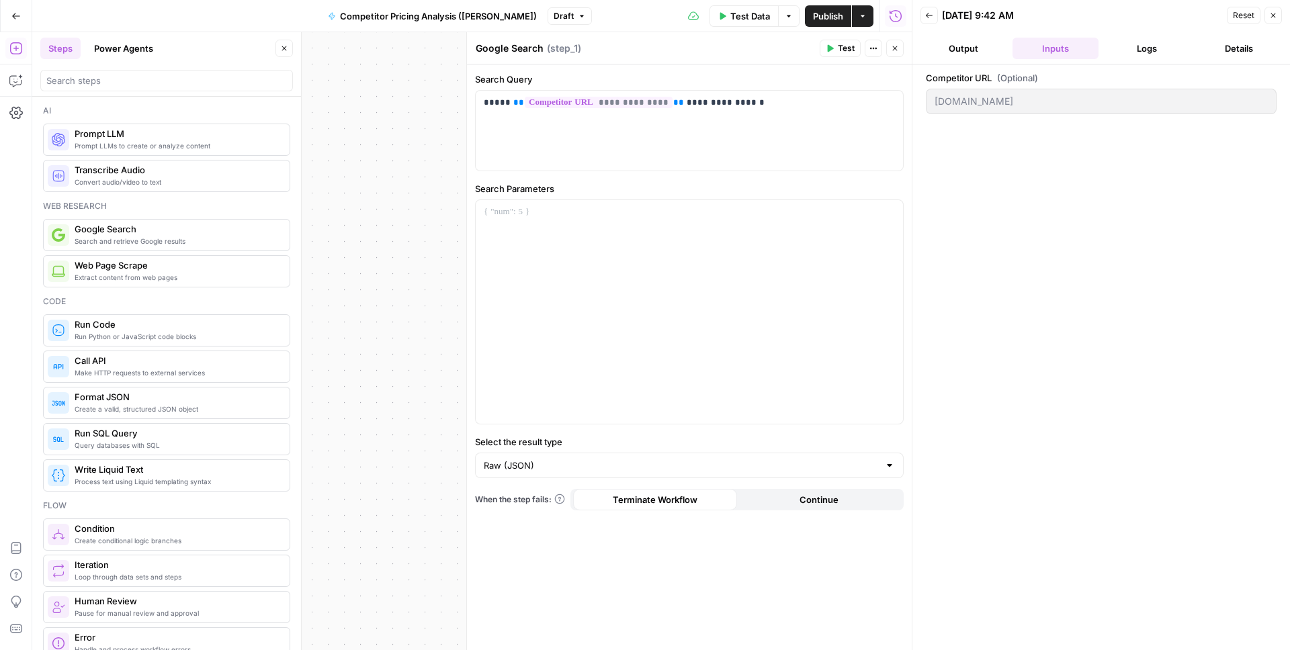
click at [895, 52] on icon "button" at bounding box center [895, 48] width 8 height 8
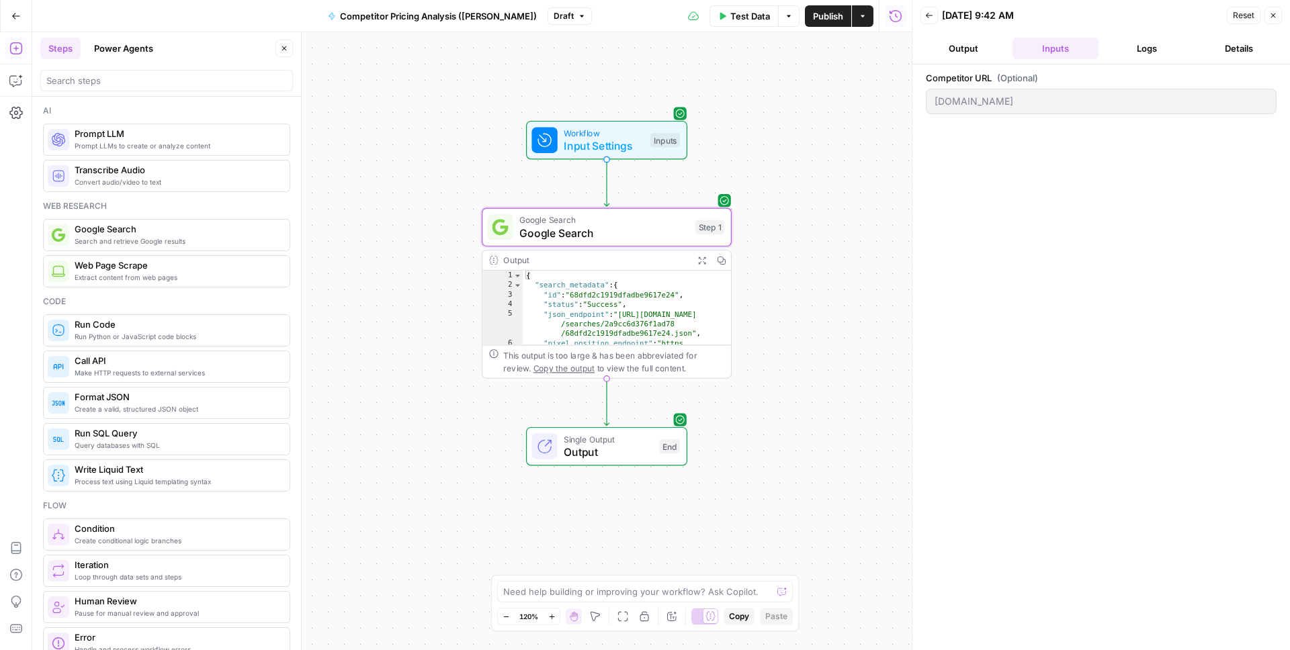
click at [1151, 52] on button "Logs" at bounding box center [1147, 48] width 87 height 21
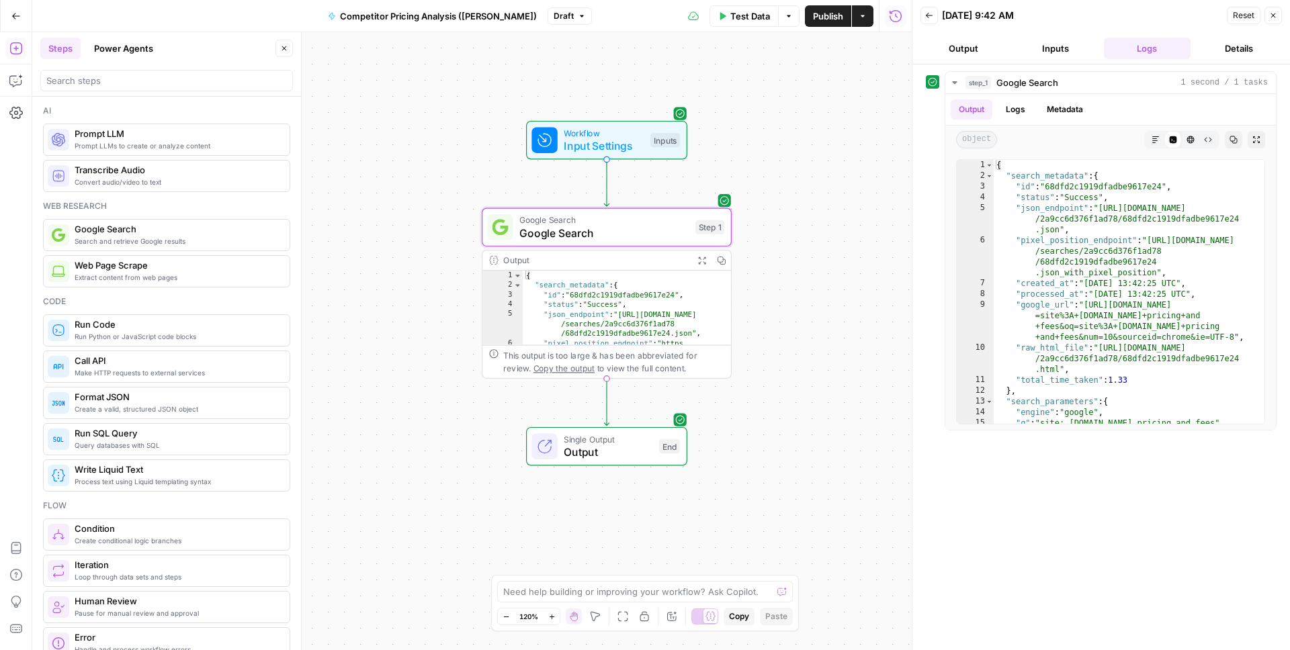
click at [962, 48] on button "Output" at bounding box center [963, 48] width 87 height 21
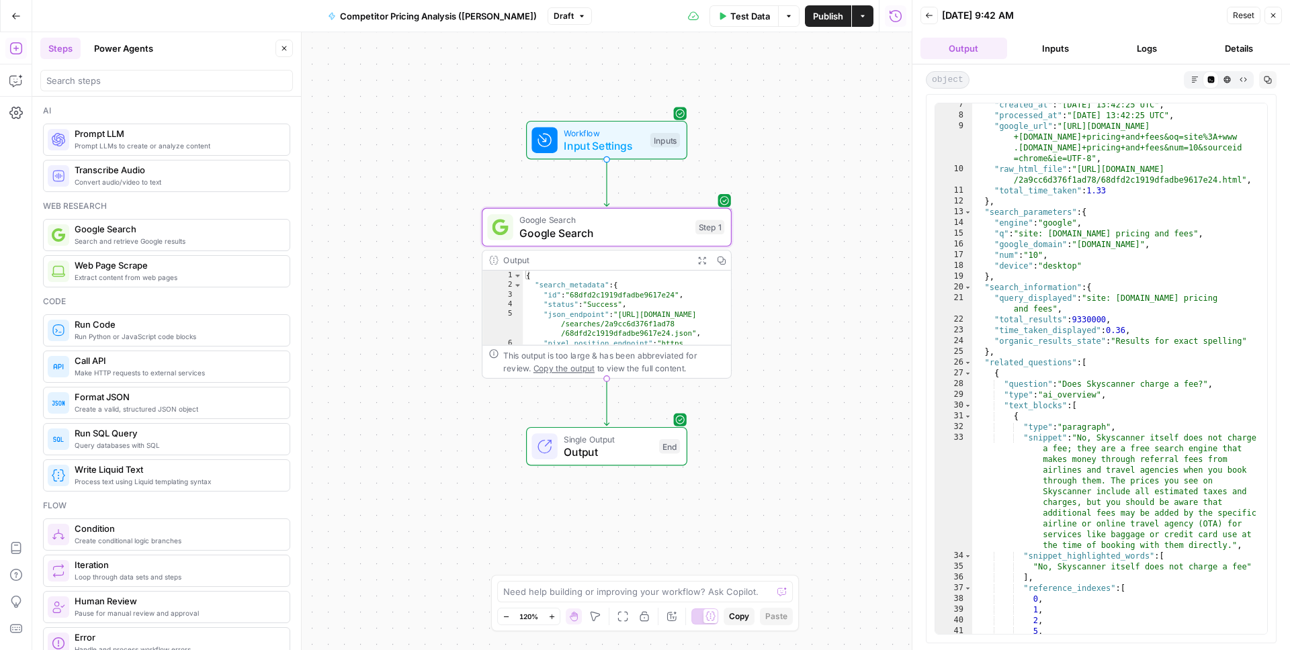
scroll to position [101, 0]
type textarea "**********"
click at [1119, 257] on div ""created_at" : "[DATE] 13:42:25 UTC" , "processed_at" : "[DATE] 13:42:25 UTC" ,…" at bounding box center [1119, 375] width 295 height 552
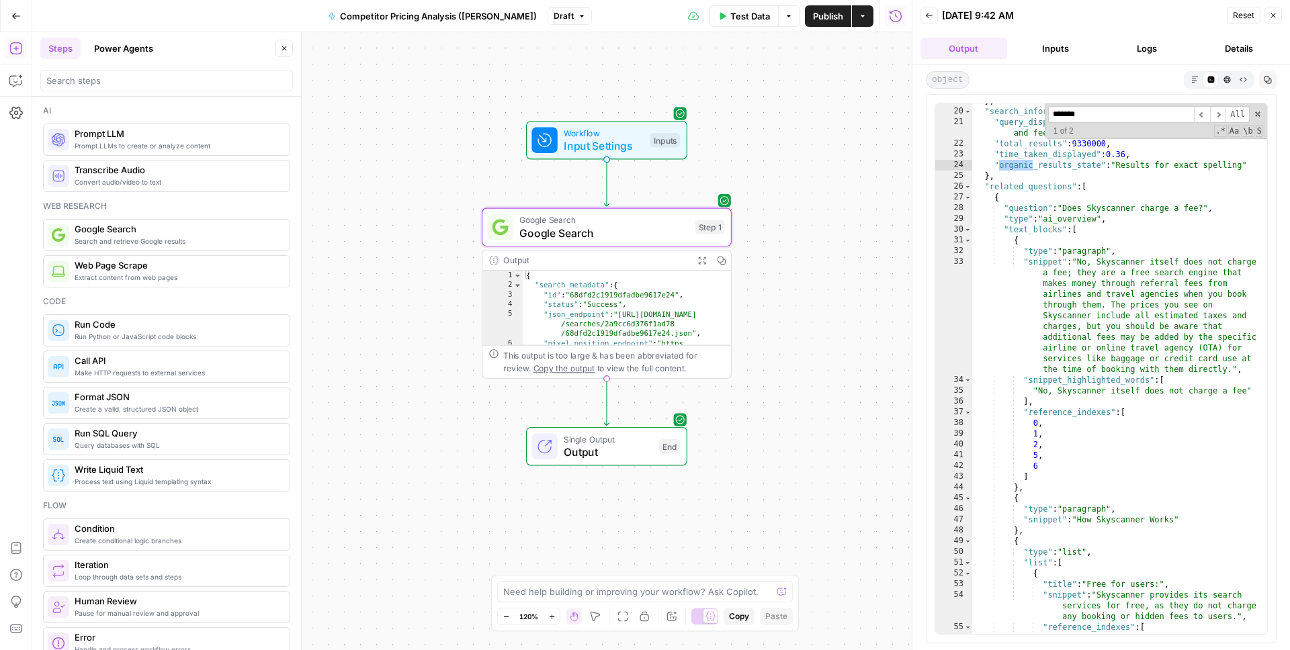
scroll to position [277, 0]
type input "**********"
click at [1214, 107] on span "​" at bounding box center [1218, 114] width 16 height 17
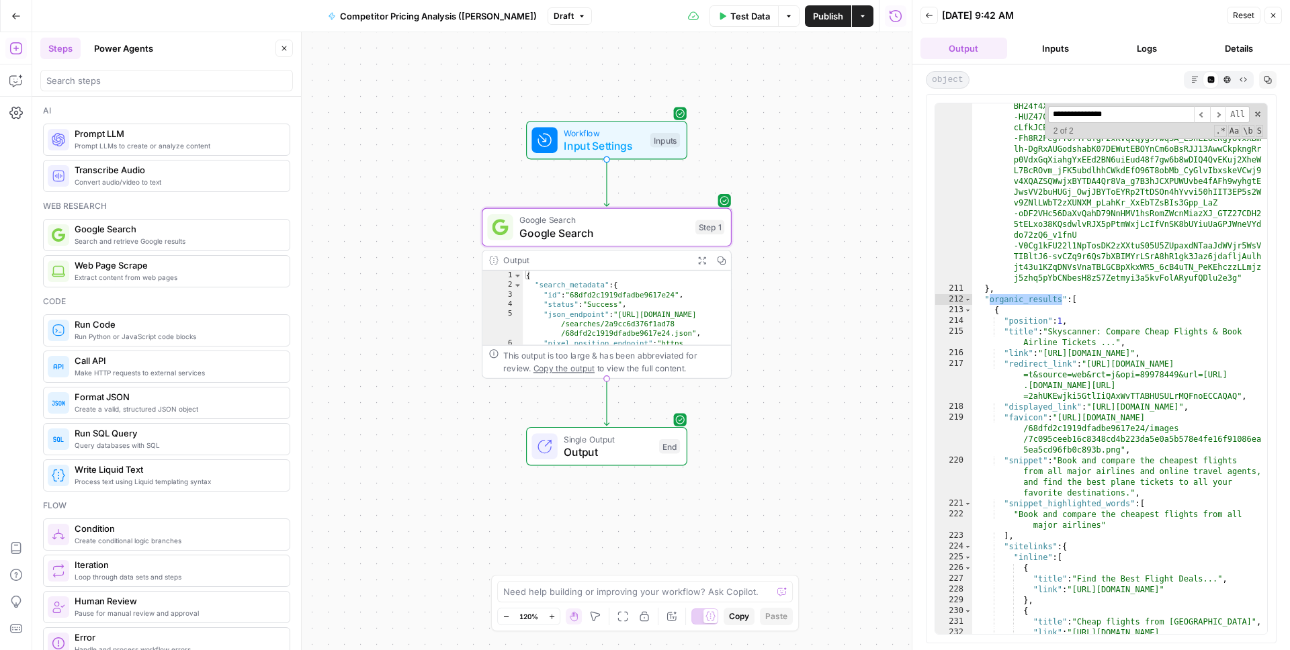
scroll to position [6399, 0]
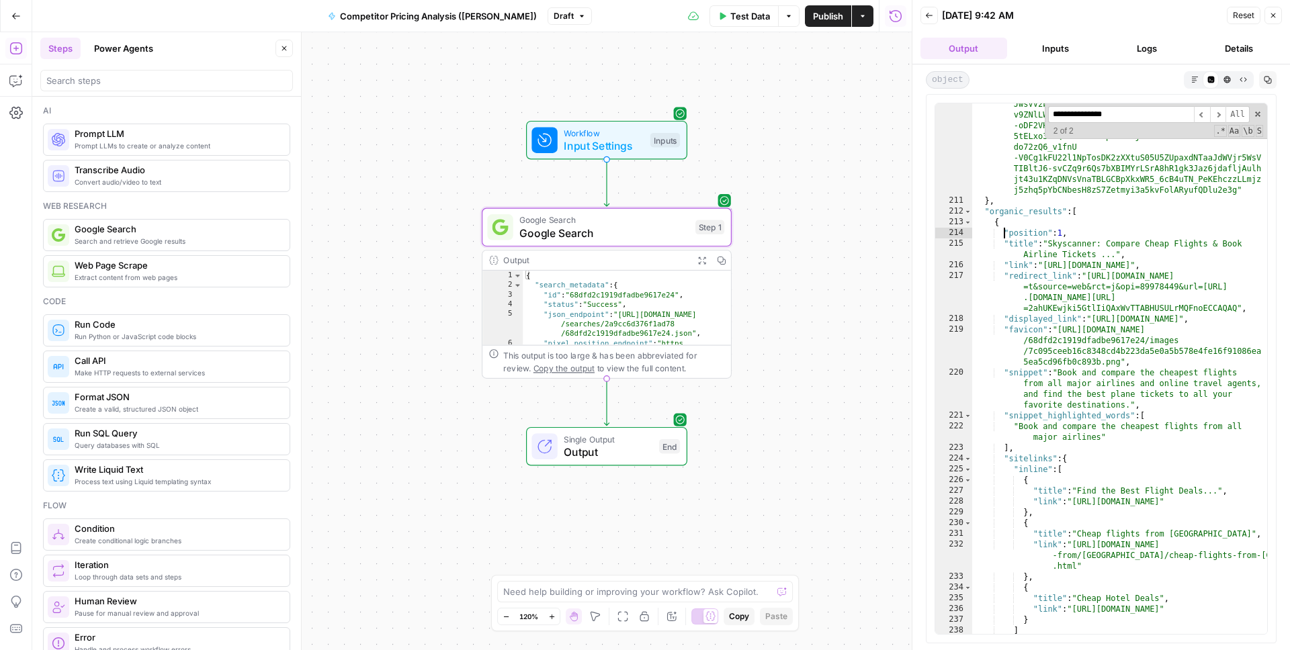
click at [1004, 233] on div ""serpapi_link" : "[URL][DOMAIN_NAME] =google_ai_overview&page_token =VAPquHicxZ…" at bounding box center [1119, 305] width 295 height 864
click at [969, 235] on div "214" at bounding box center [953, 233] width 37 height 11
click at [964, 234] on div "214" at bounding box center [953, 233] width 37 height 11
click at [951, 232] on div "214" at bounding box center [953, 233] width 37 height 11
click at [965, 234] on div "214" at bounding box center [953, 233] width 37 height 11
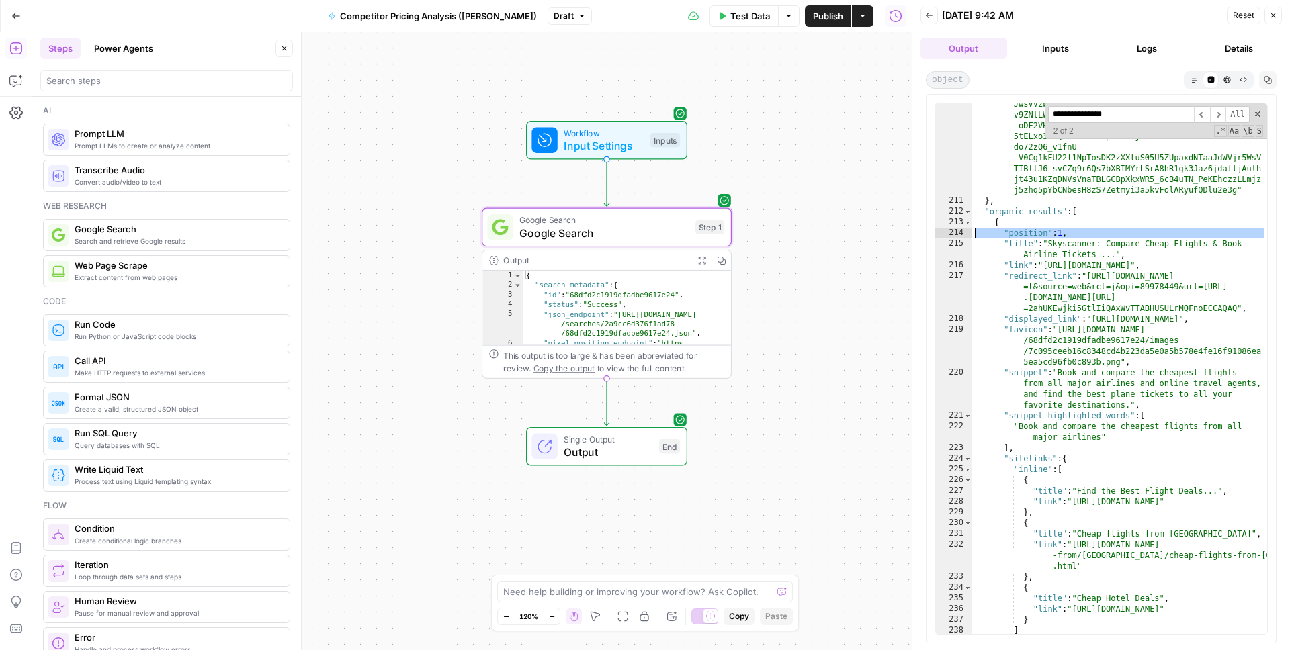
click at [965, 244] on div "215" at bounding box center [953, 248] width 37 height 21
click at [954, 241] on div "215" at bounding box center [953, 248] width 37 height 21
type textarea "**********"
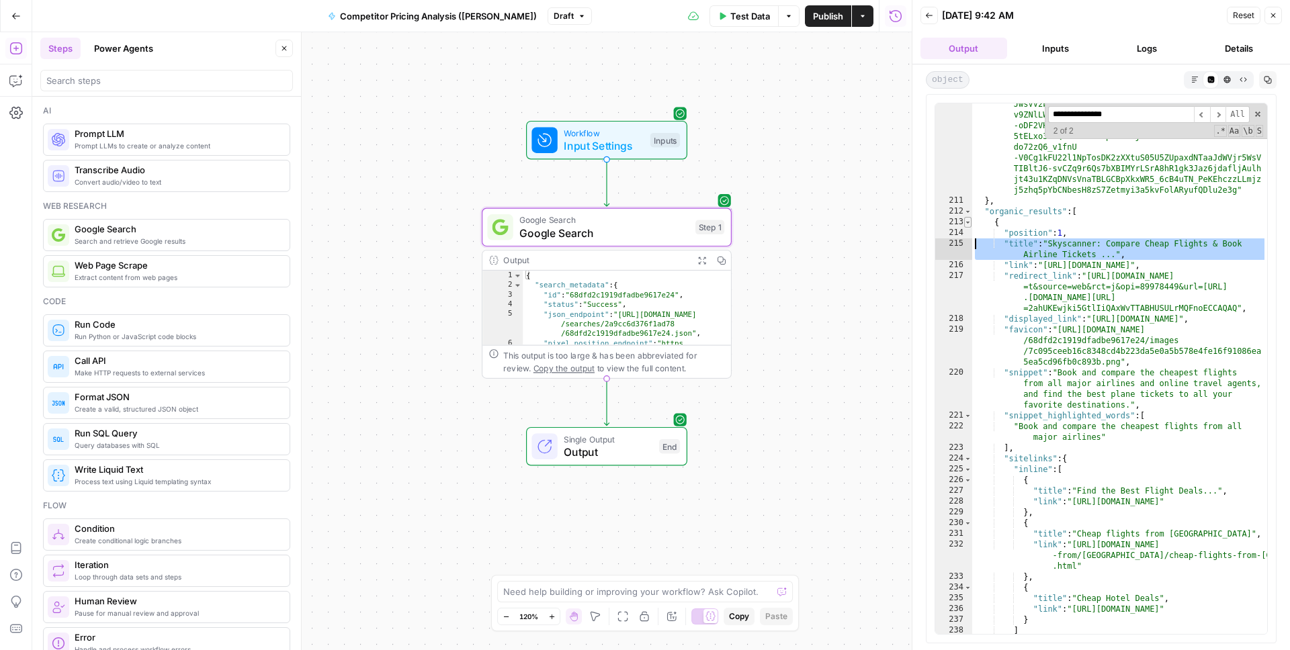
click at [967, 222] on span "Toggle code folding, rows 213 through 241" at bounding box center [967, 222] width 7 height 11
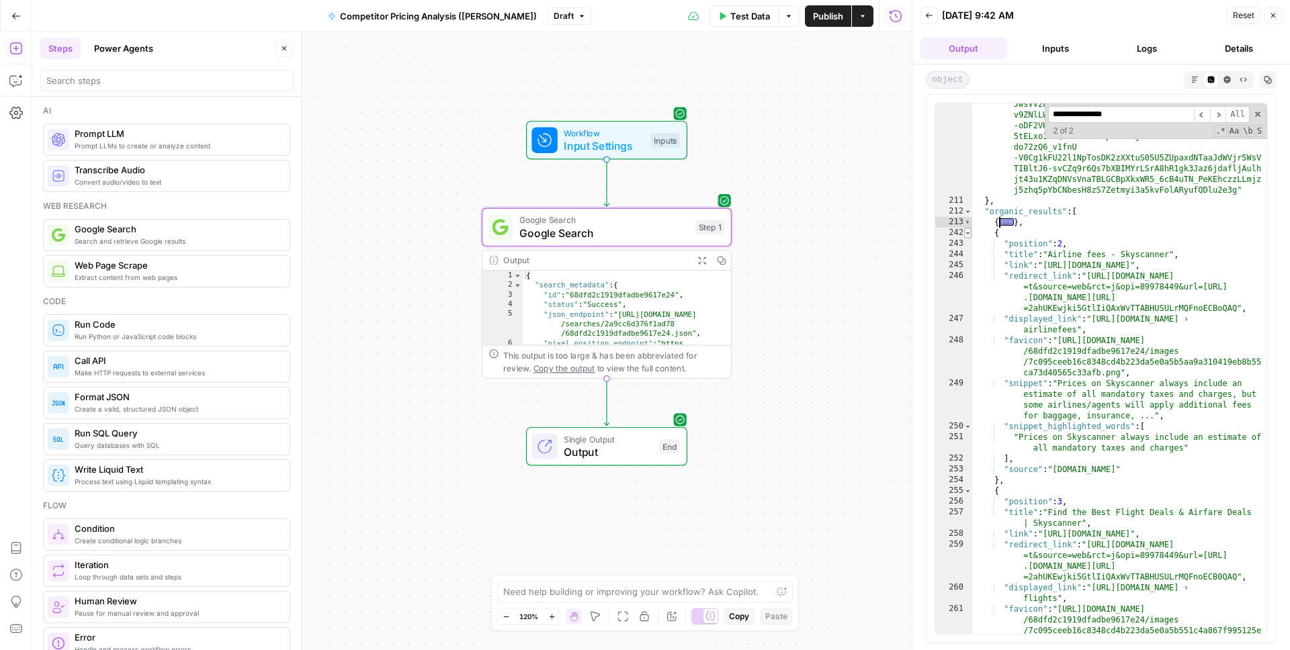
click at [969, 231] on span "Toggle code folding, rows 242 through 254" at bounding box center [967, 233] width 7 height 11
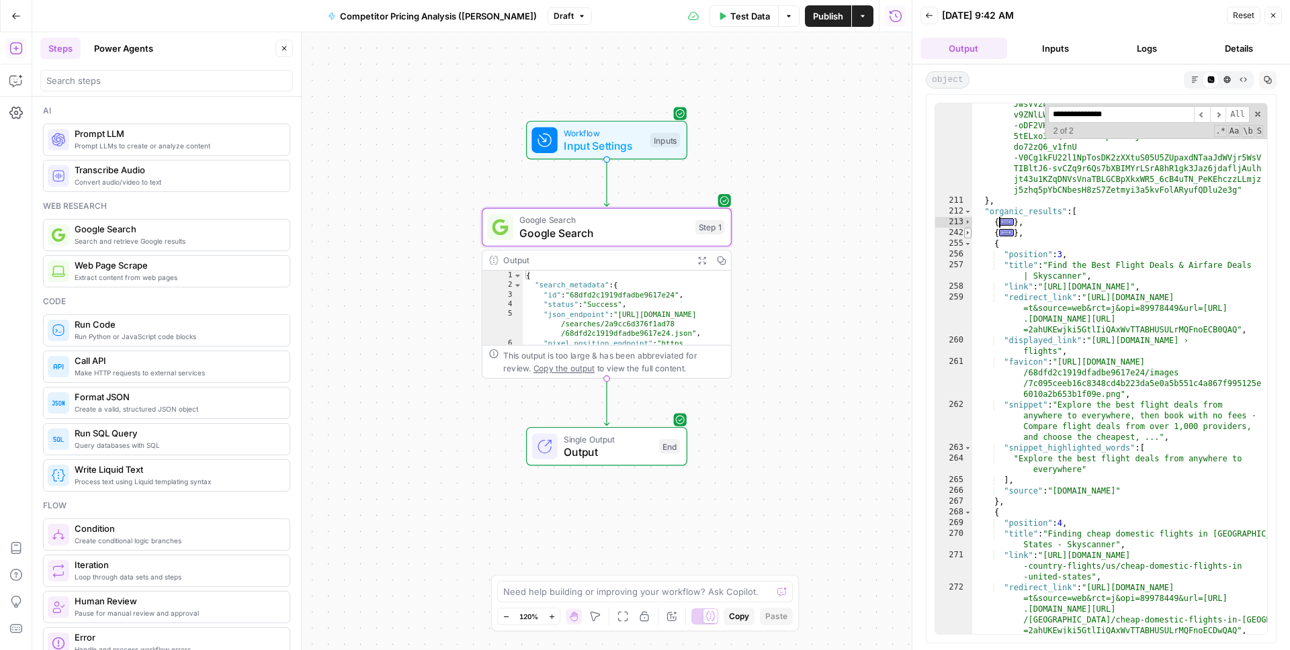
click at [964, 228] on span "Toggle code folding, rows 242 through 254" at bounding box center [967, 233] width 7 height 11
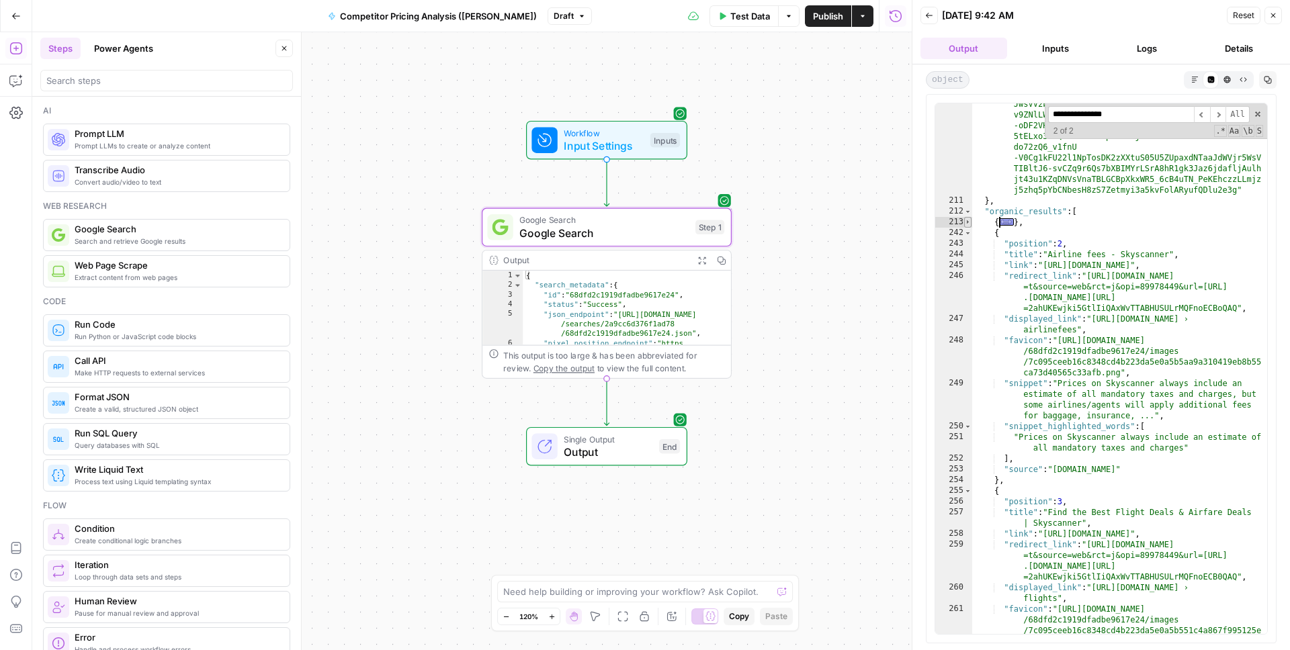
click at [964, 222] on span "Toggle code folding, rows 213 through 241" at bounding box center [967, 222] width 7 height 11
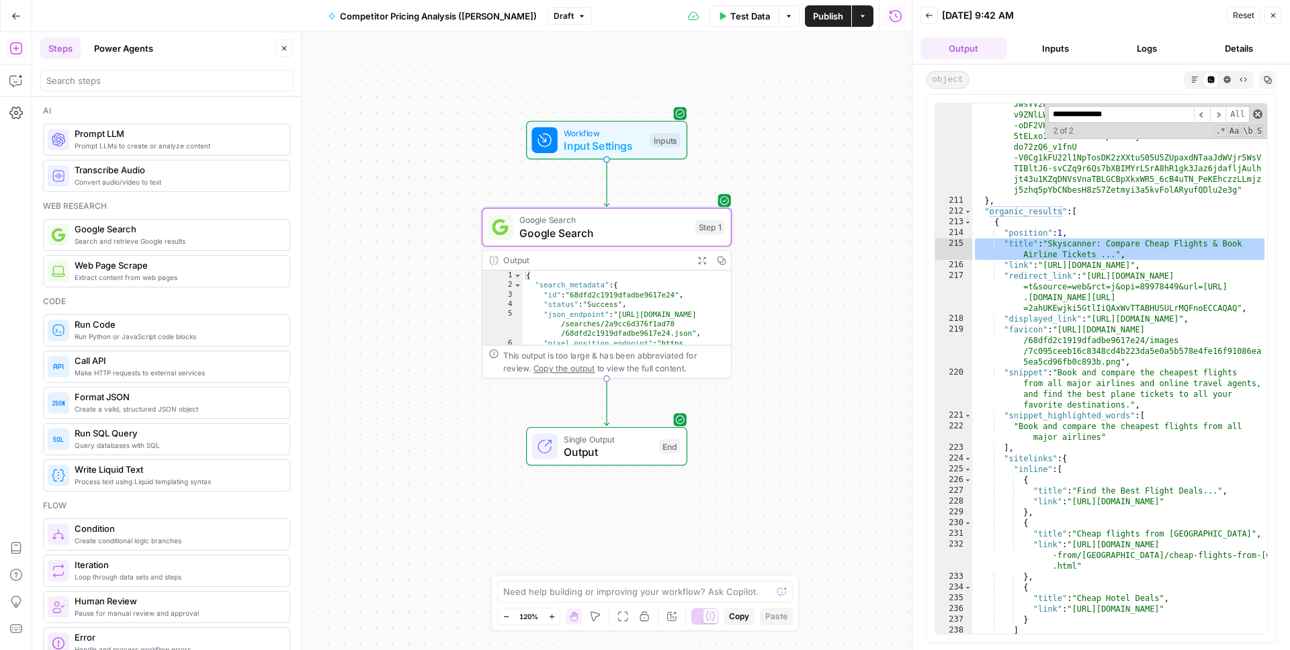
click at [1254, 118] on span at bounding box center [1257, 113] width 9 height 9
click at [930, 13] on icon "button" at bounding box center [929, 15] width 8 height 8
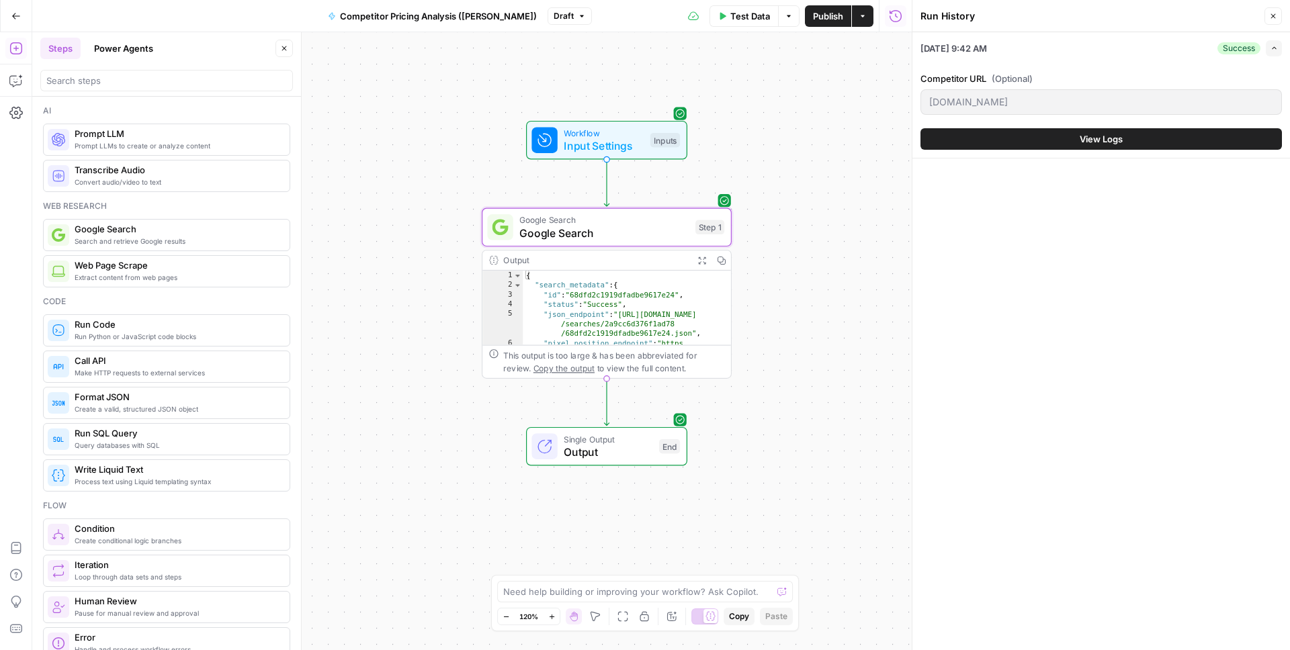
click at [1275, 15] on icon "button" at bounding box center [1273, 16] width 8 height 8
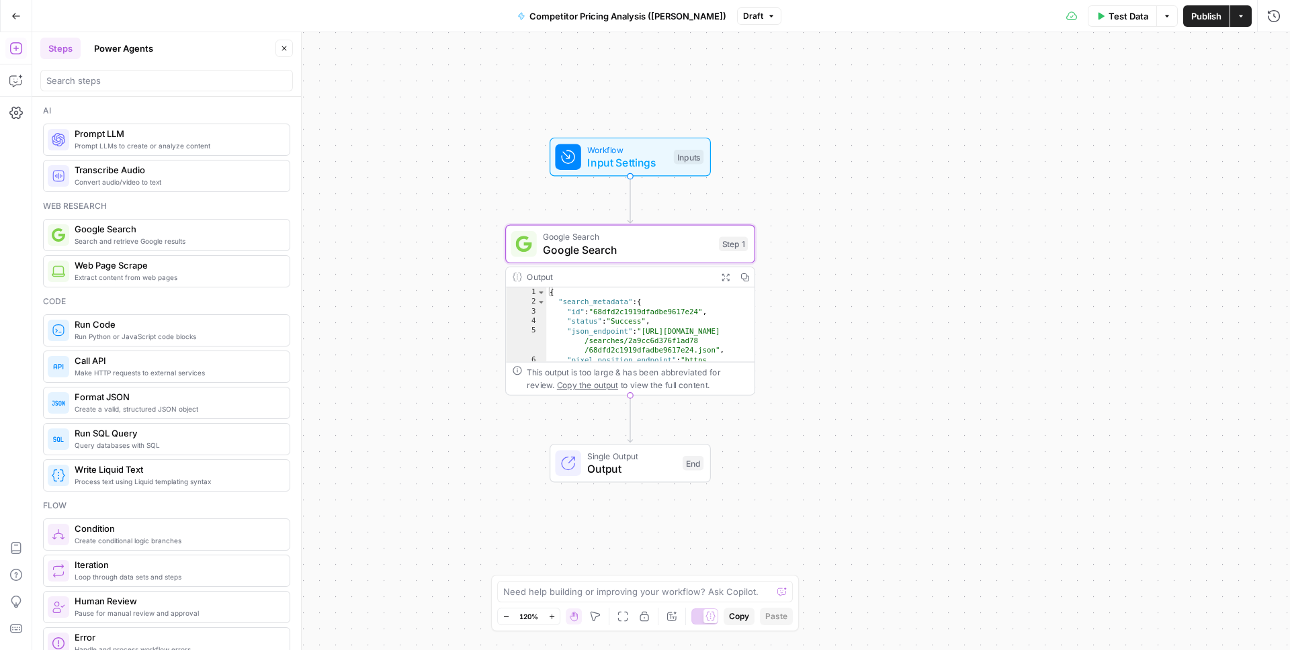
drag, startPoint x: 809, startPoint y: 257, endPoint x: 831, endPoint y: 271, distance: 25.9
click at [831, 271] on div "Workflow Input Settings Inputs Google Search Google Search Step 1 Output Expand…" at bounding box center [660, 341] width 1257 height 618
click at [211, 84] on input "search" at bounding box center [166, 80] width 240 height 13
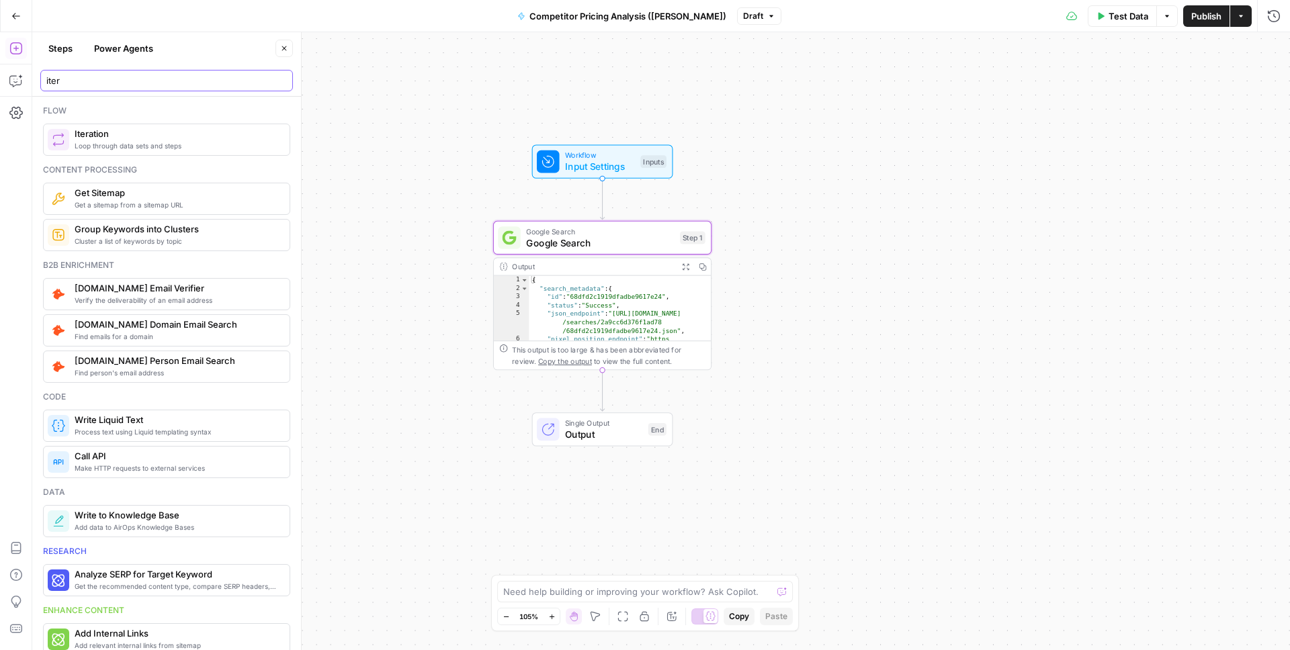
type input "iter"
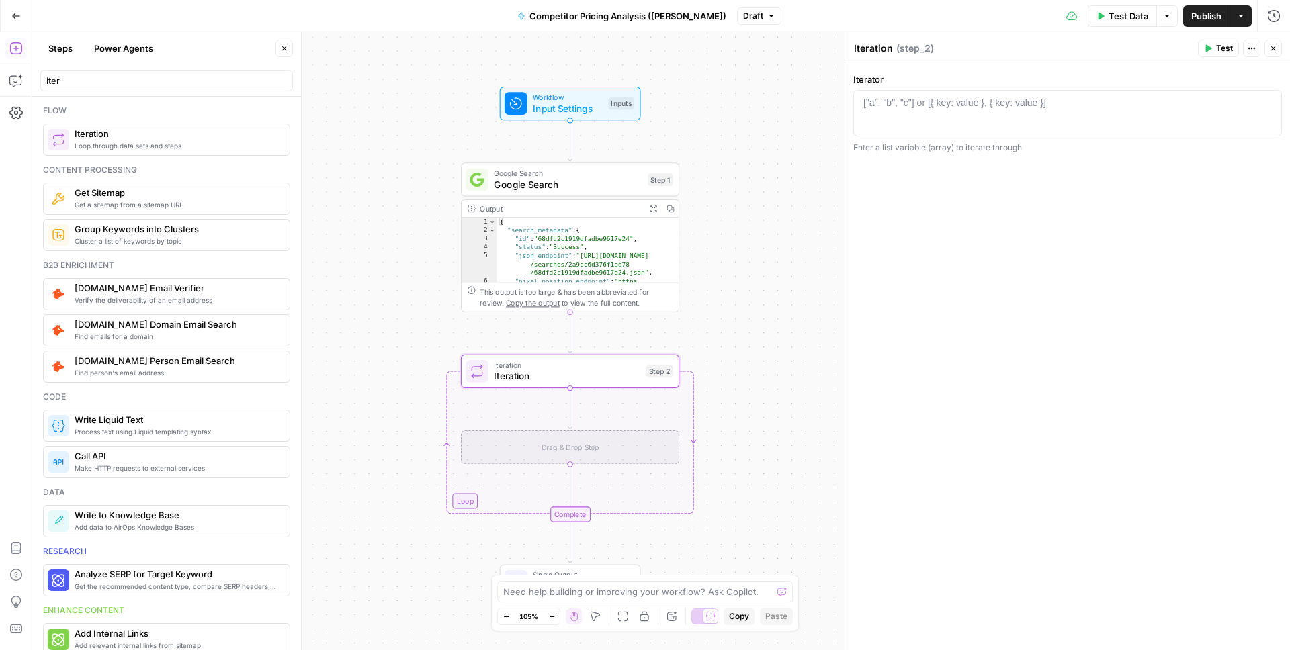
click at [985, 109] on div at bounding box center [1067, 124] width 416 height 57
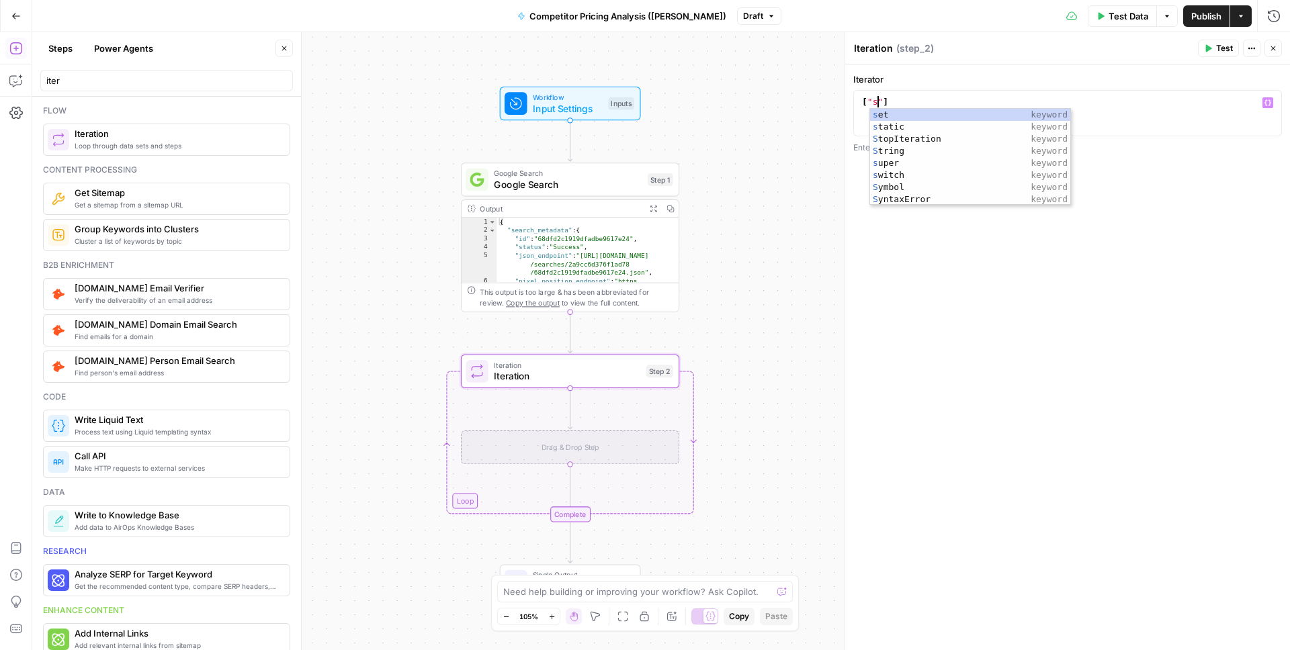
scroll to position [0, 1]
click at [1018, 364] on div "Iterator **** 1 [ "s" ] XXXXXXXXXXXXXXXXXXXXXXXXXXXXXXXXXXXXXXXXXXXXXXXXXXXXXXX…" at bounding box center [1067, 357] width 445 height 586
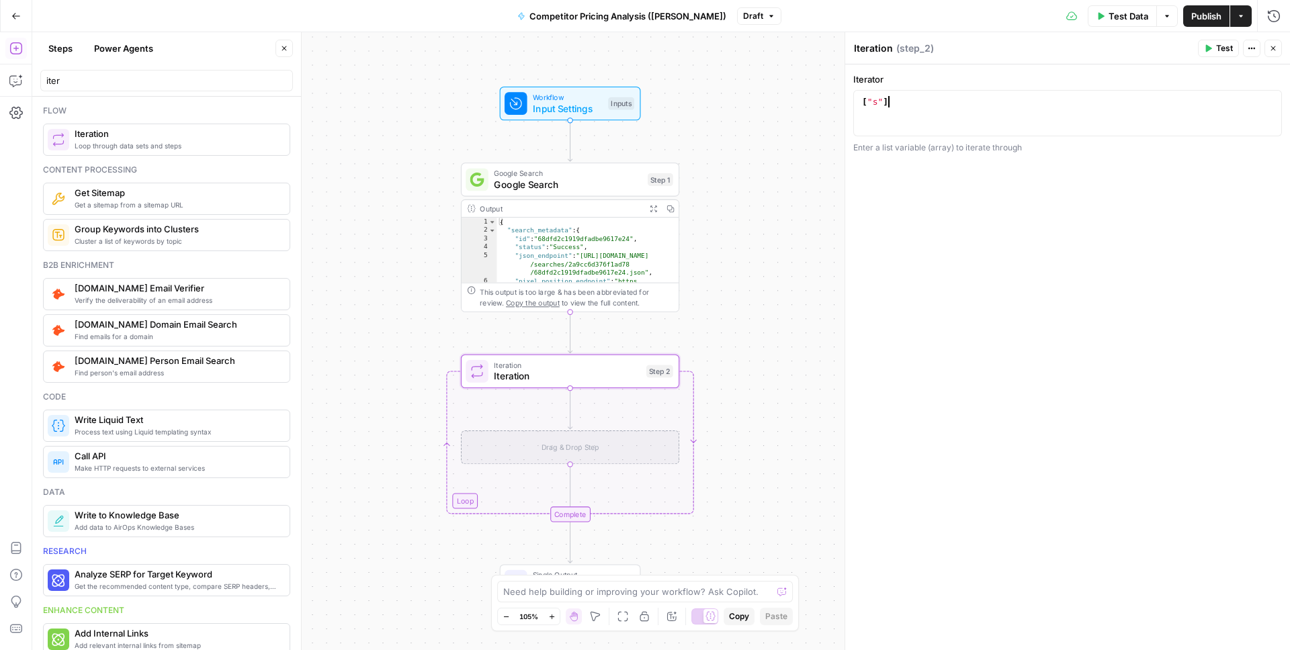
click at [964, 99] on div "[ "s" ]" at bounding box center [1067, 124] width 416 height 57
type textarea "*"
click at [787, 275] on div "Workflow Input Settings Inputs Google Search Google Search Step 1 Output Expand…" at bounding box center [660, 341] width 1257 height 618
click at [1270, 52] on icon "button" at bounding box center [1273, 48] width 8 height 8
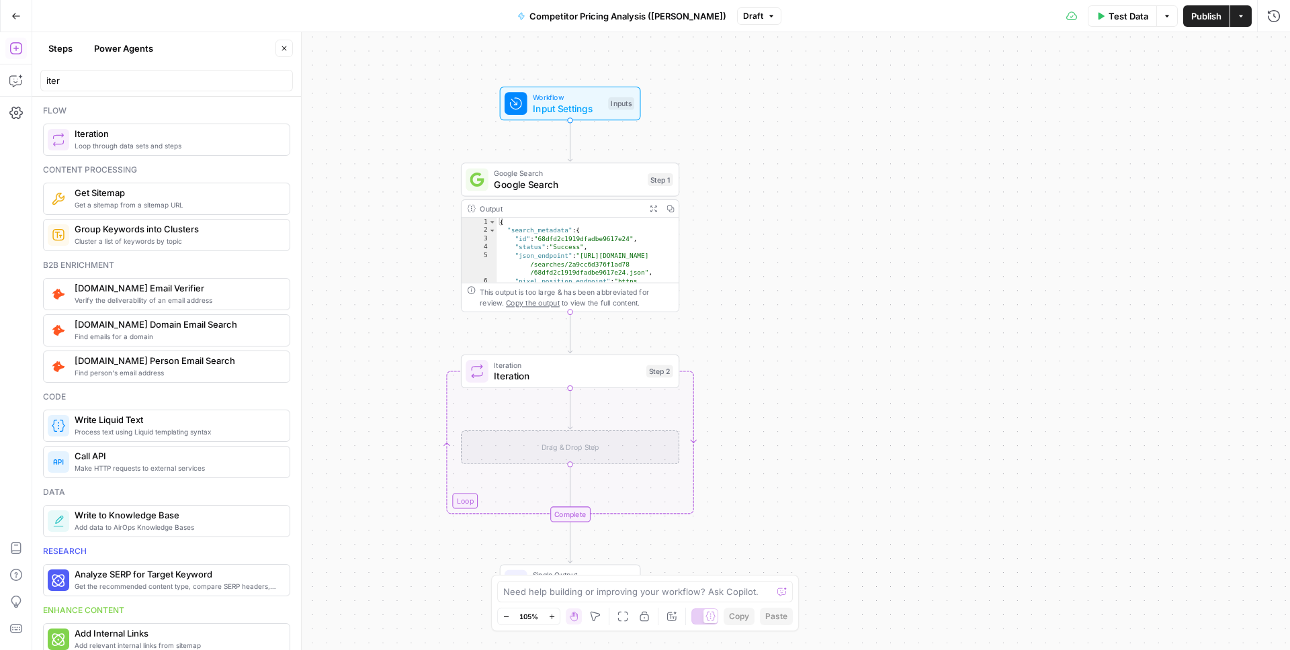
click at [256, 92] on header "Steps Power Agents Close iter" at bounding box center [166, 64] width 269 height 64
click at [246, 88] on div "iter" at bounding box center [166, 80] width 253 height 21
type input "i"
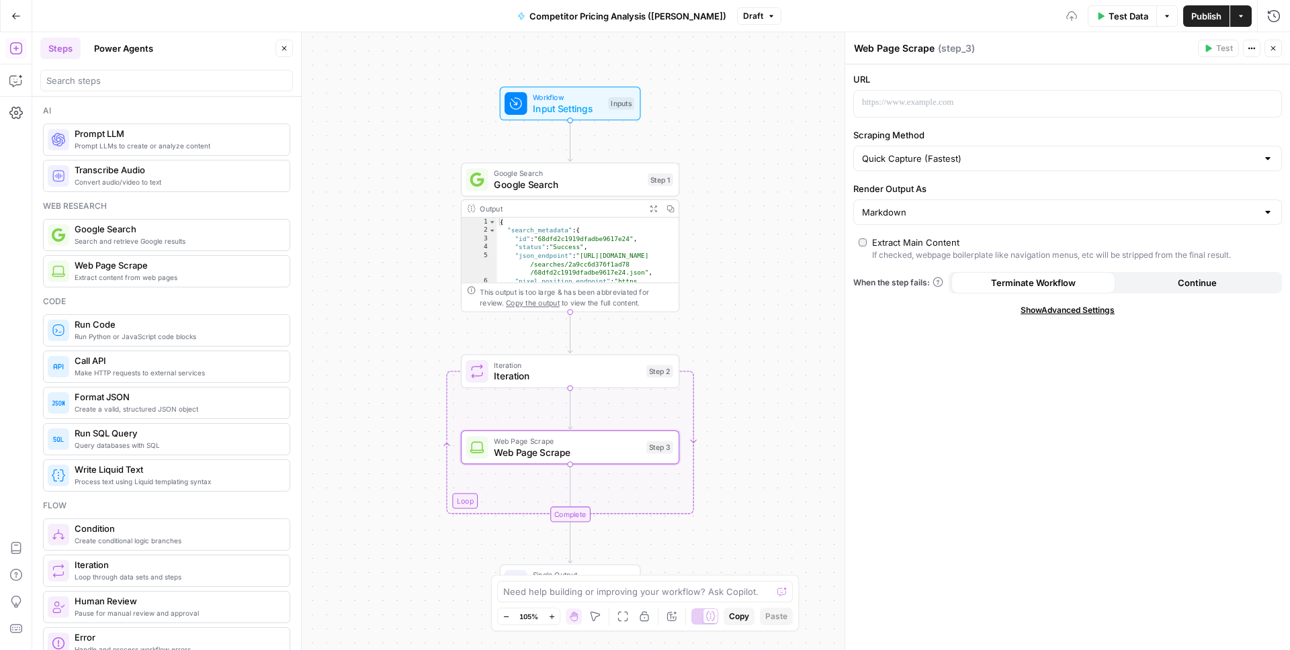
click at [1269, 52] on button "Close" at bounding box center [1272, 48] width 17 height 17
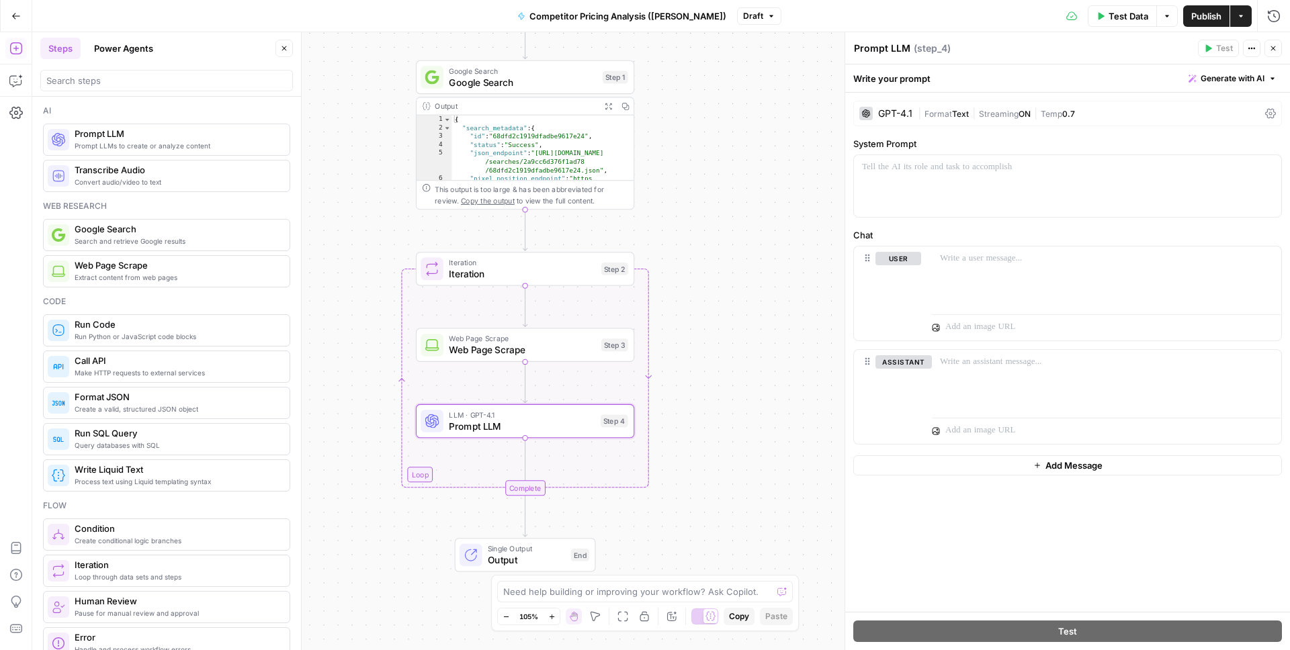
click at [889, 50] on textarea "Prompt LLM" at bounding box center [882, 48] width 56 height 13
type textarea "Extract pricing data"
click at [954, 175] on div at bounding box center [1067, 186] width 427 height 62
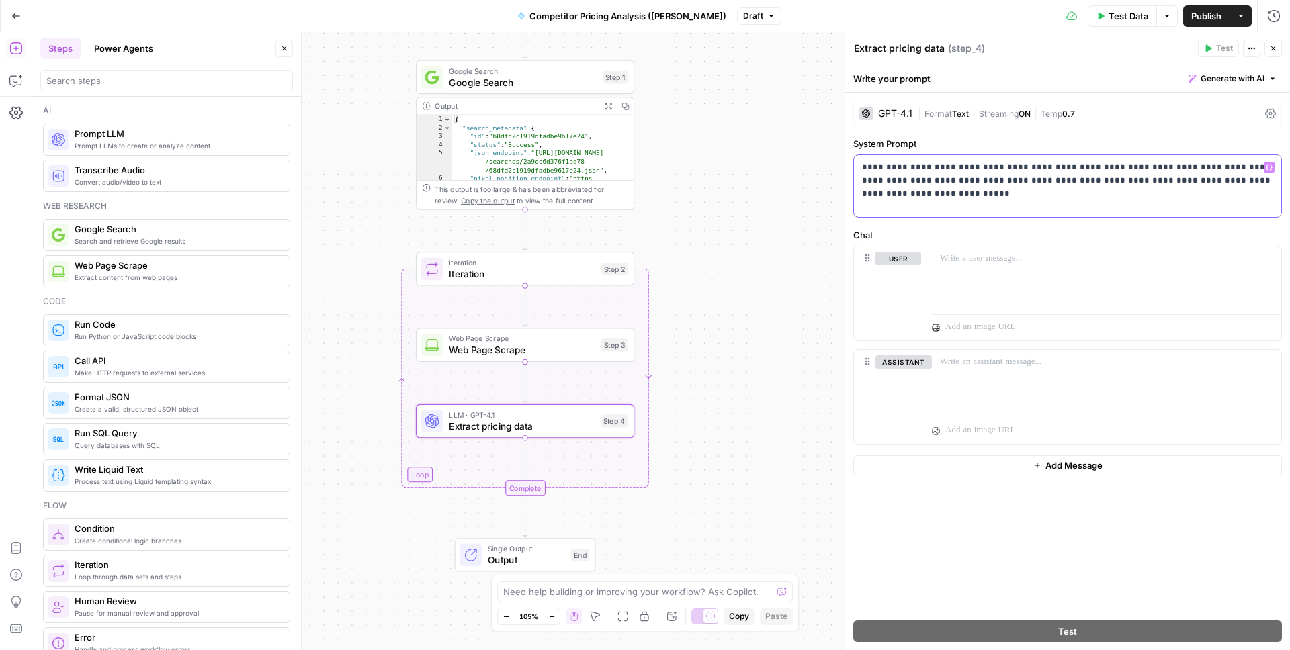
drag, startPoint x: 999, startPoint y: 198, endPoint x: 853, endPoint y: 137, distance: 158.7
click at [853, 137] on div "**********" at bounding box center [1067, 177] width 429 height 81
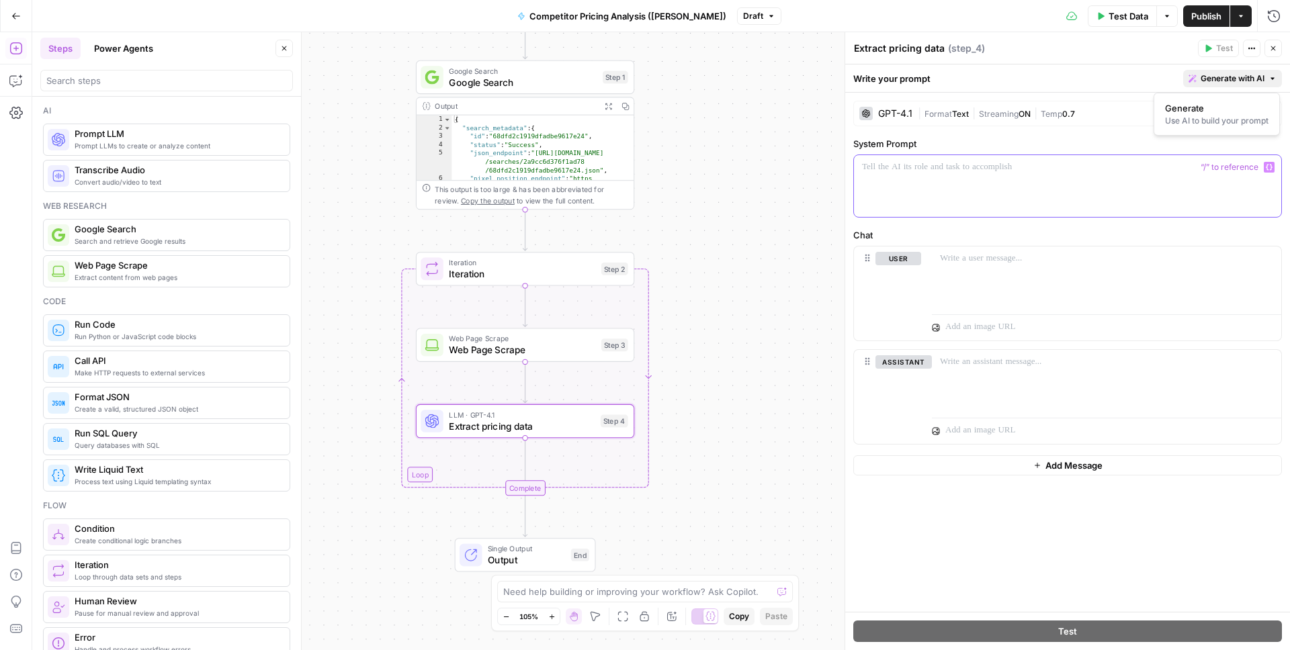
click at [1259, 73] on span "Generate with AI" at bounding box center [1232, 79] width 64 height 12
click at [1233, 117] on div "Use AI to build your prompt" at bounding box center [1216, 121] width 103 height 12
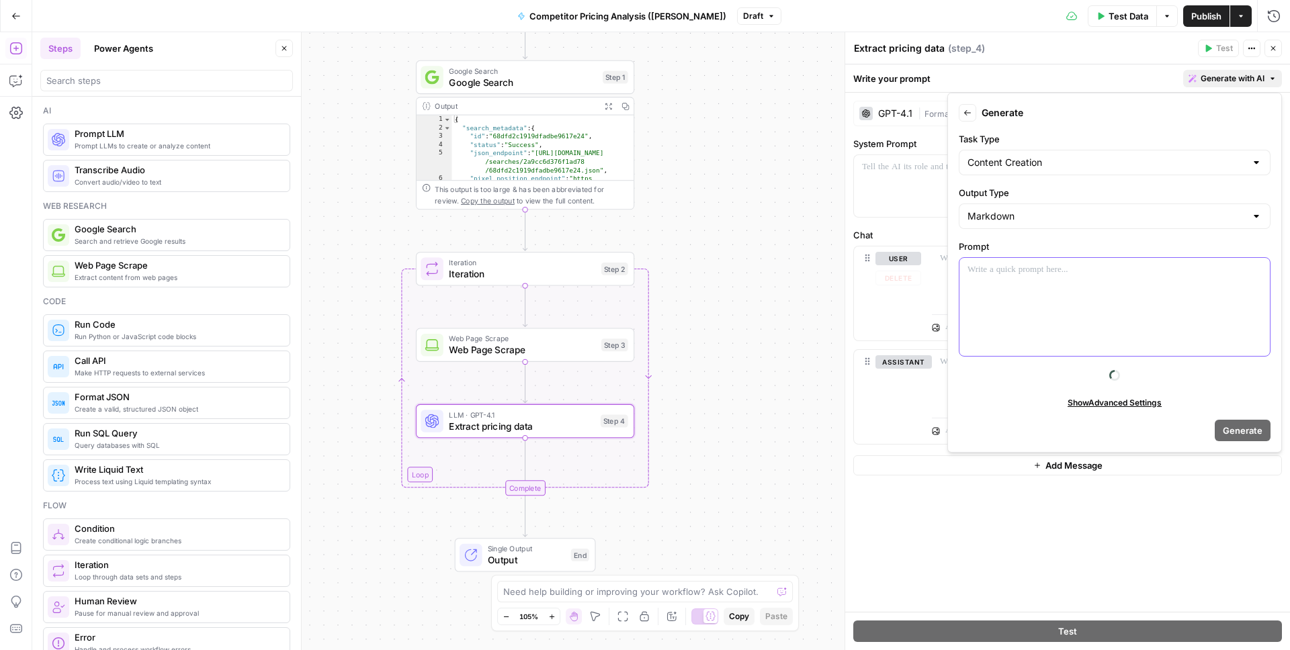
click at [1036, 289] on div at bounding box center [1114, 307] width 310 height 98
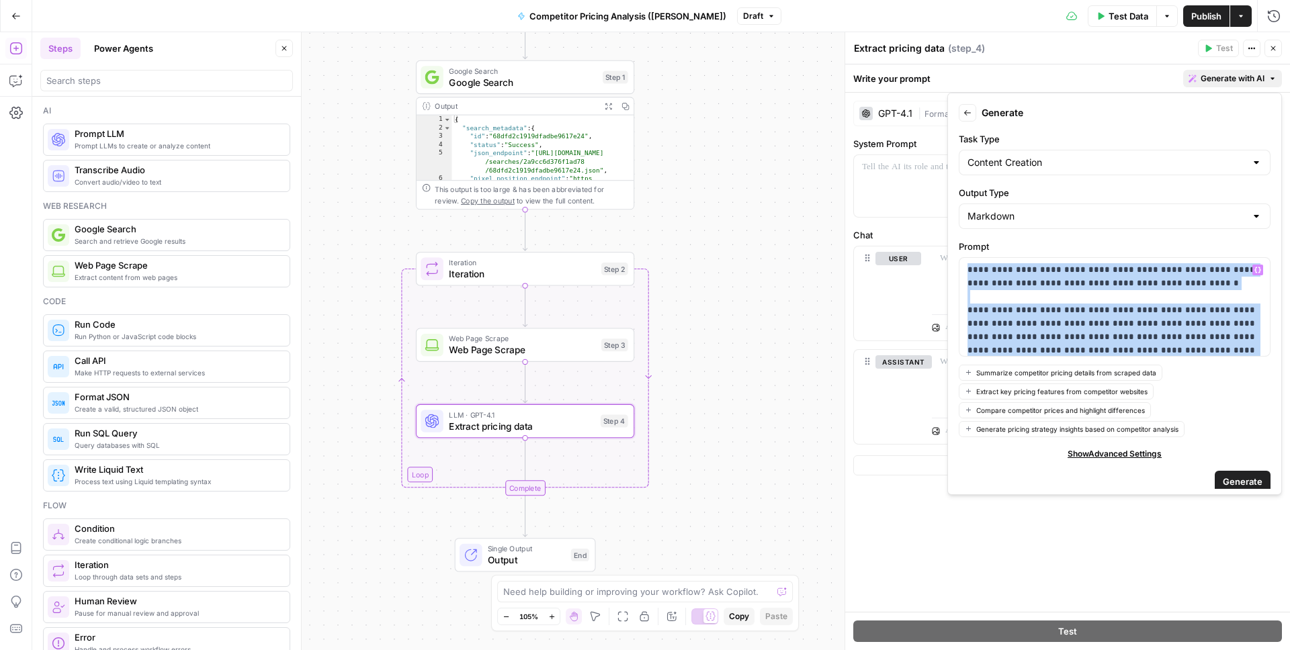
drag, startPoint x: 1220, startPoint y: 343, endPoint x: 989, endPoint y: 246, distance: 250.5
click at [989, 246] on div "**********" at bounding box center [1114, 298] width 312 height 117
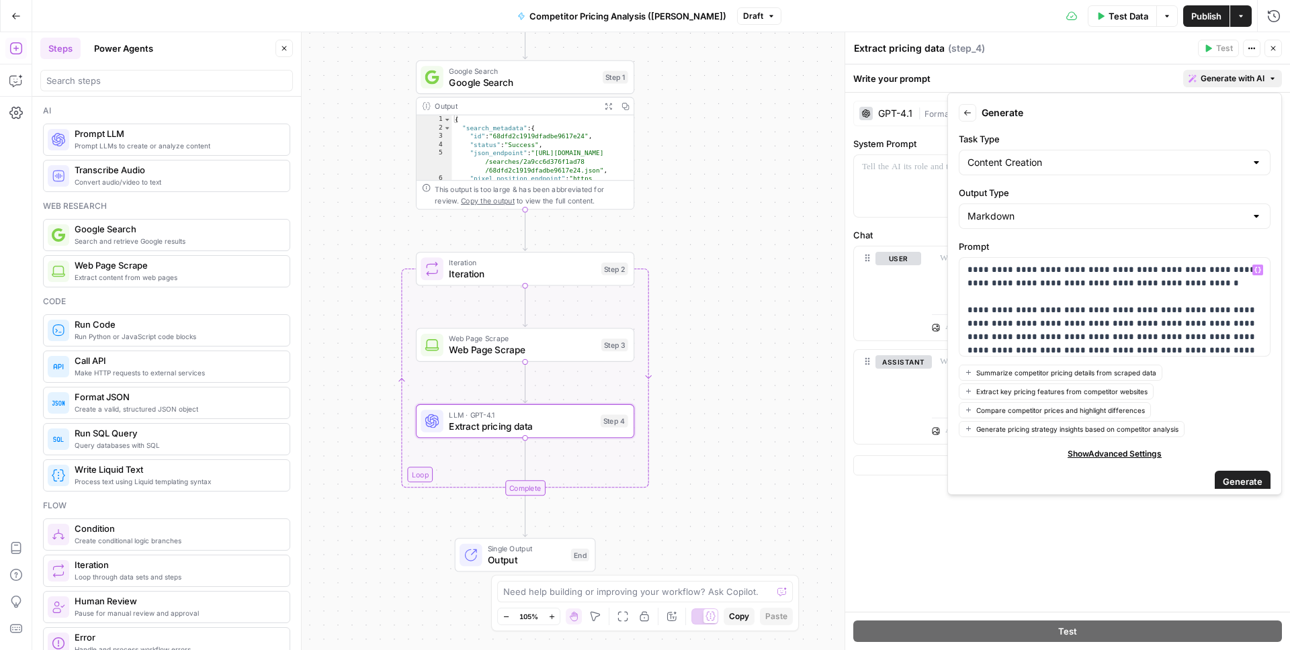
click at [1088, 285] on p "**********" at bounding box center [1114, 310] width 294 height 94
click at [1142, 310] on p "**********" at bounding box center [1114, 310] width 294 height 94
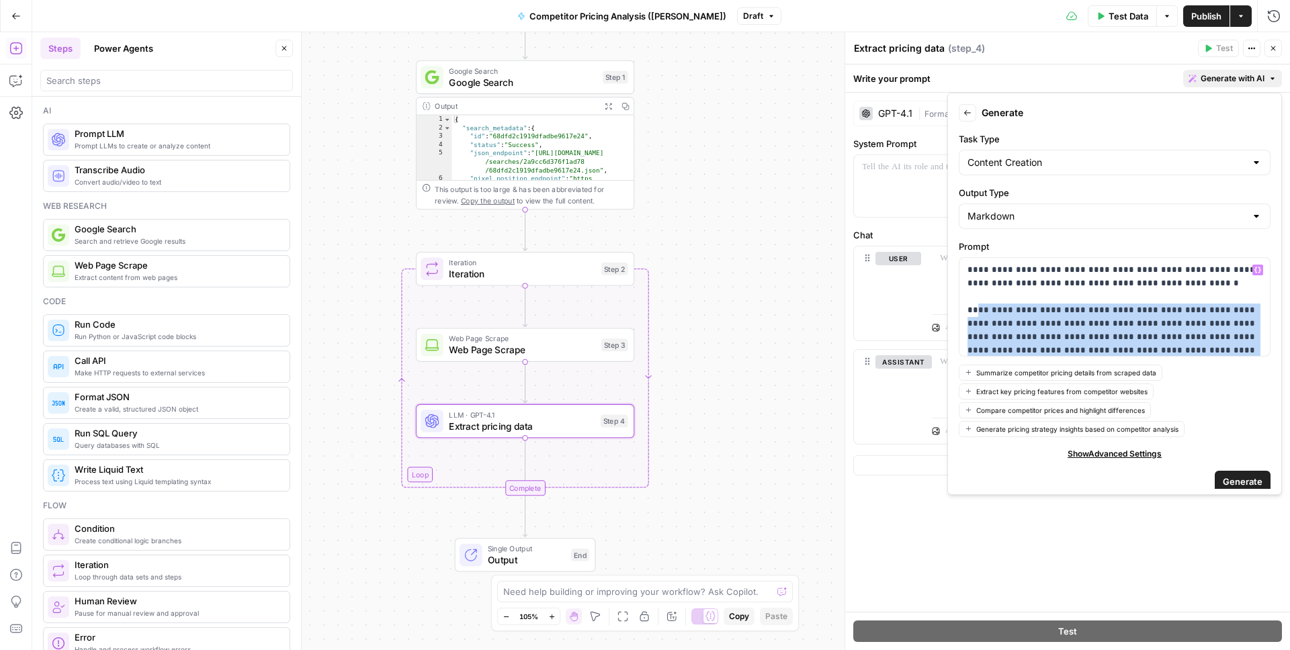
drag, startPoint x: 1198, startPoint y: 347, endPoint x: 876, endPoint y: 244, distance: 337.5
click at [876, 244] on body "Kayak New Home Browse Insights Opportunities Your Data Recent Grids Create Meta…" at bounding box center [645, 325] width 1290 height 650
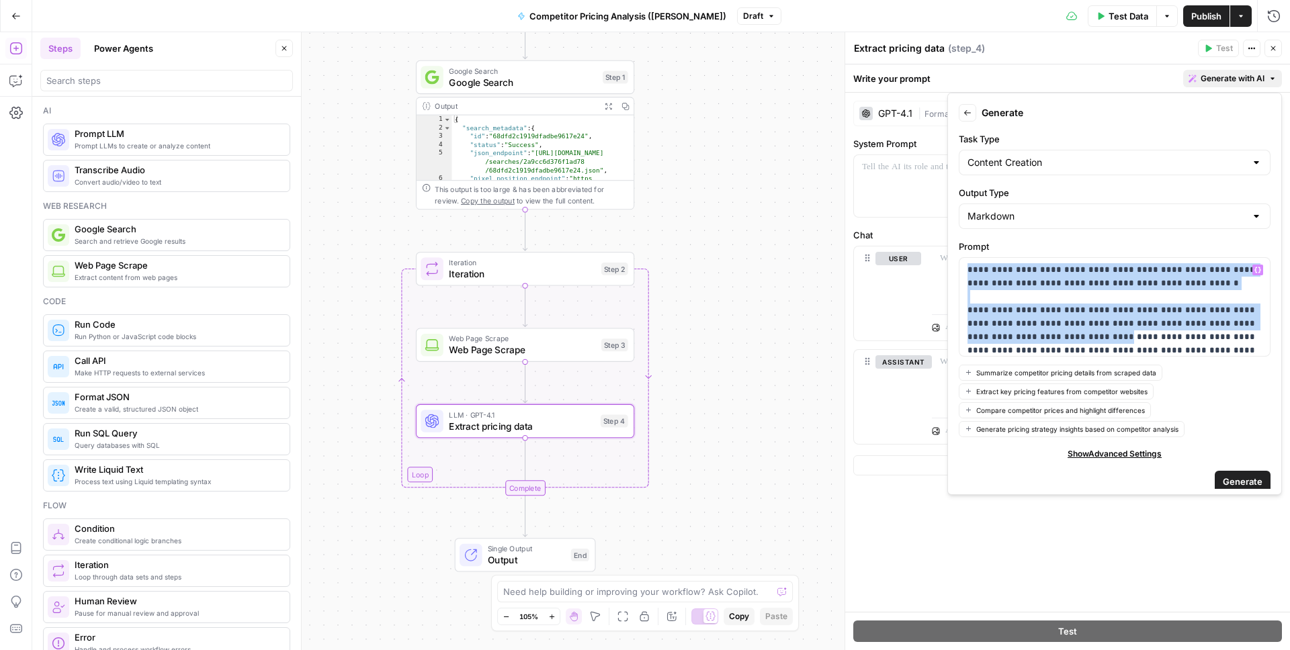
scroll to position [7, 0]
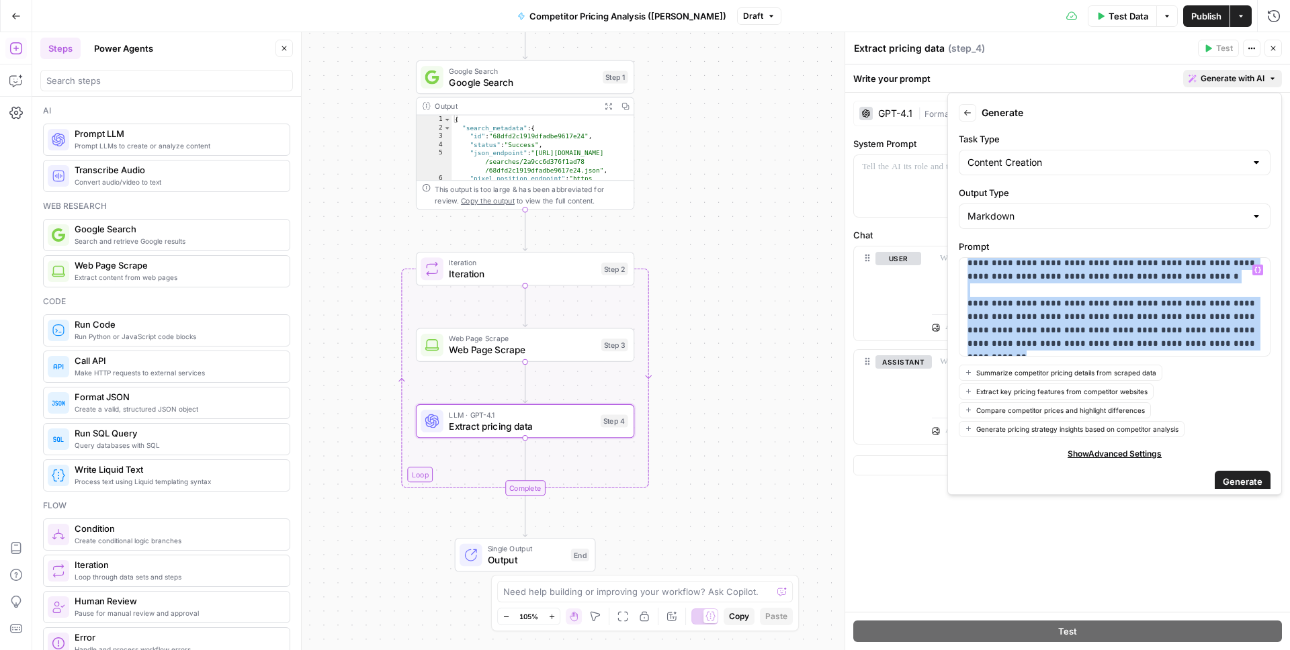
drag, startPoint x: 966, startPoint y: 268, endPoint x: 1083, endPoint y: 383, distance: 163.4
click at [1083, 383] on form "**********" at bounding box center [1114, 294] width 322 height 390
copy p "**********"
click at [1093, 324] on p "**********" at bounding box center [1114, 304] width 294 height 94
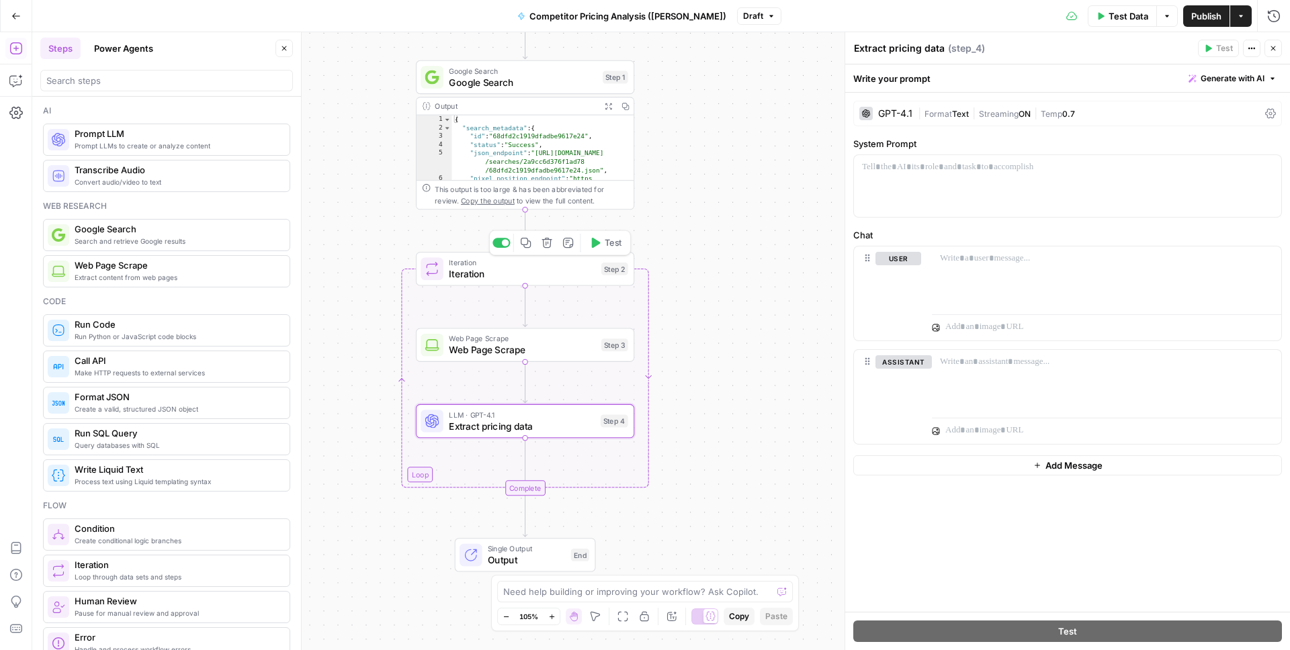
click at [502, 271] on span "Iteration" at bounding box center [522, 274] width 146 height 14
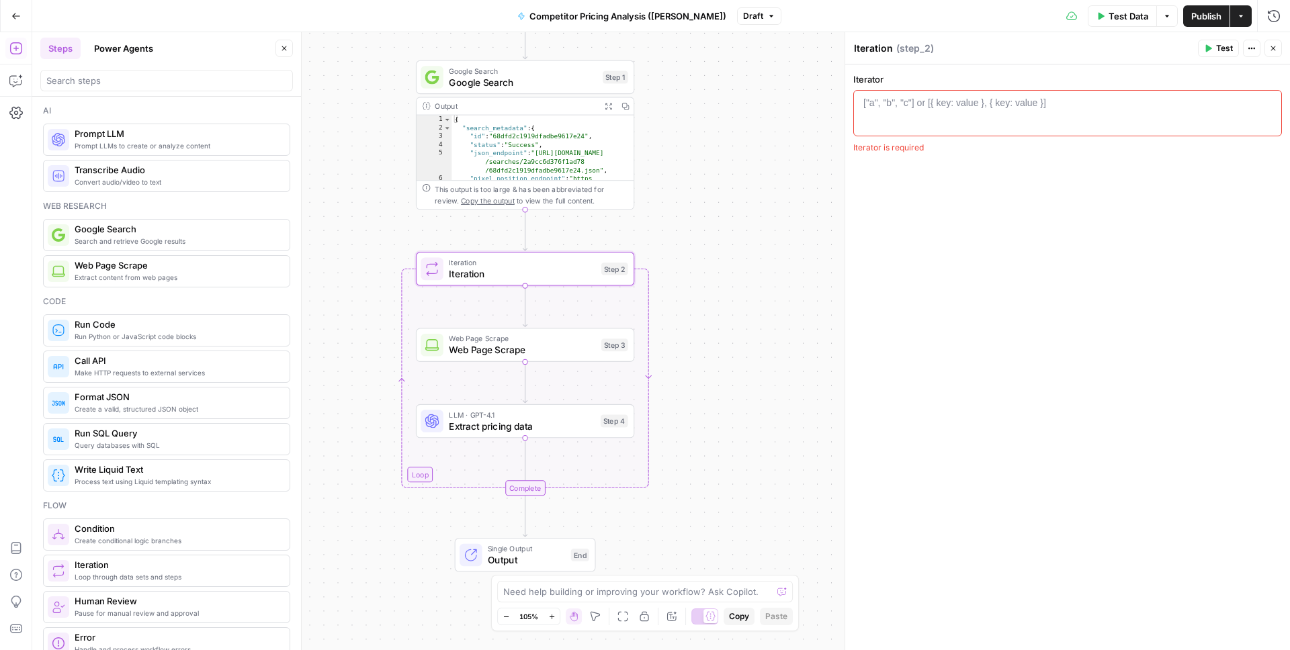
click at [514, 424] on span "Extract pricing data" at bounding box center [522, 426] width 146 height 14
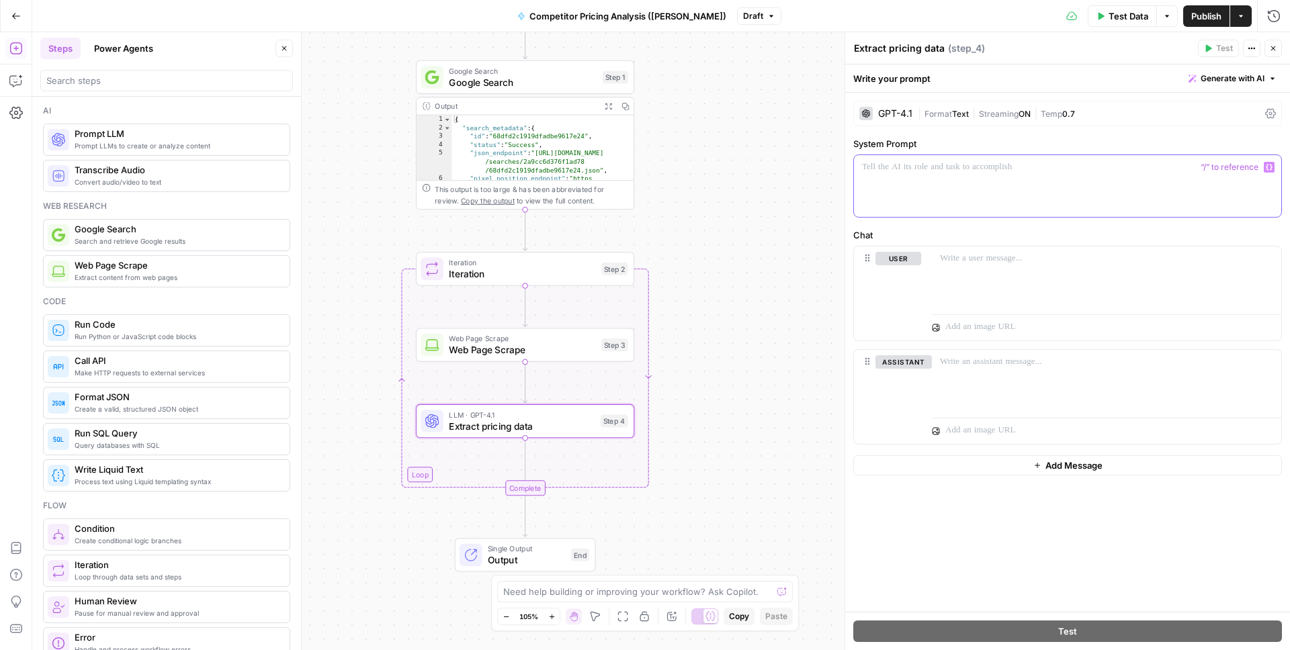
click at [1050, 196] on div at bounding box center [1067, 186] width 427 height 62
click at [500, 272] on span "Iteration" at bounding box center [522, 274] width 146 height 14
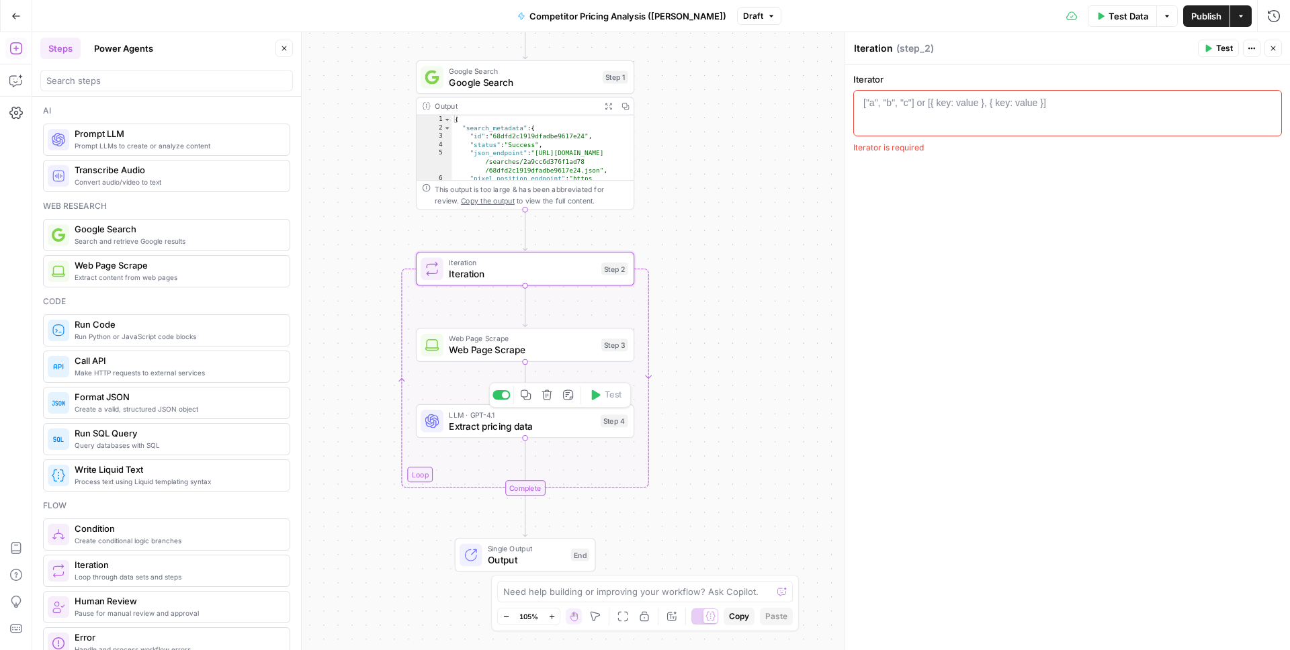
click at [504, 429] on span "Extract pricing data" at bounding box center [522, 426] width 146 height 14
type textarea "Extract pricing data"
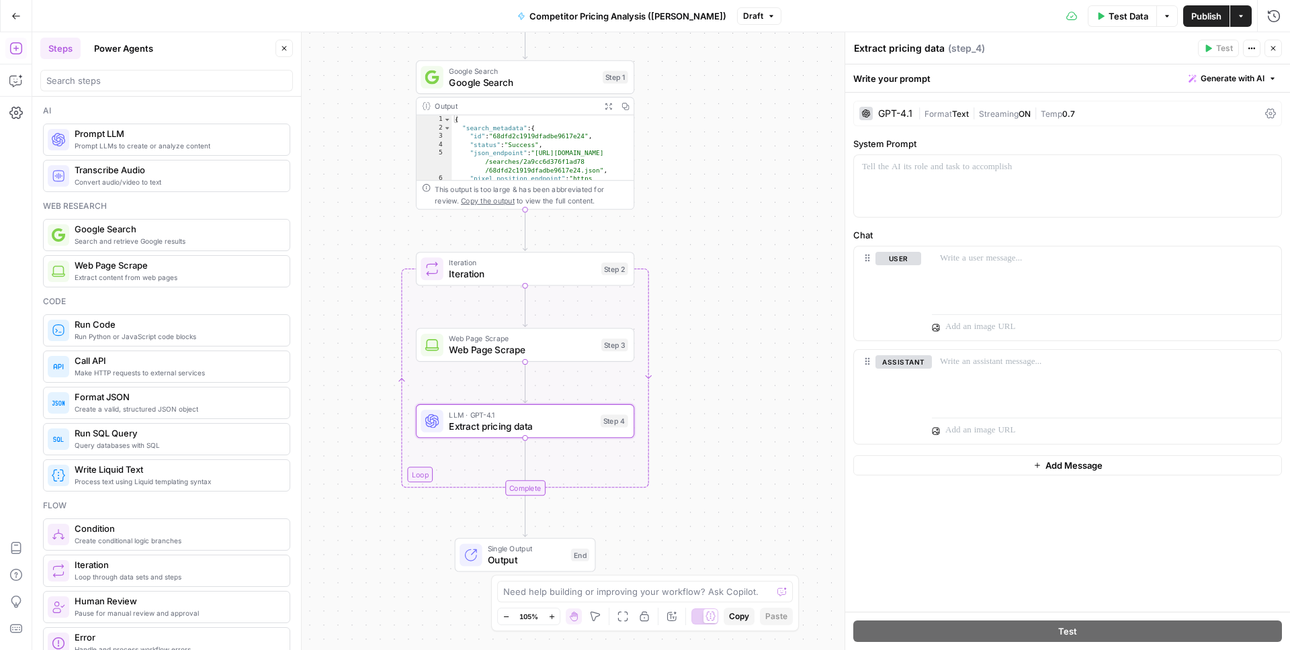
click at [1261, 77] on span "Generate with AI" at bounding box center [1232, 79] width 64 height 12
click at [1228, 103] on span "Generate" at bounding box center [1214, 107] width 98 height 13
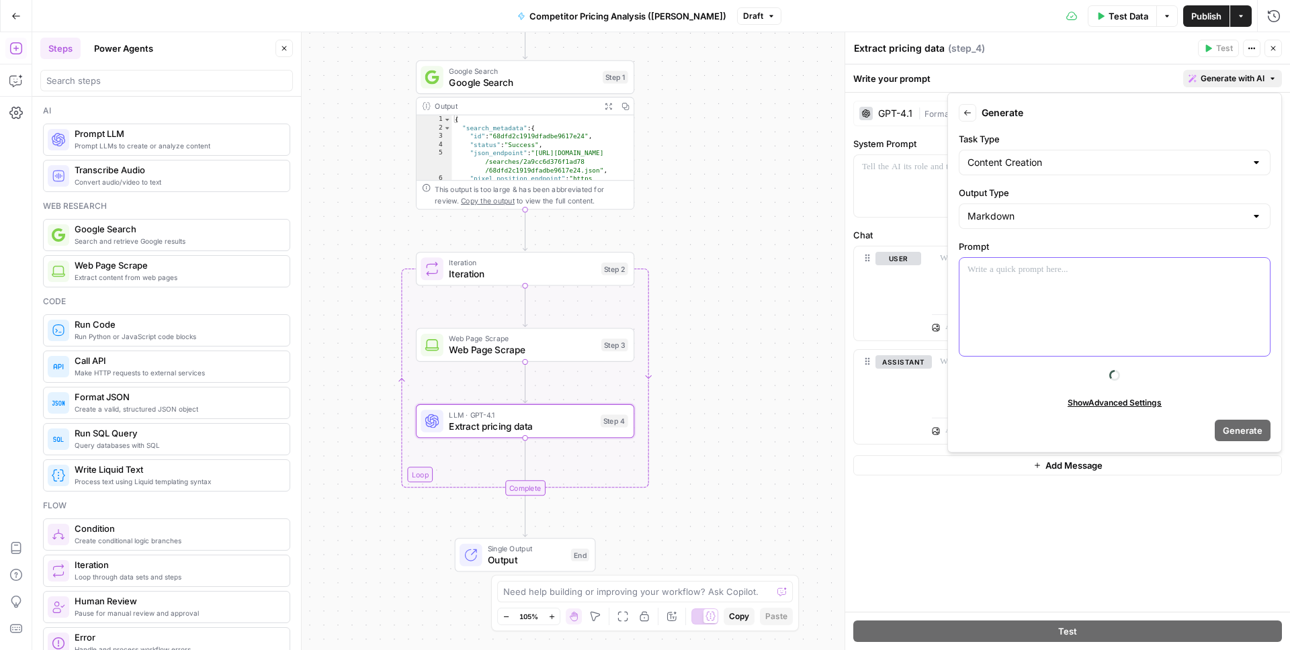
click at [1068, 309] on div at bounding box center [1114, 307] width 310 height 98
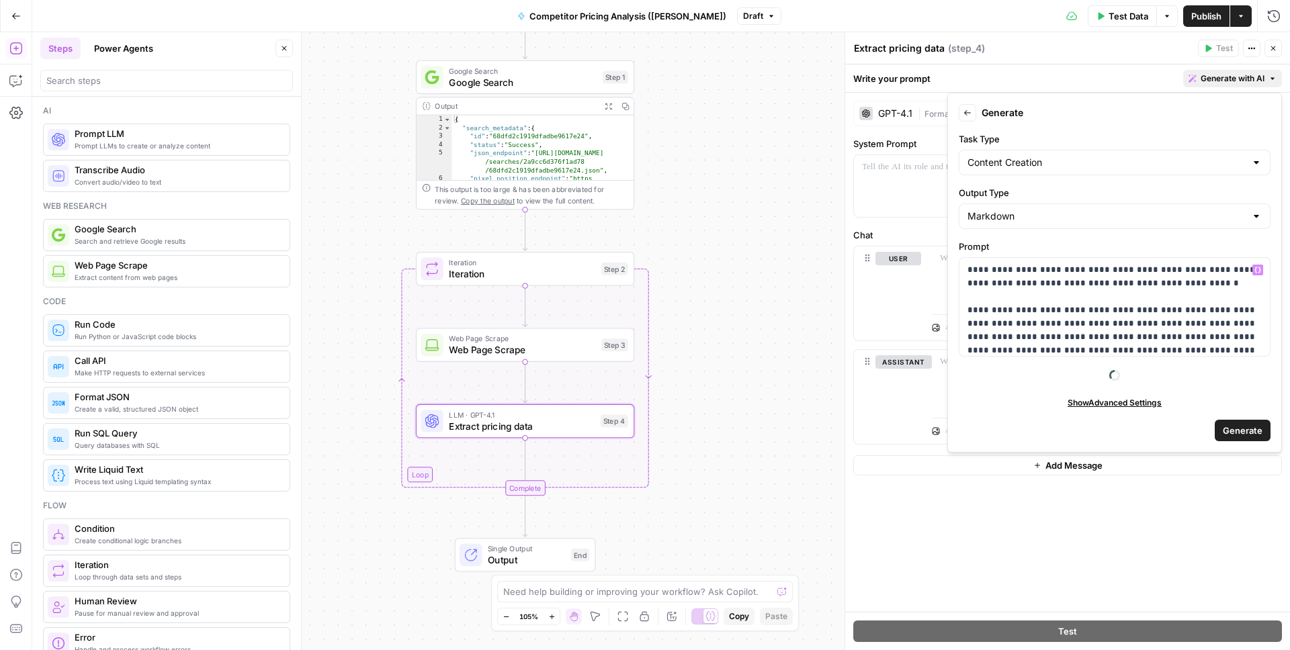
click at [1241, 430] on span "Generate" at bounding box center [1242, 430] width 40 height 13
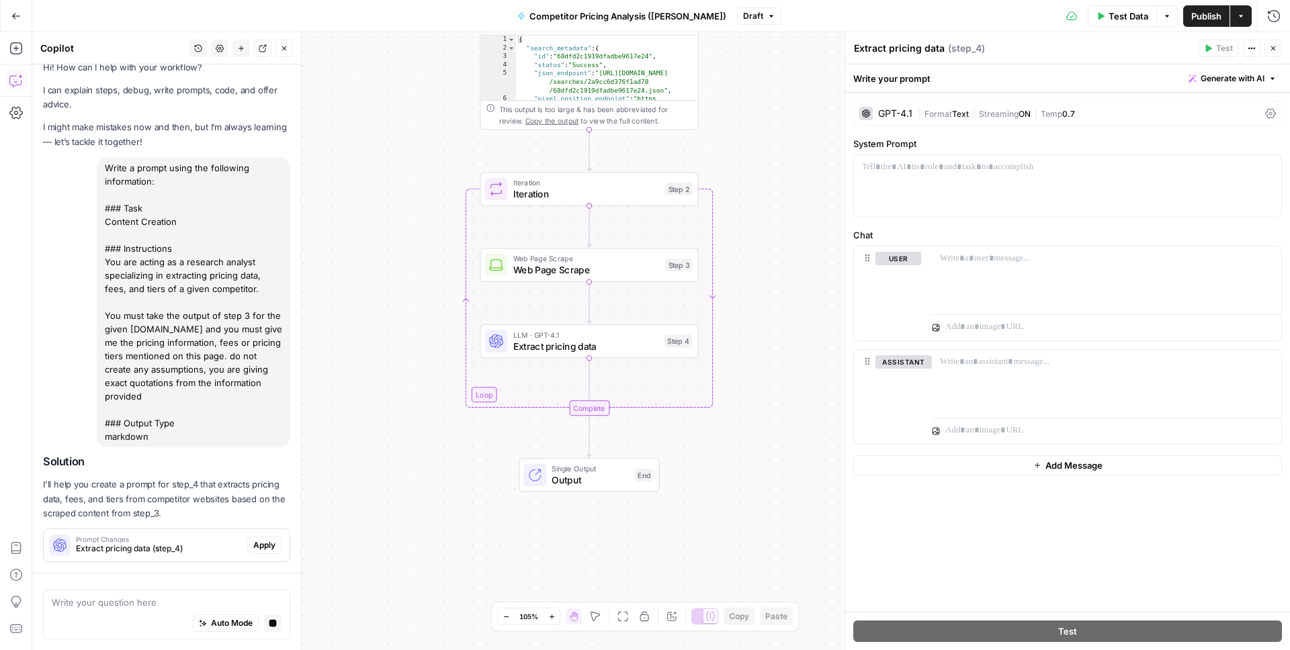
scroll to position [54, 0]
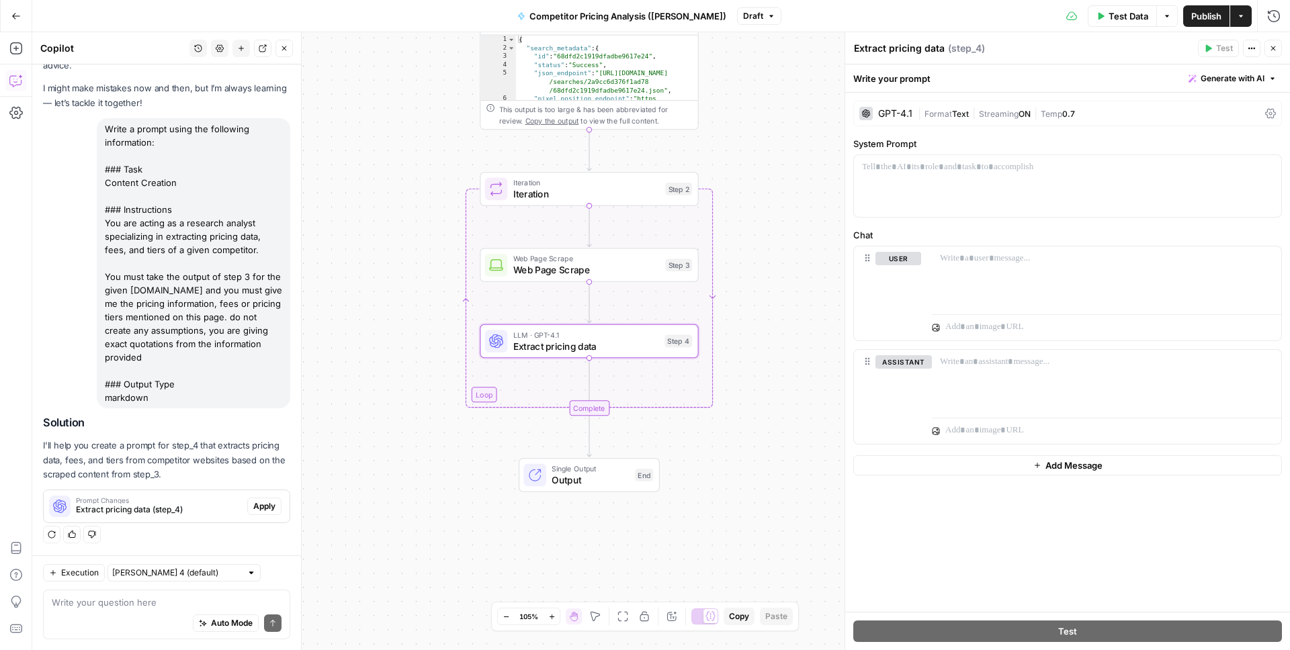
click at [265, 508] on span "Apply" at bounding box center [264, 506] width 22 height 12
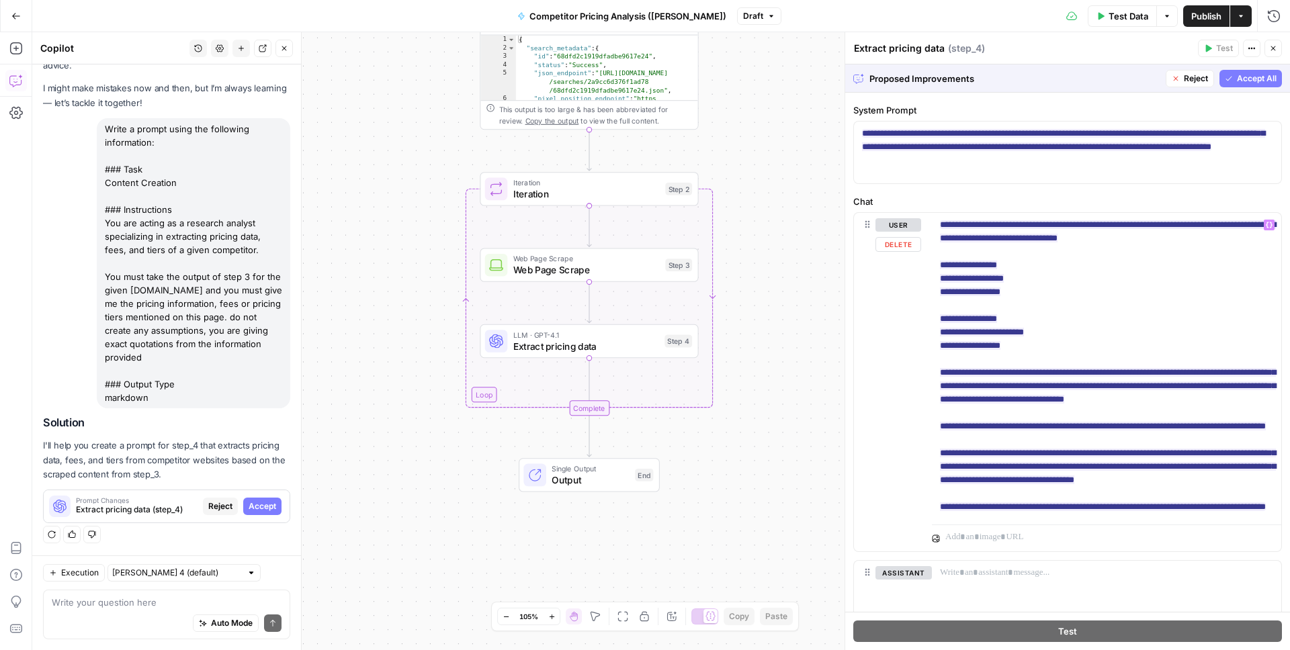
scroll to position [2, 0]
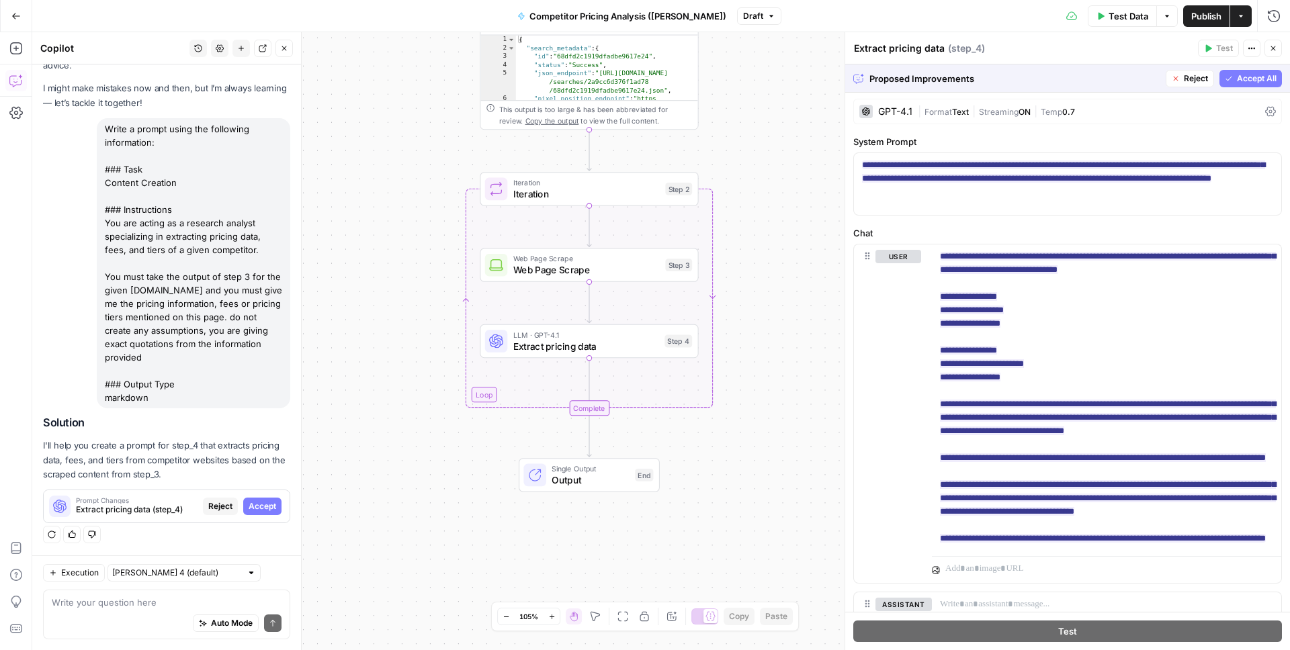
click at [1263, 78] on span "Accept All" at bounding box center [1256, 79] width 40 height 12
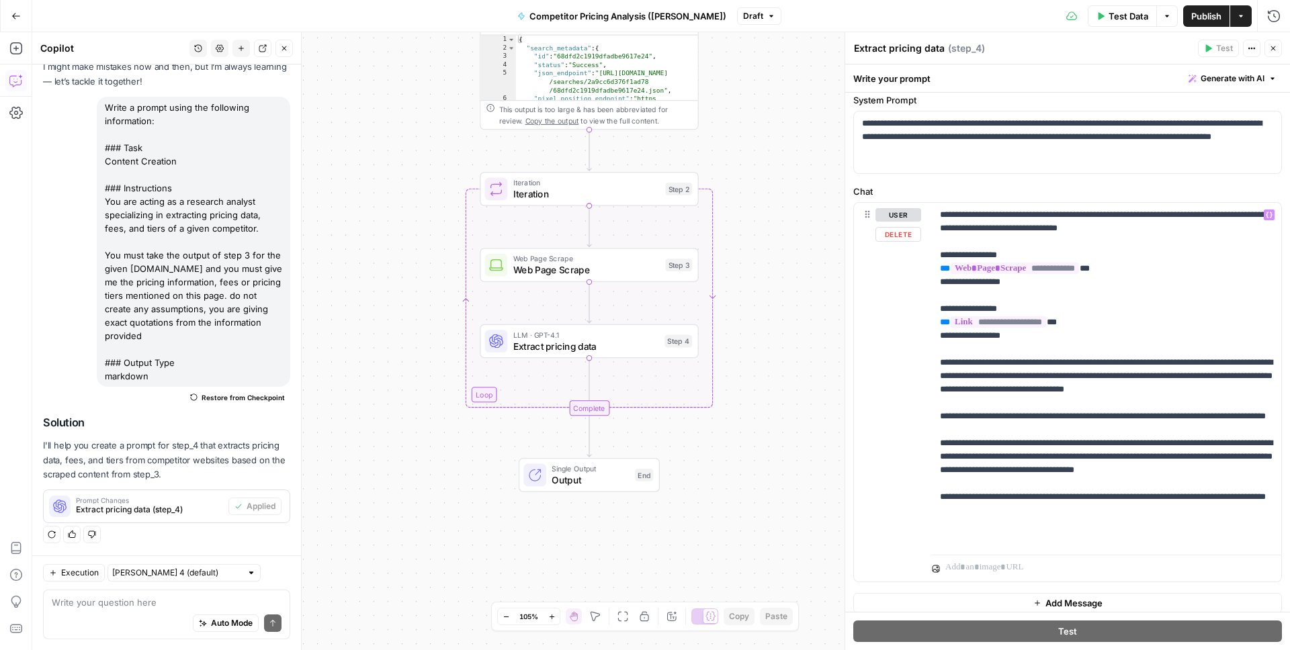
scroll to position [53, 0]
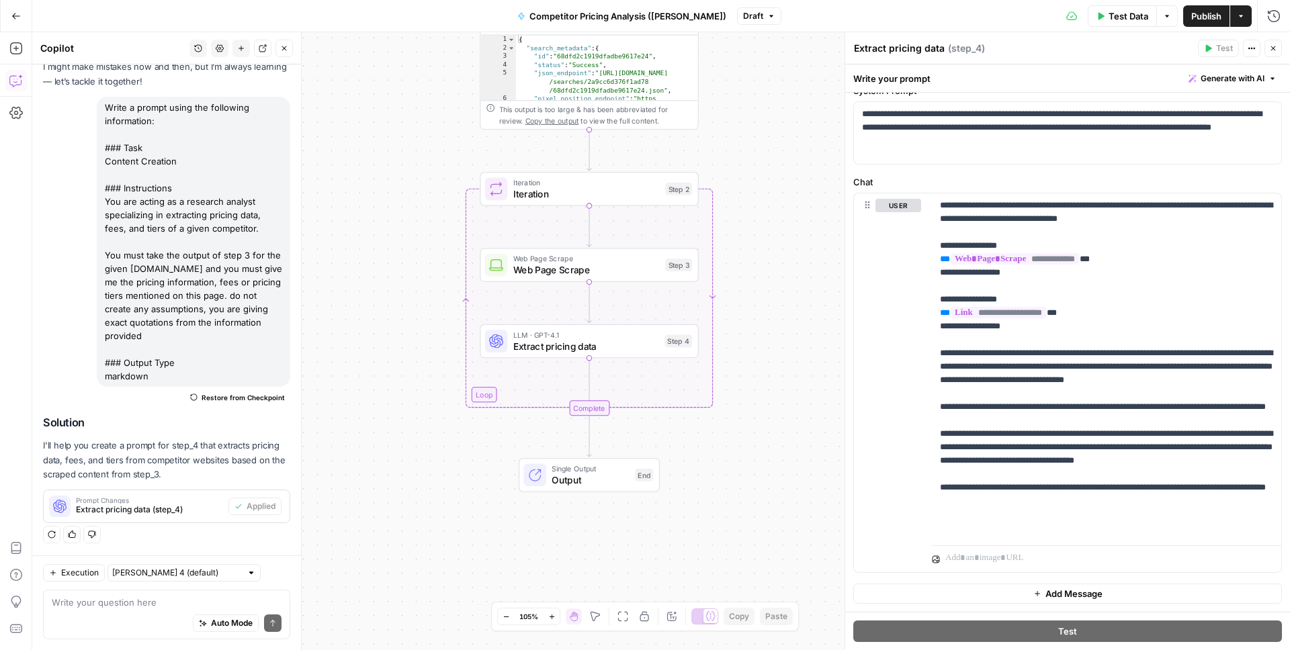
click at [798, 261] on div "Workflow Input Settings Inputs Google Search Google Search Step 1 Output Expand…" at bounding box center [660, 341] width 1257 height 618
click at [589, 272] on span "Web Page Scrape" at bounding box center [586, 270] width 146 height 14
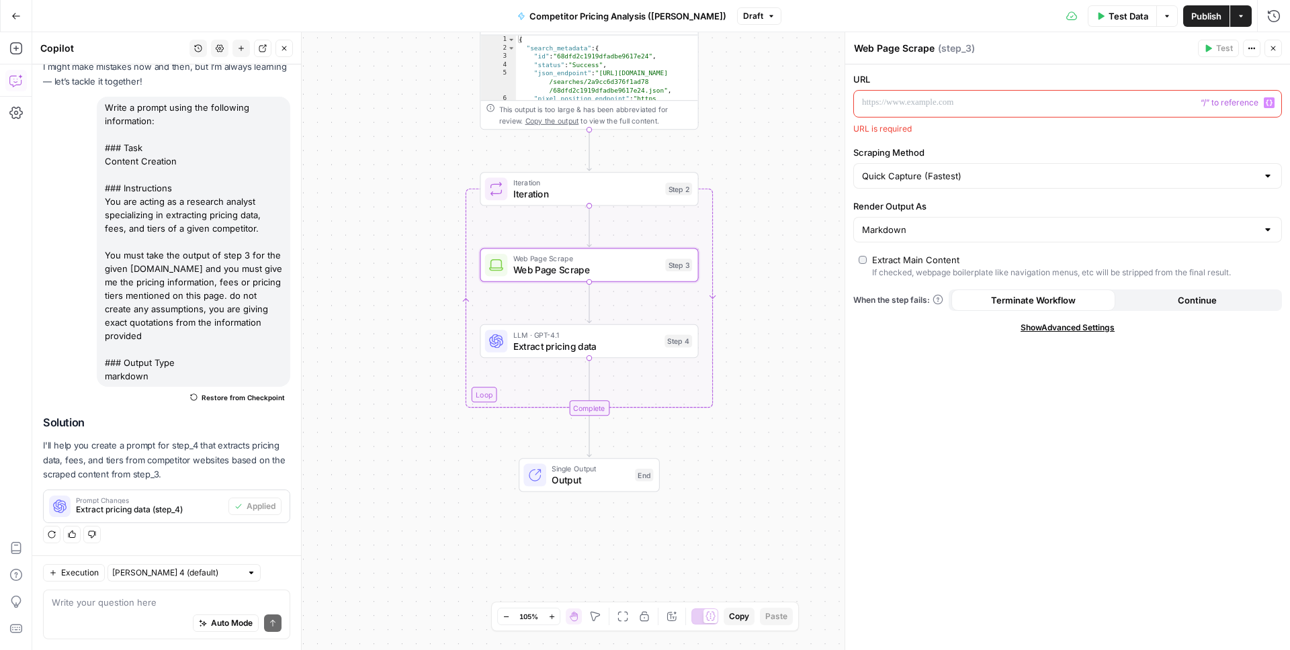
click at [919, 107] on p at bounding box center [1057, 102] width 390 height 13
click at [609, 208] on div "Workflow Input Settings Inputs Google Search Google Search Step 1 Output Expand…" at bounding box center [660, 341] width 1257 height 618
click at [617, 194] on span "Iteration" at bounding box center [586, 194] width 146 height 14
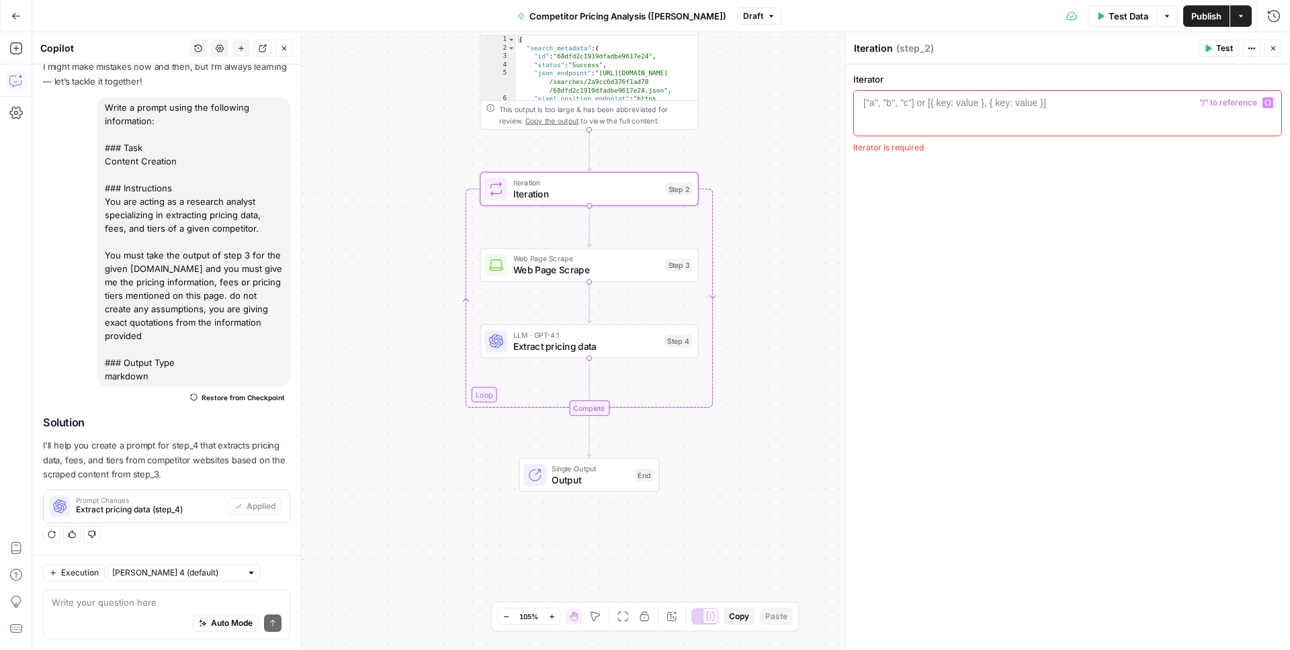
click at [922, 111] on div at bounding box center [1067, 124] width 416 height 57
type textarea "**********"
click at [1002, 220] on div "**********" at bounding box center [1067, 357] width 445 height 586
click at [1210, 19] on span "Publish" at bounding box center [1206, 15] width 30 height 13
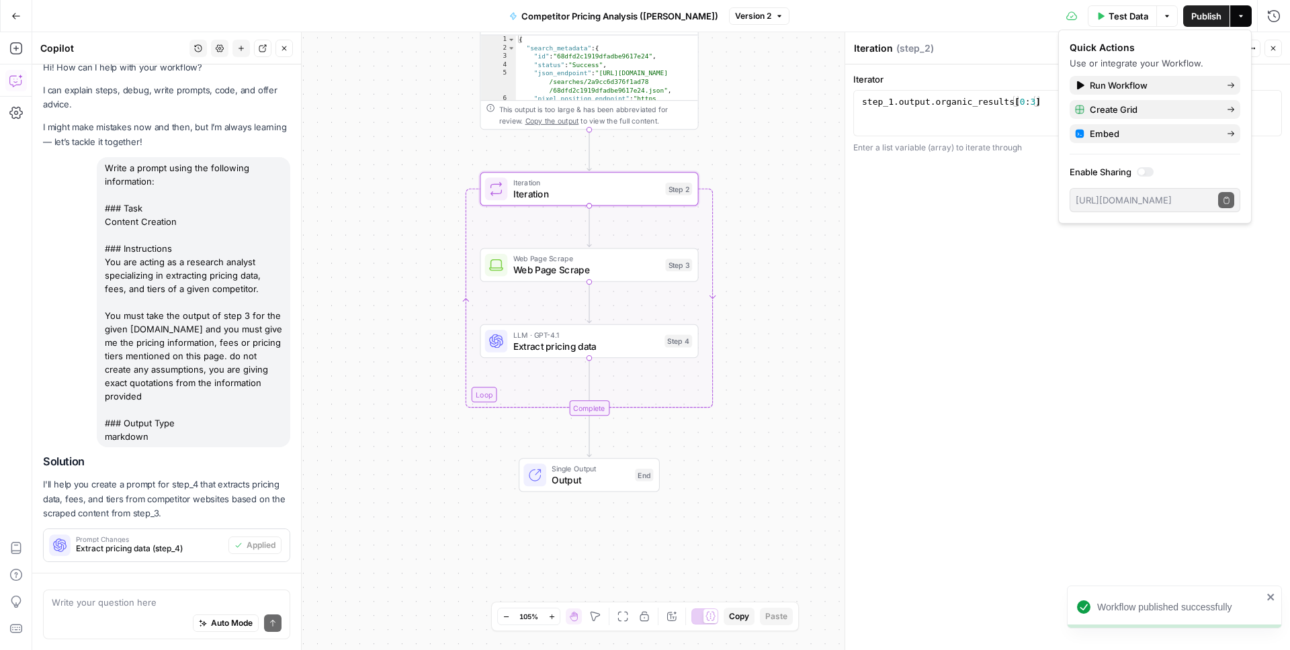
scroll to position [15, 0]
click at [581, 275] on span "Web Page Scrape" at bounding box center [586, 270] width 146 height 14
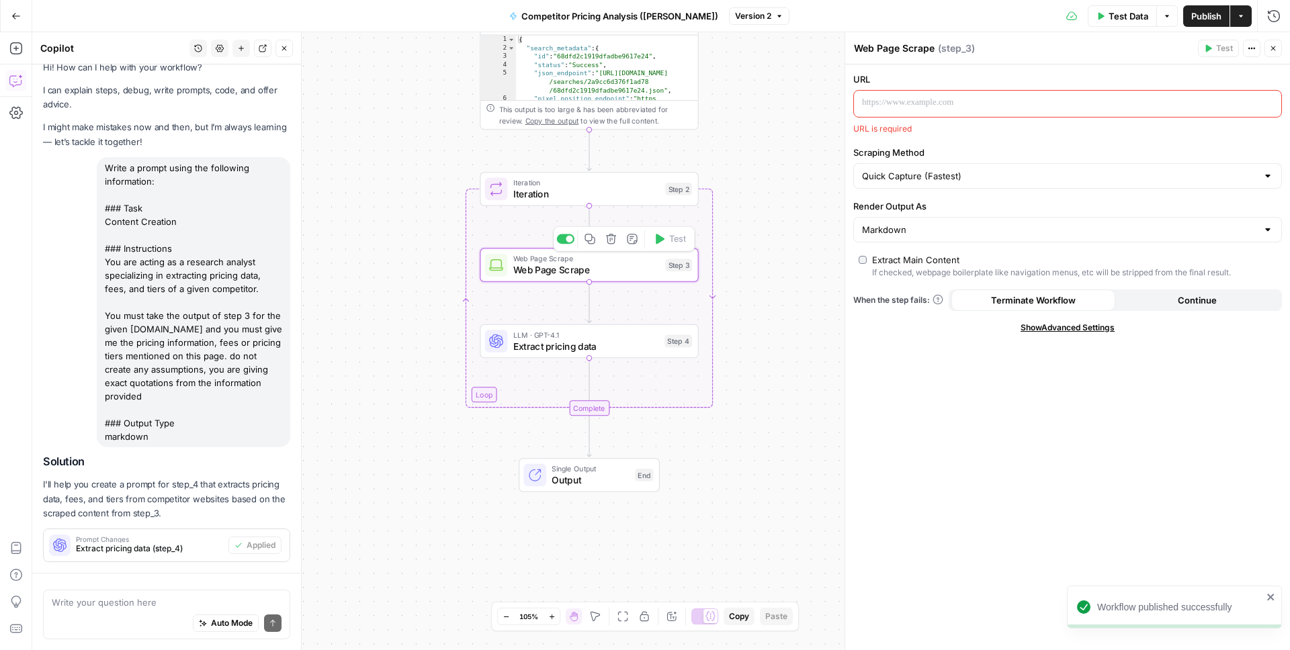
scroll to position [75, 0]
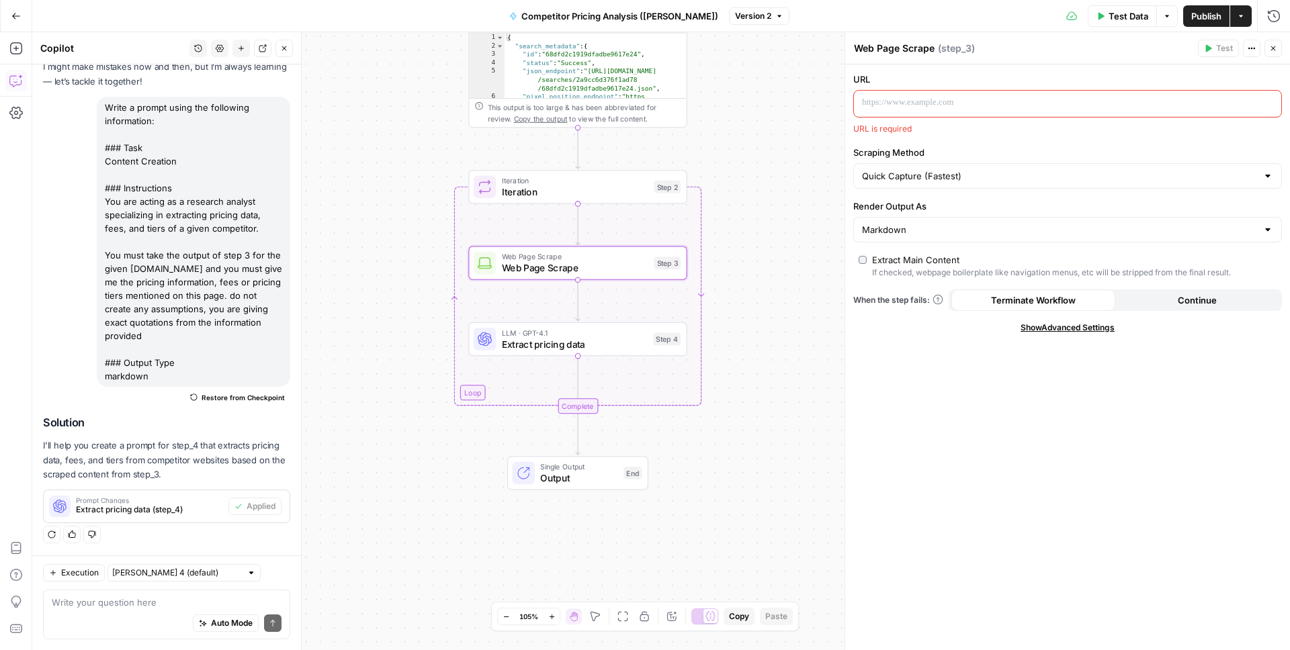
drag, startPoint x: 770, startPoint y: 310, endPoint x: 757, endPoint y: 306, distance: 13.8
click at [757, 306] on div "Workflow Input Settings Inputs Google Search Google Search Step 1 Output Expand…" at bounding box center [660, 341] width 1257 height 618
